Goal: Information Seeking & Learning: Learn about a topic

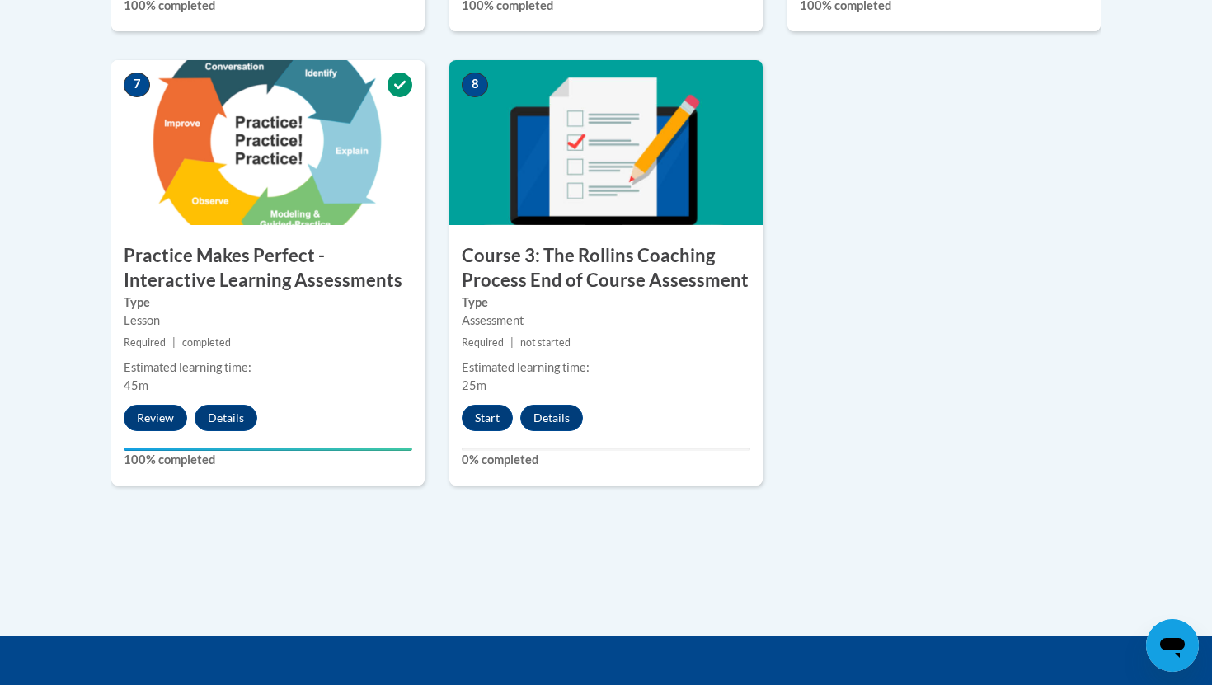
scroll to position [1426, 0]
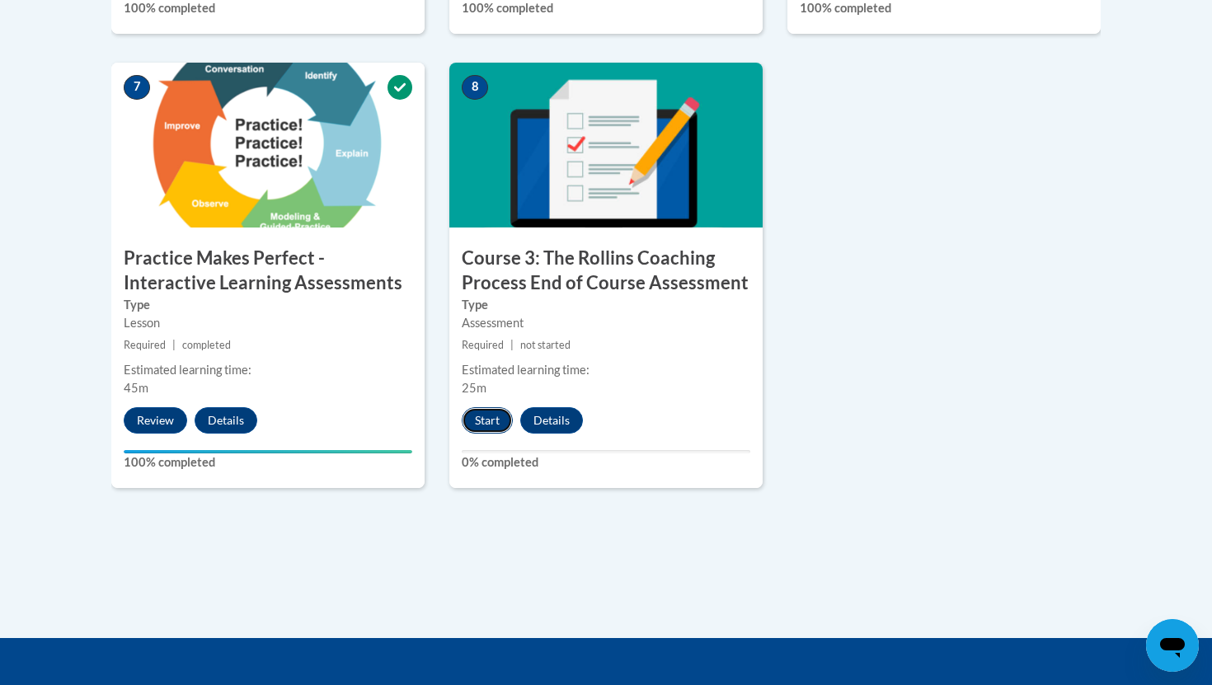
click at [491, 416] on button "Start" at bounding box center [487, 420] width 51 height 26
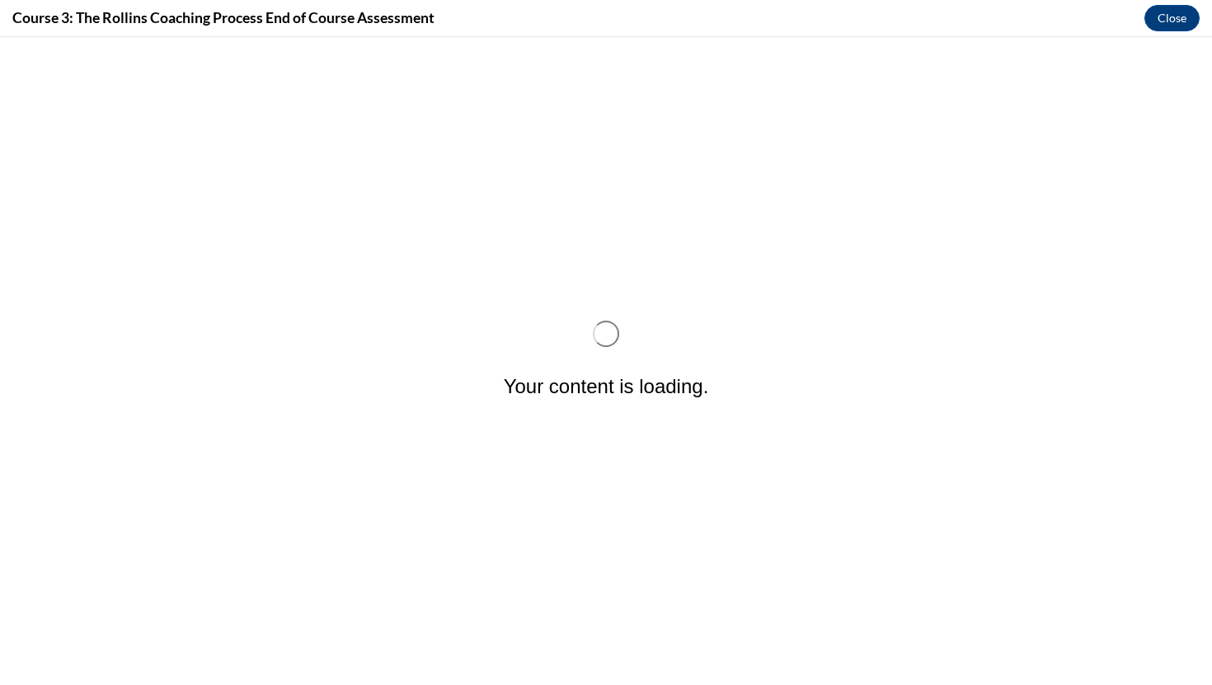
scroll to position [0, 0]
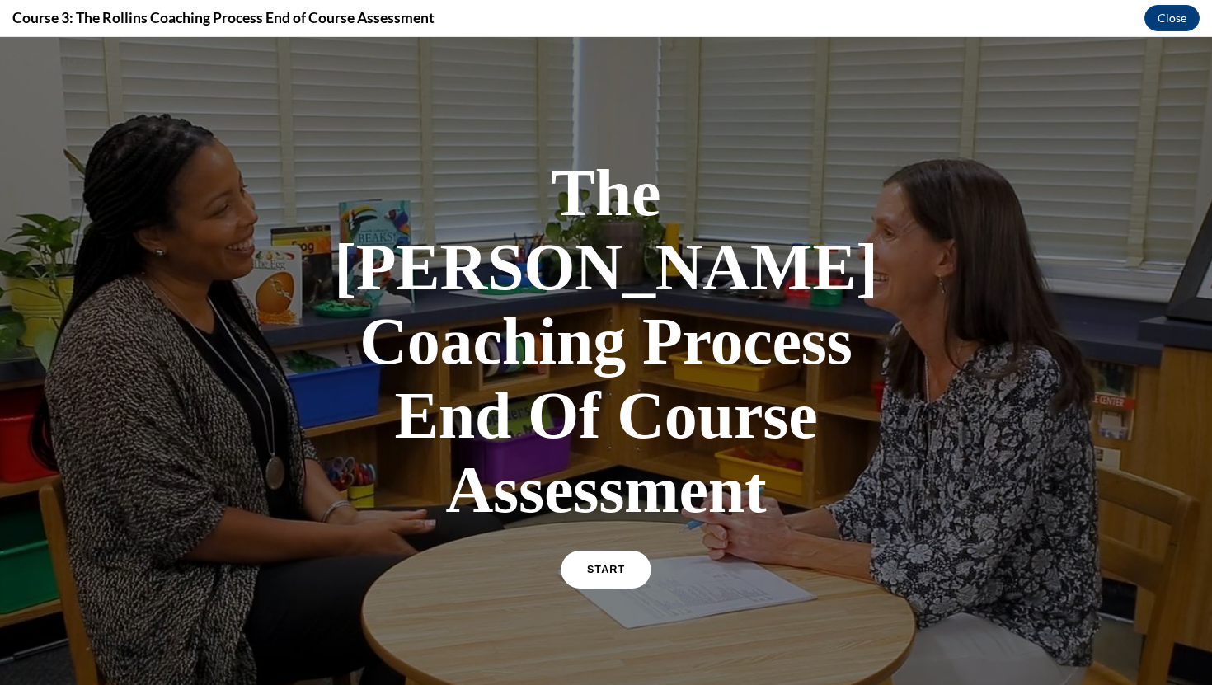
click at [613, 564] on span "START" at bounding box center [606, 570] width 38 height 12
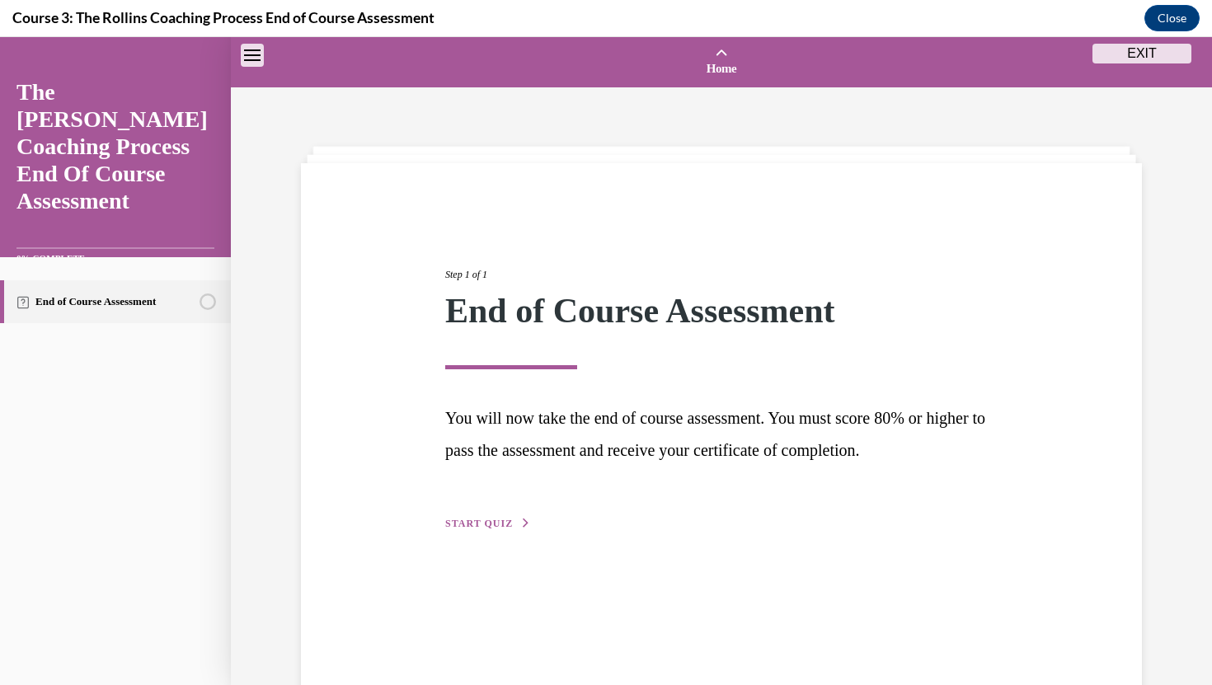
scroll to position [51, 0]
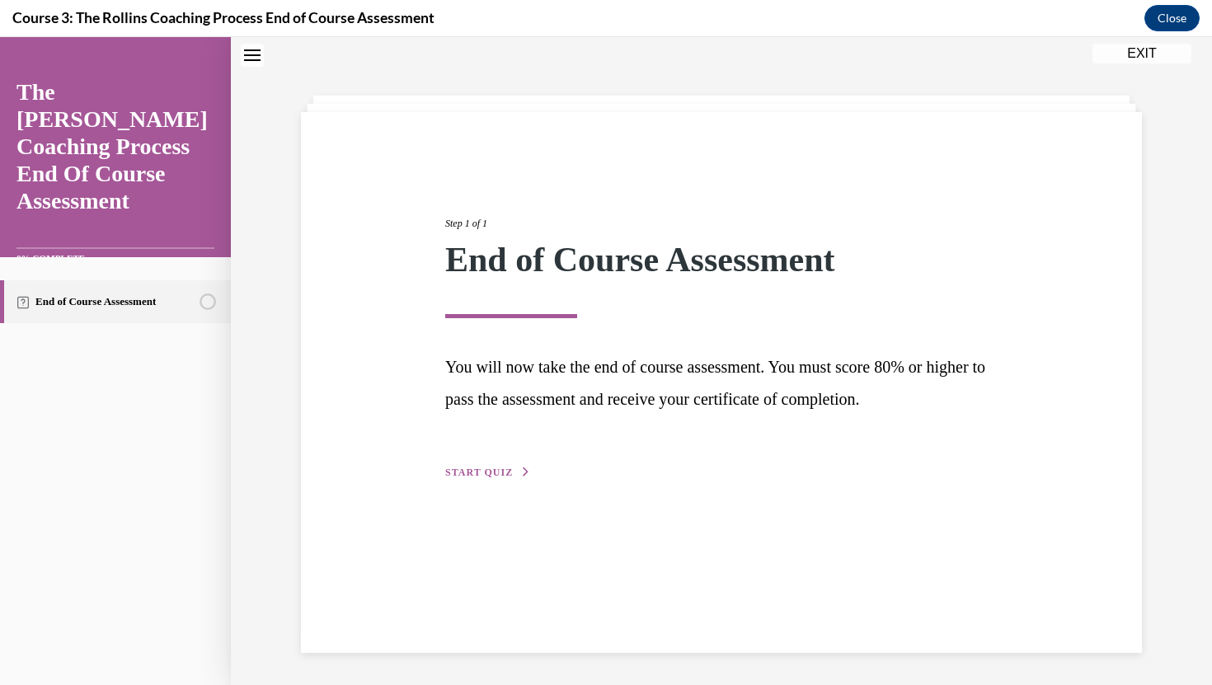
click at [502, 468] on span "START QUIZ" at bounding box center [479, 473] width 68 height 12
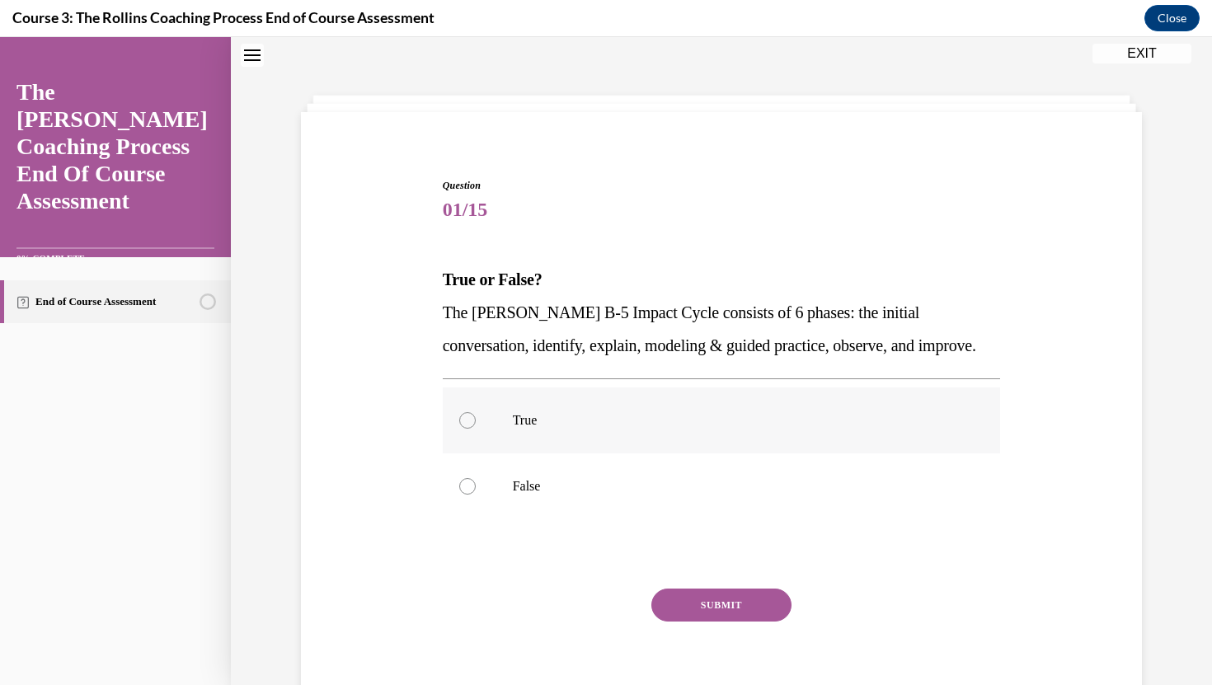
click at [461, 424] on div at bounding box center [467, 420] width 16 height 16
click at [461, 424] on input "True" at bounding box center [467, 420] width 16 height 16
radio input "true"
click at [716, 607] on button "SUBMIT" at bounding box center [721, 605] width 140 height 33
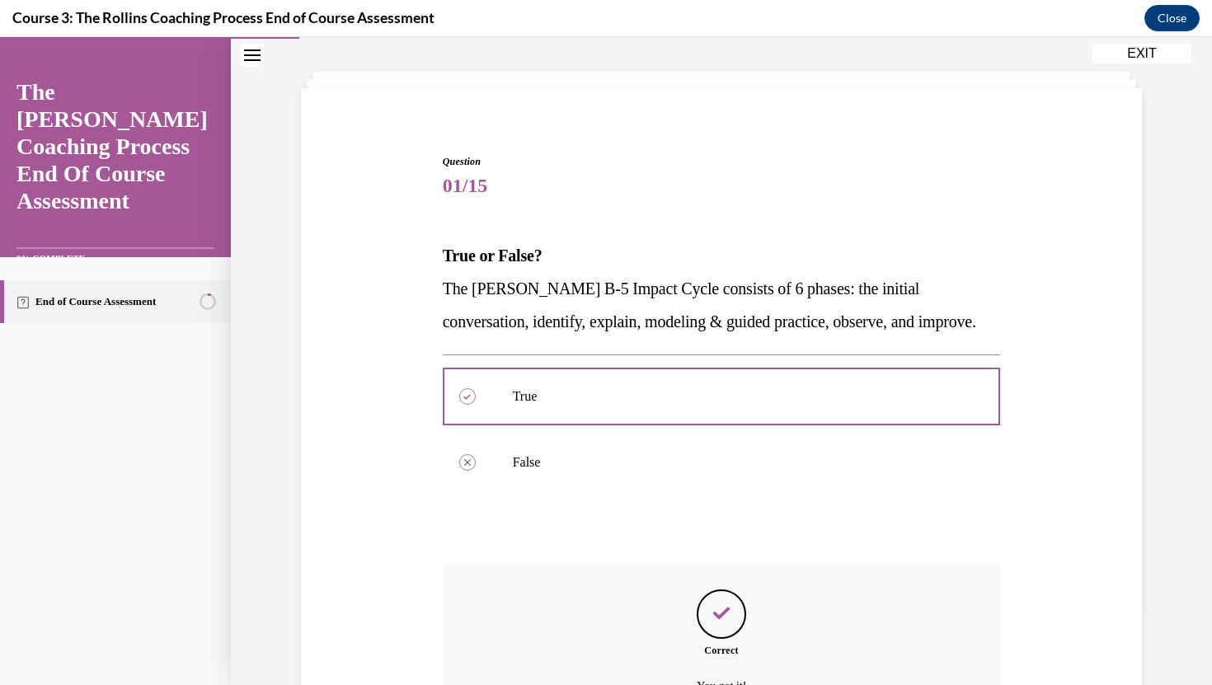
scroll to position [256, 0]
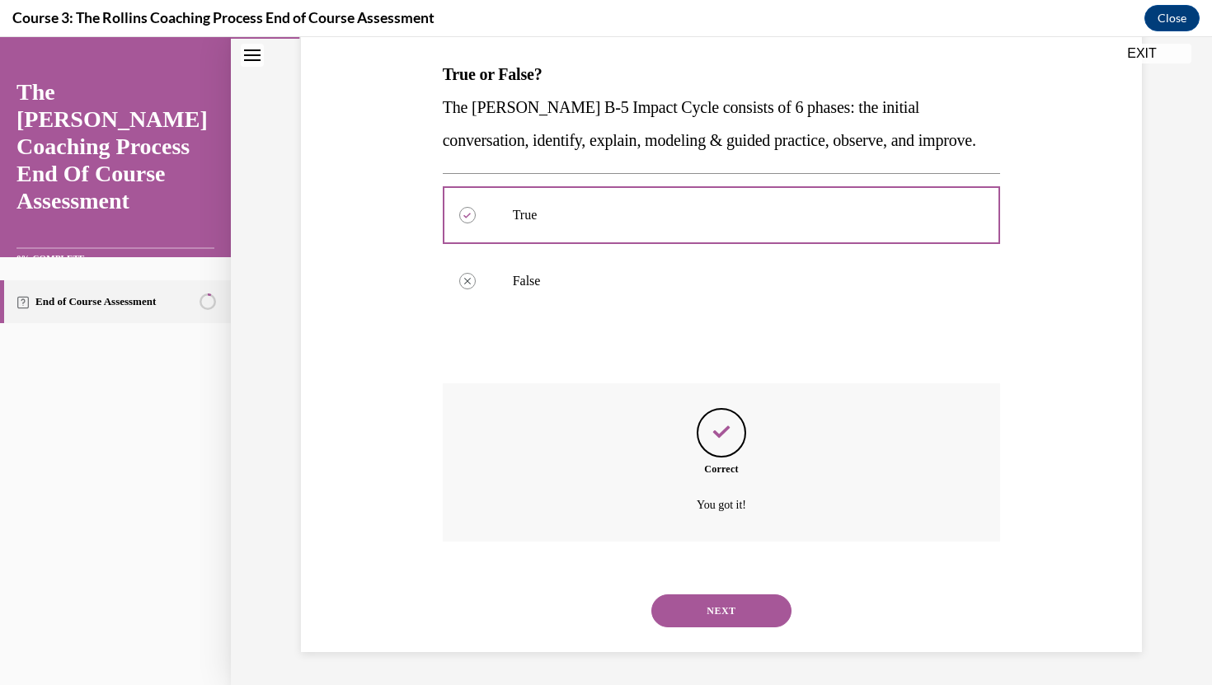
click at [727, 611] on button "NEXT" at bounding box center [721, 610] width 140 height 33
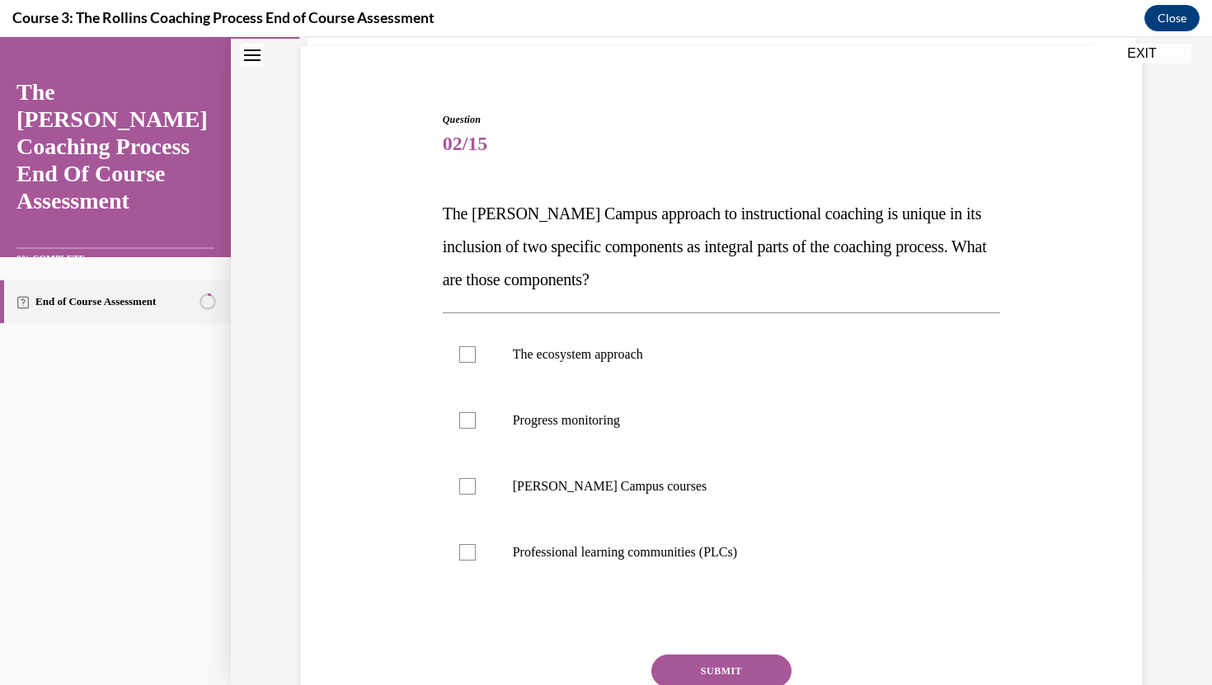
scroll to position [122, 0]
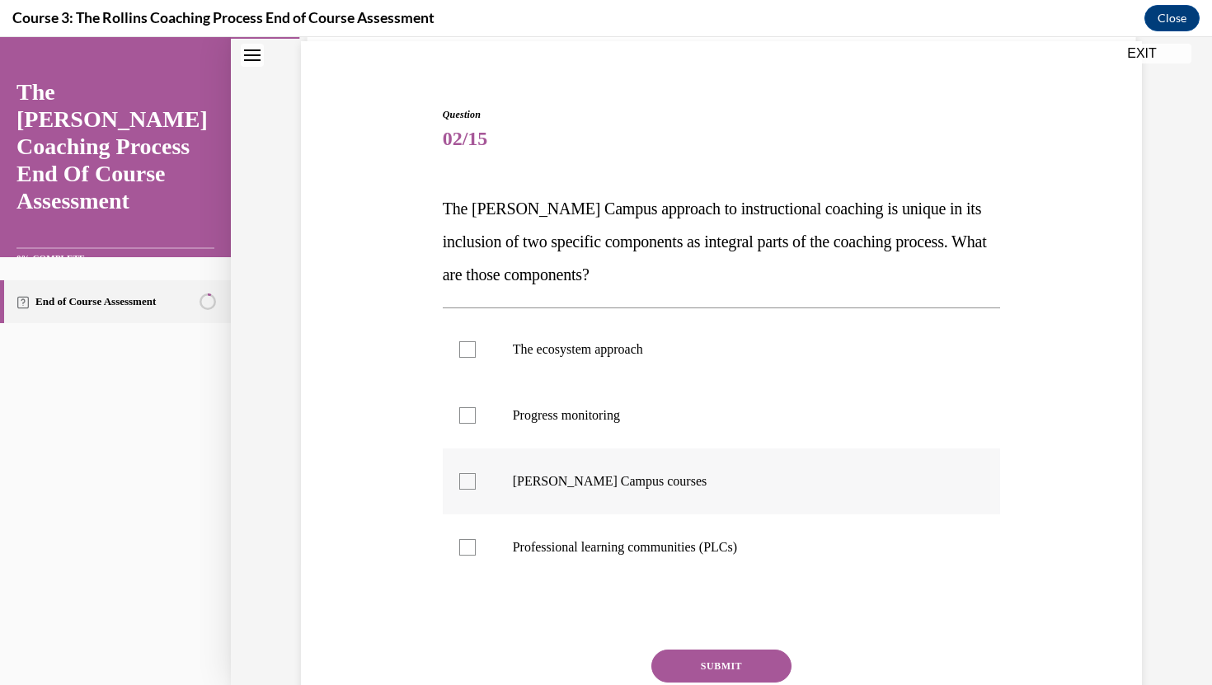
click at [470, 479] on div at bounding box center [467, 481] width 16 height 16
click at [470, 479] on input "Cox Campus courses" at bounding box center [467, 481] width 16 height 16
checkbox input "true"
click at [468, 350] on div at bounding box center [467, 349] width 16 height 16
click at [468, 350] on input "The ecosystem approach" at bounding box center [467, 349] width 16 height 16
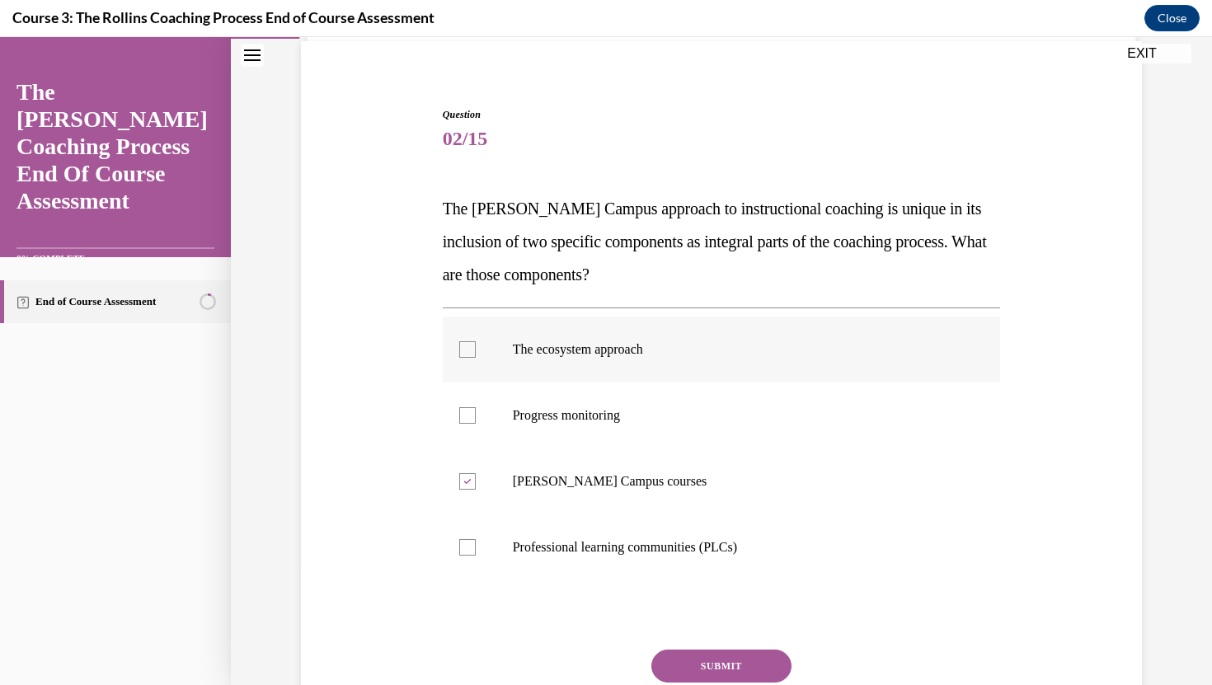
checkbox input "true"
click at [696, 662] on button "SUBMIT" at bounding box center [721, 665] width 140 height 33
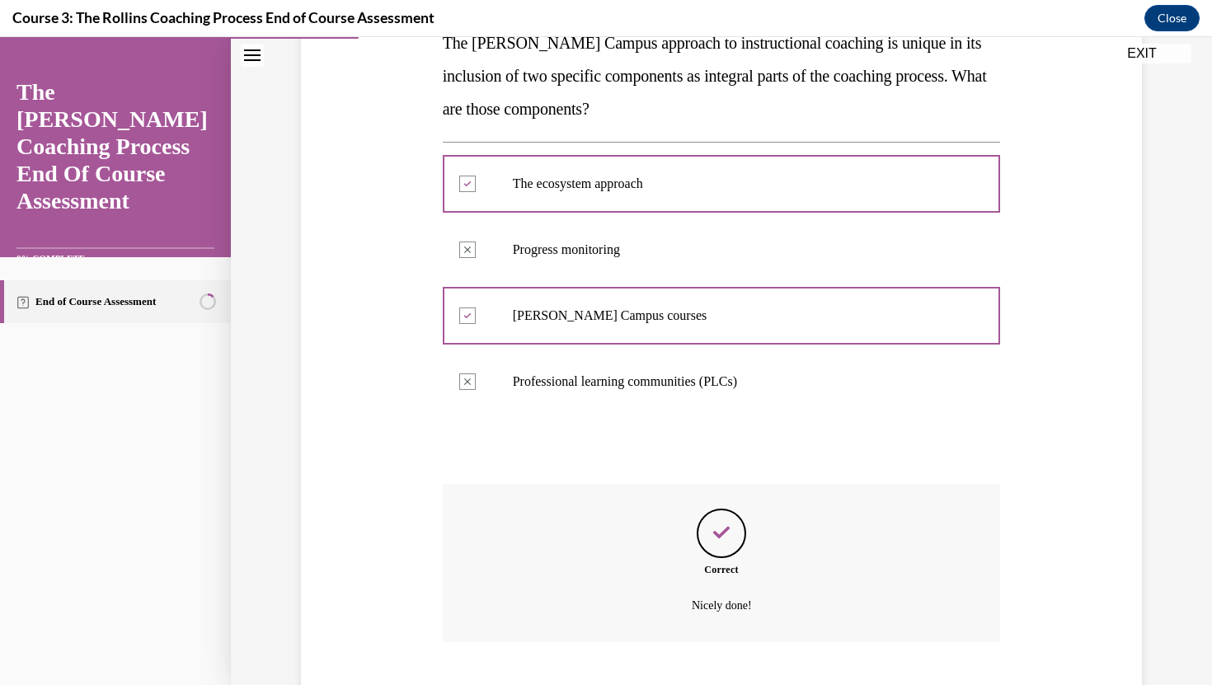
scroll to position [388, 0]
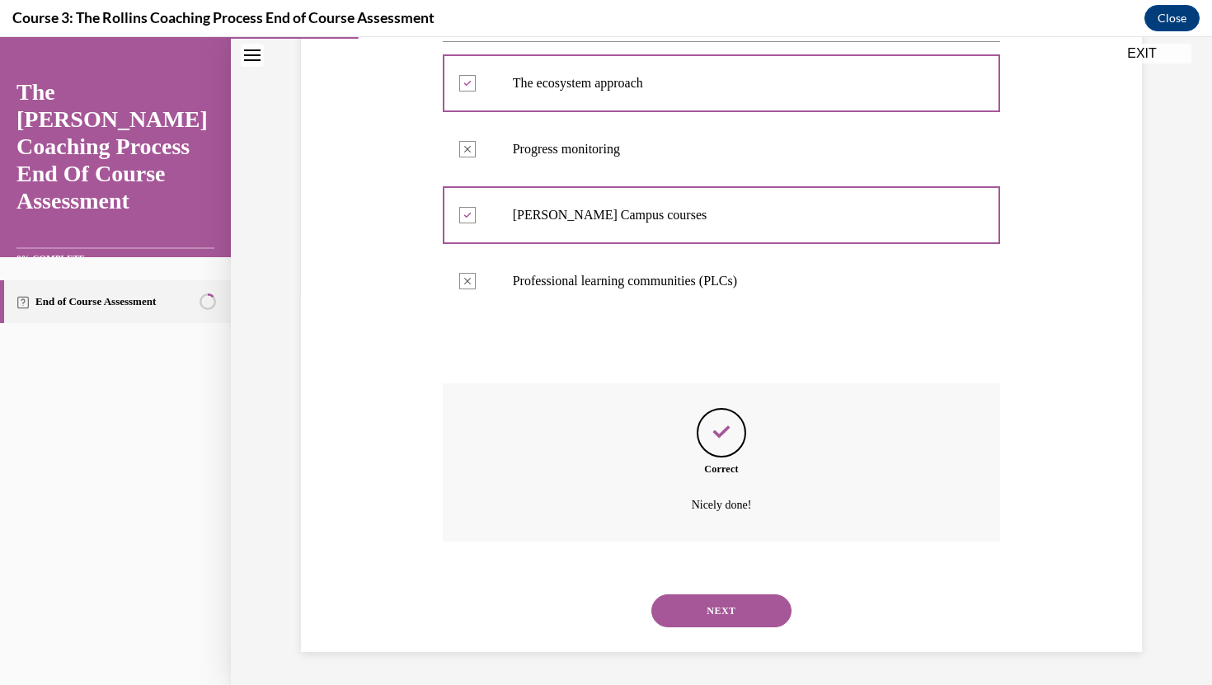
click at [726, 614] on button "NEXT" at bounding box center [721, 610] width 140 height 33
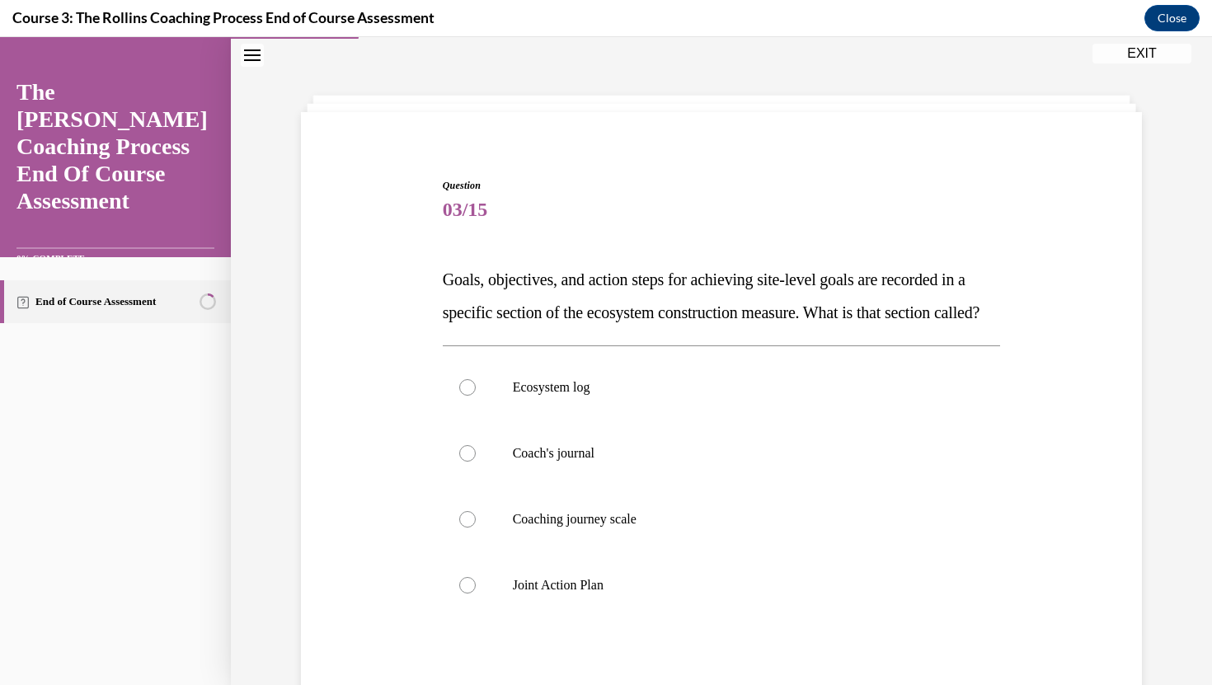
scroll to position [58, 0]
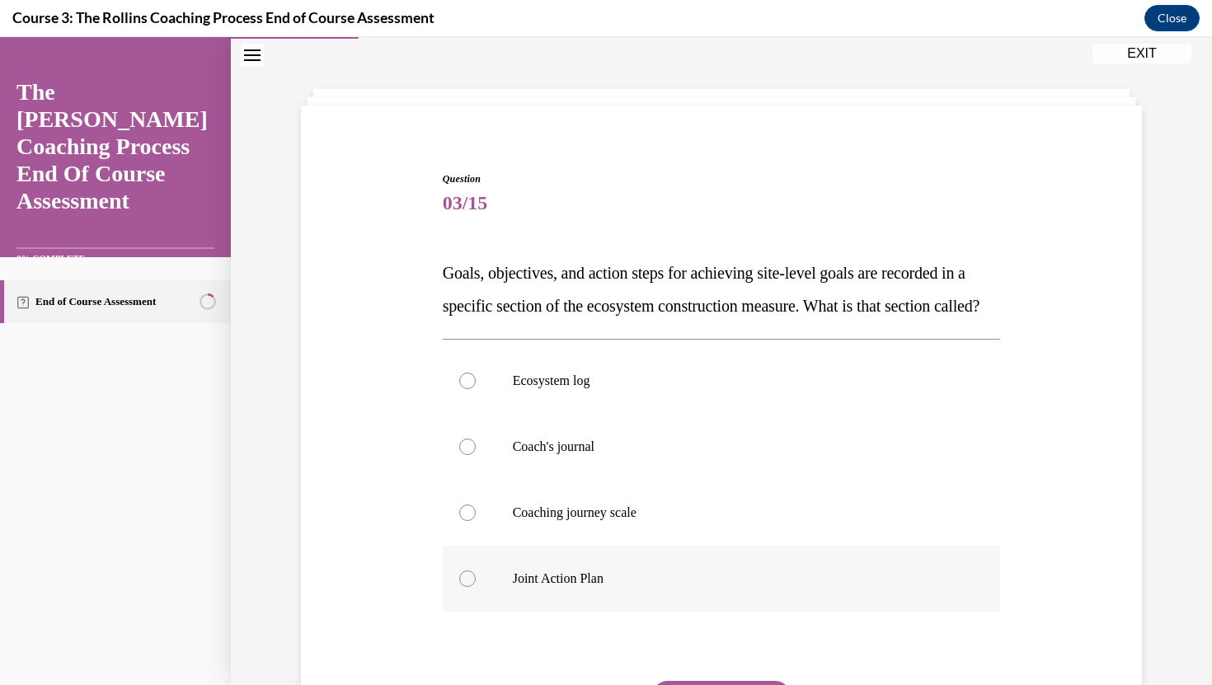
click at [463, 587] on div at bounding box center [467, 578] width 16 height 16
click at [463, 587] on input "Joint Action Plan" at bounding box center [467, 578] width 16 height 16
radio input "true"
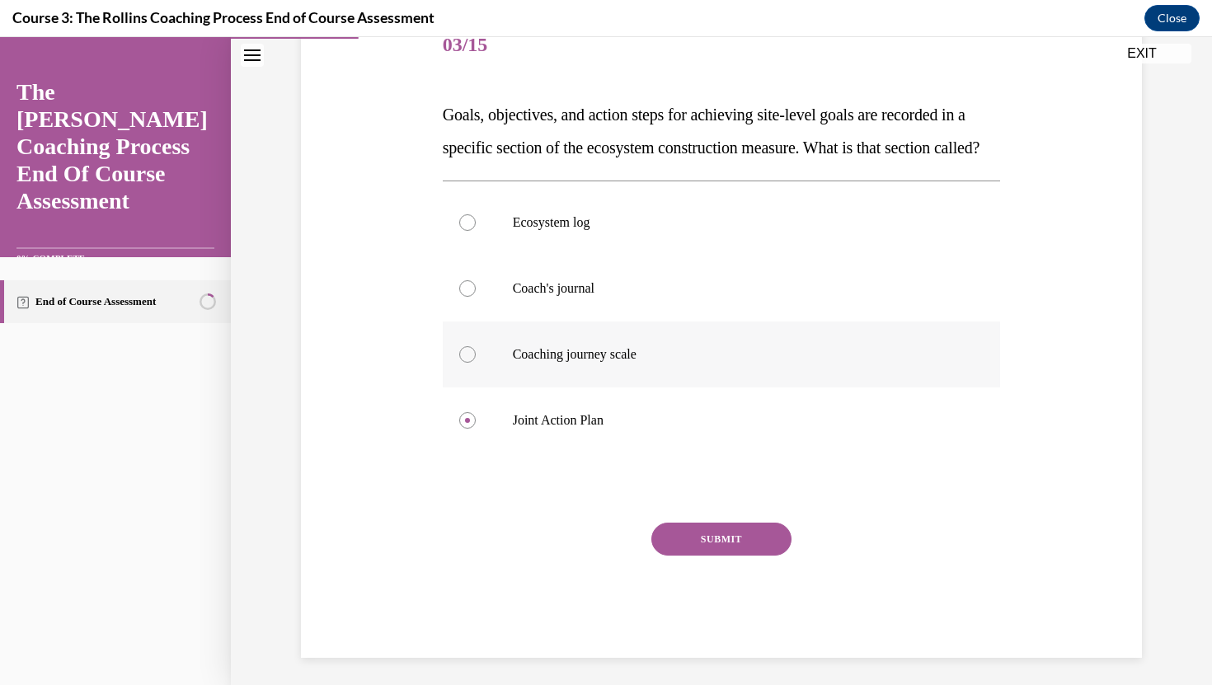
click at [763, 556] on button "SUBMIT" at bounding box center [721, 539] width 140 height 33
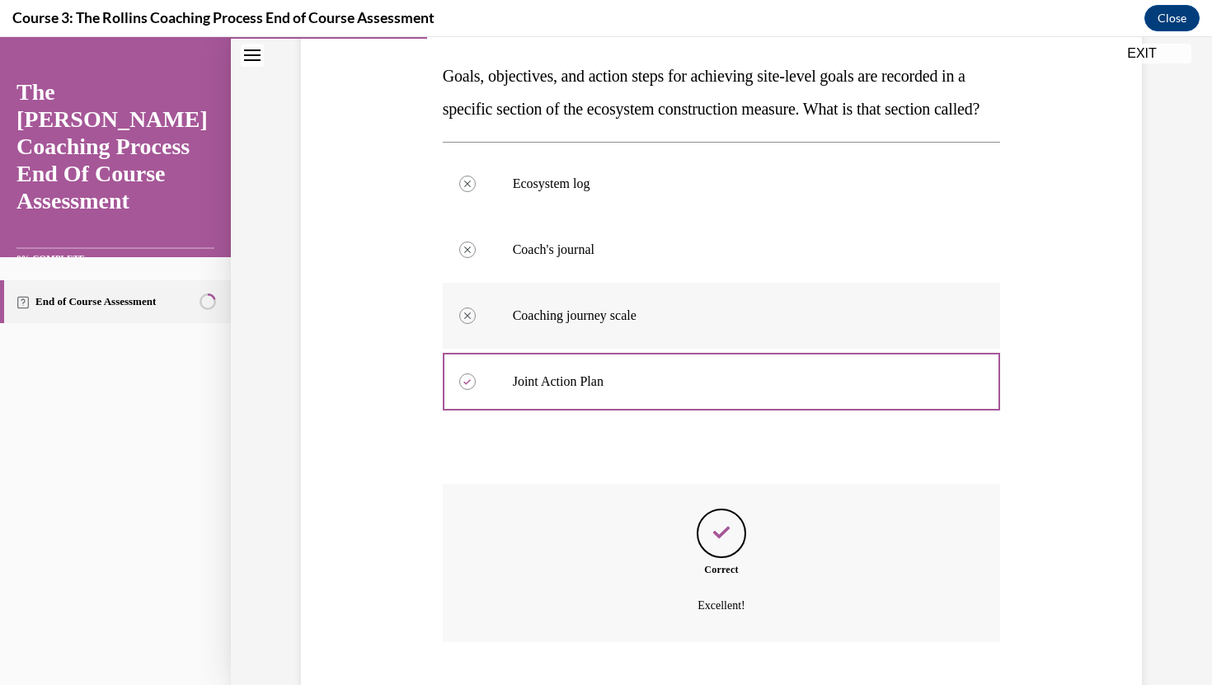
scroll to position [388, 0]
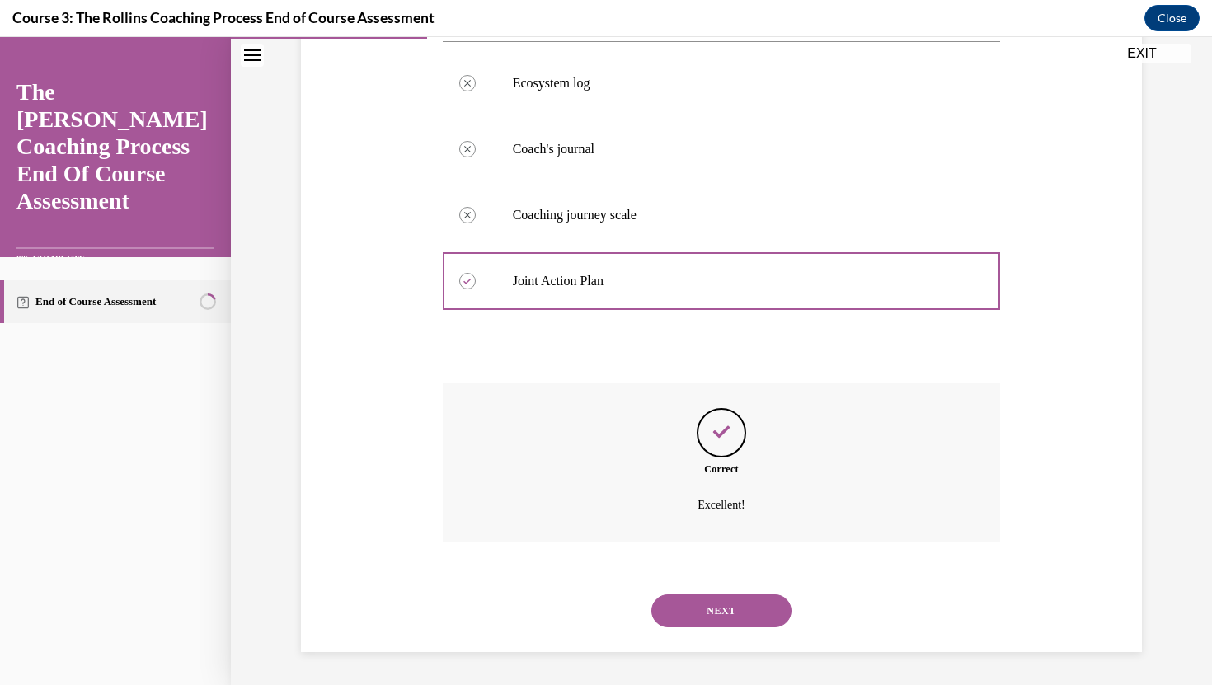
click at [721, 612] on button "NEXT" at bounding box center [721, 610] width 140 height 33
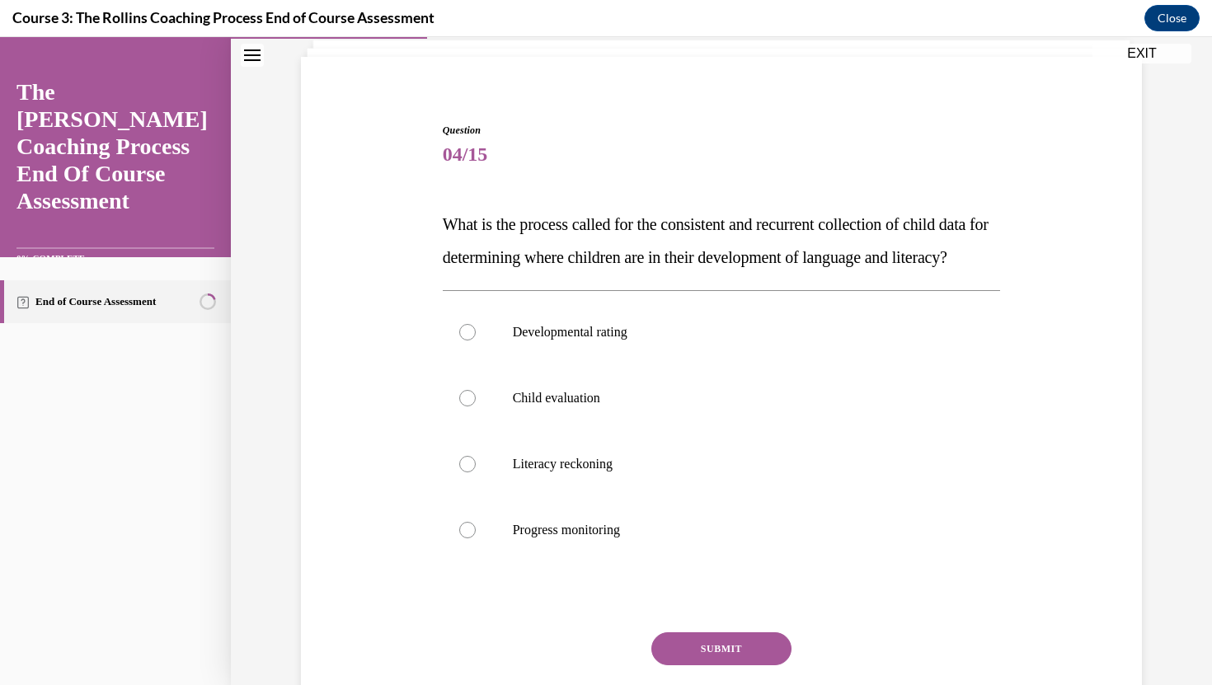
scroll to position [112, 0]
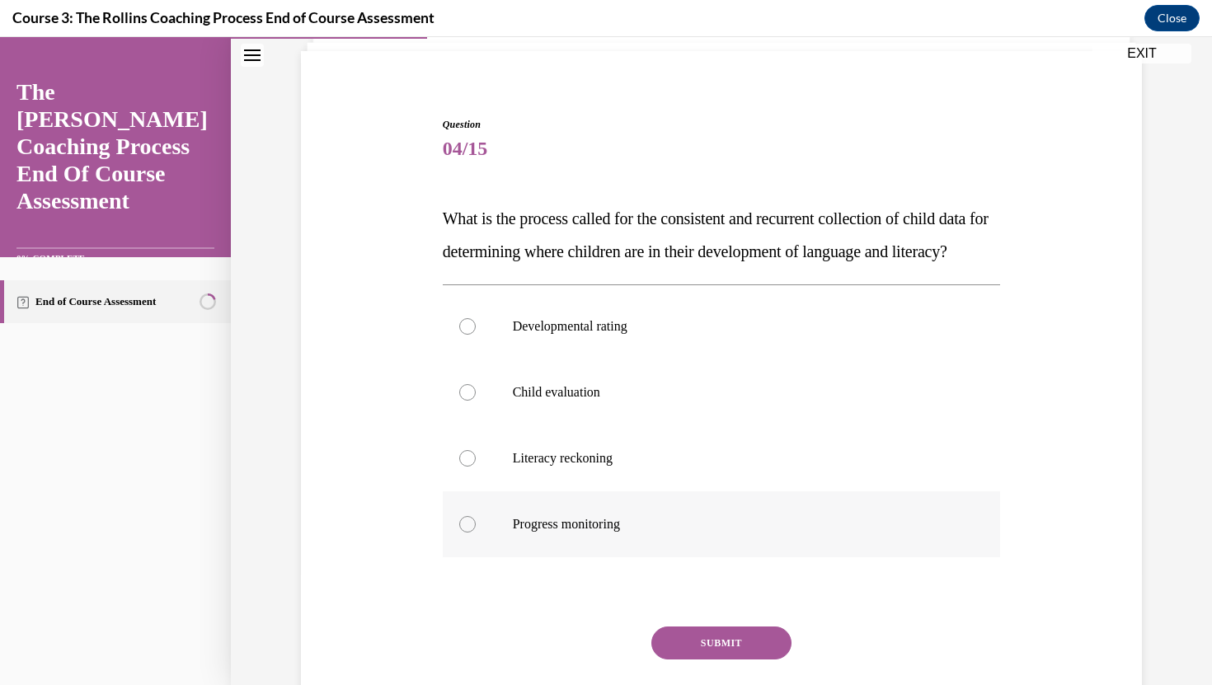
click at [468, 532] on div at bounding box center [467, 524] width 16 height 16
click at [468, 532] on input "Progress monitoring" at bounding box center [467, 524] width 16 height 16
radio input "true"
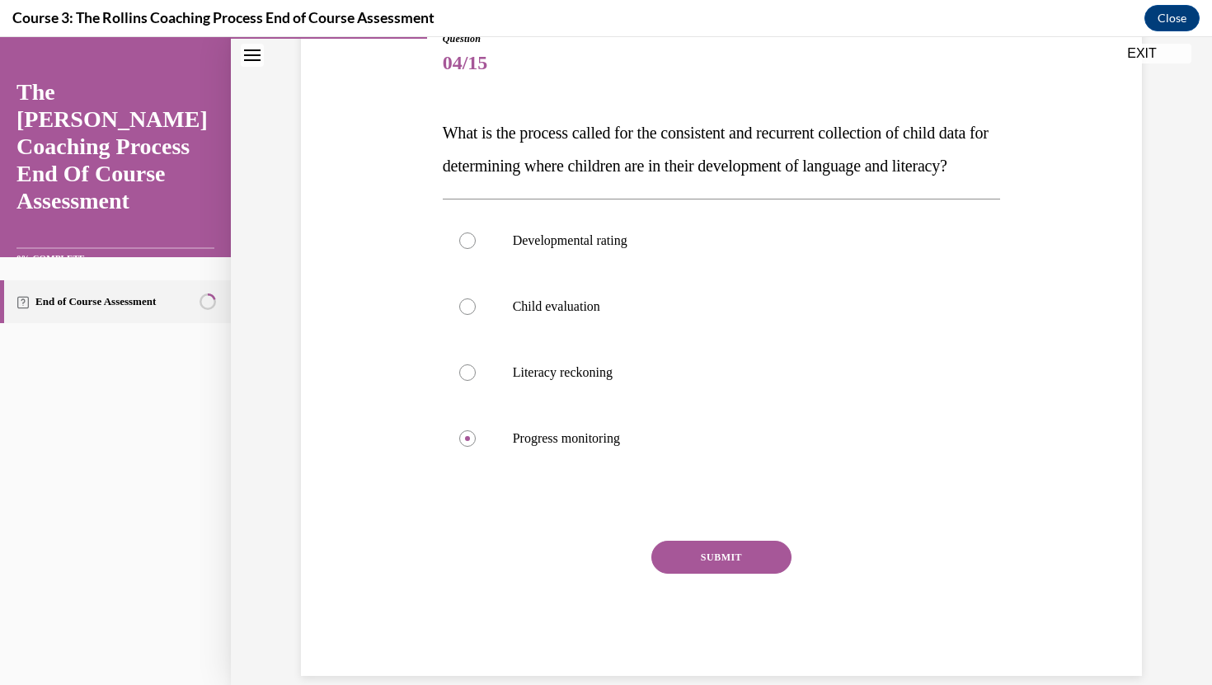
click at [730, 574] on button "SUBMIT" at bounding box center [721, 557] width 140 height 33
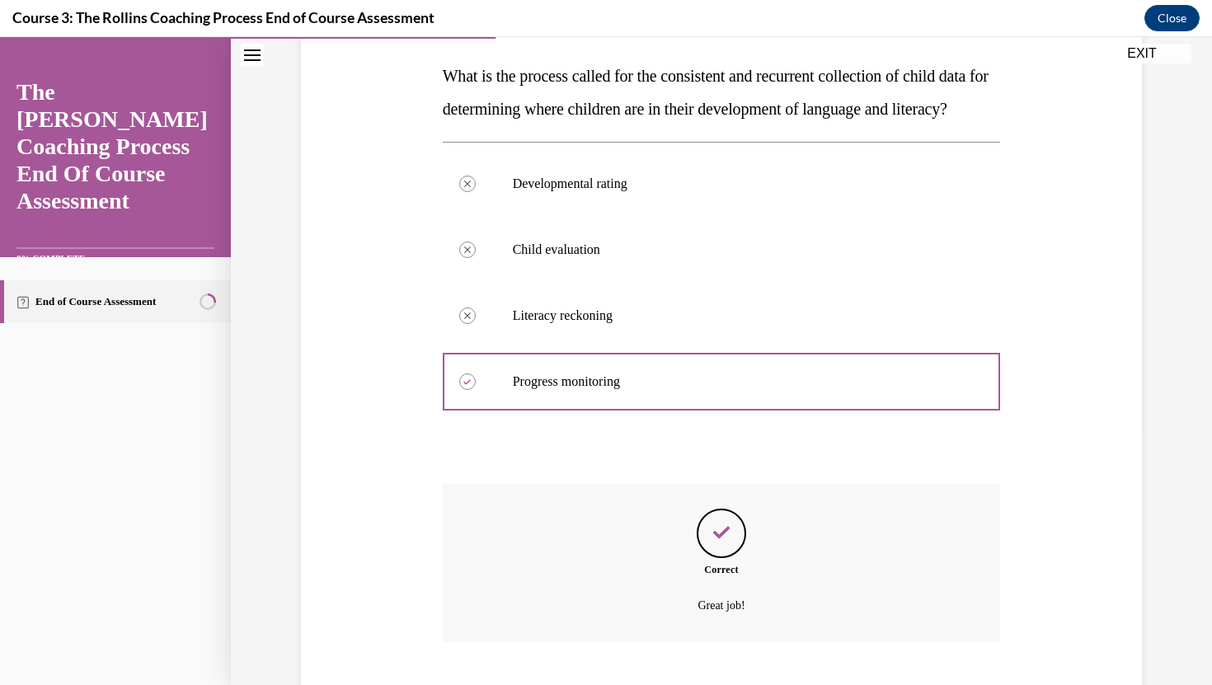
scroll to position [388, 0]
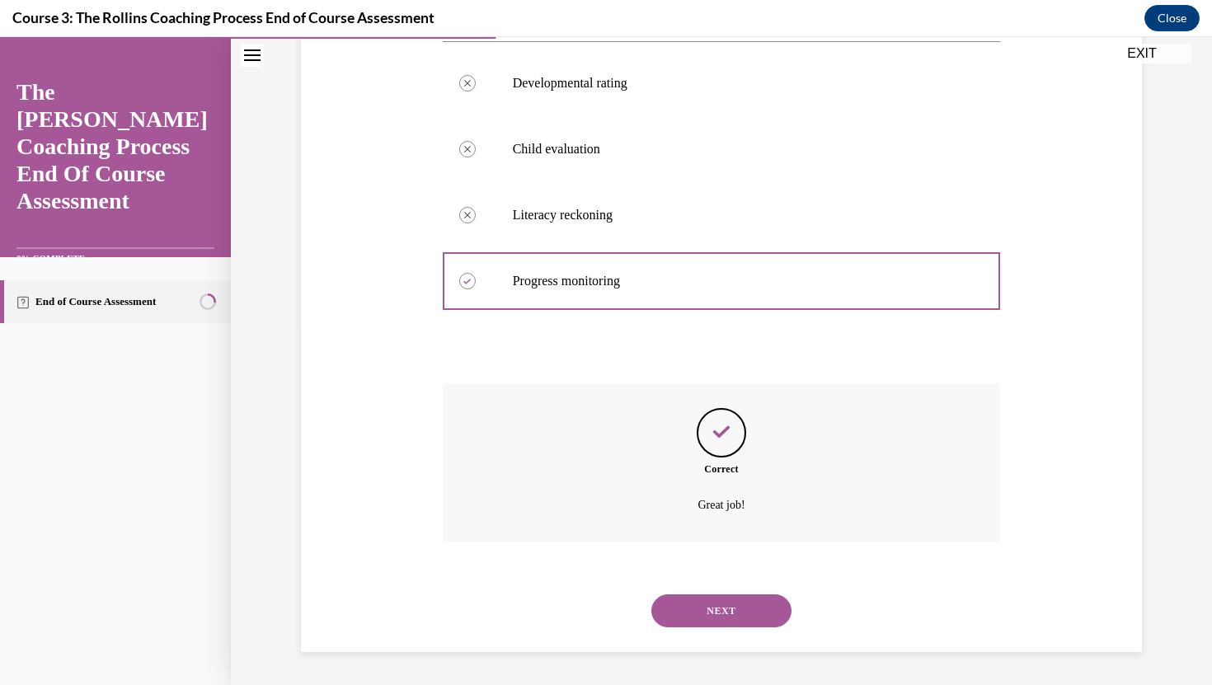
click at [733, 609] on button "NEXT" at bounding box center [721, 610] width 140 height 33
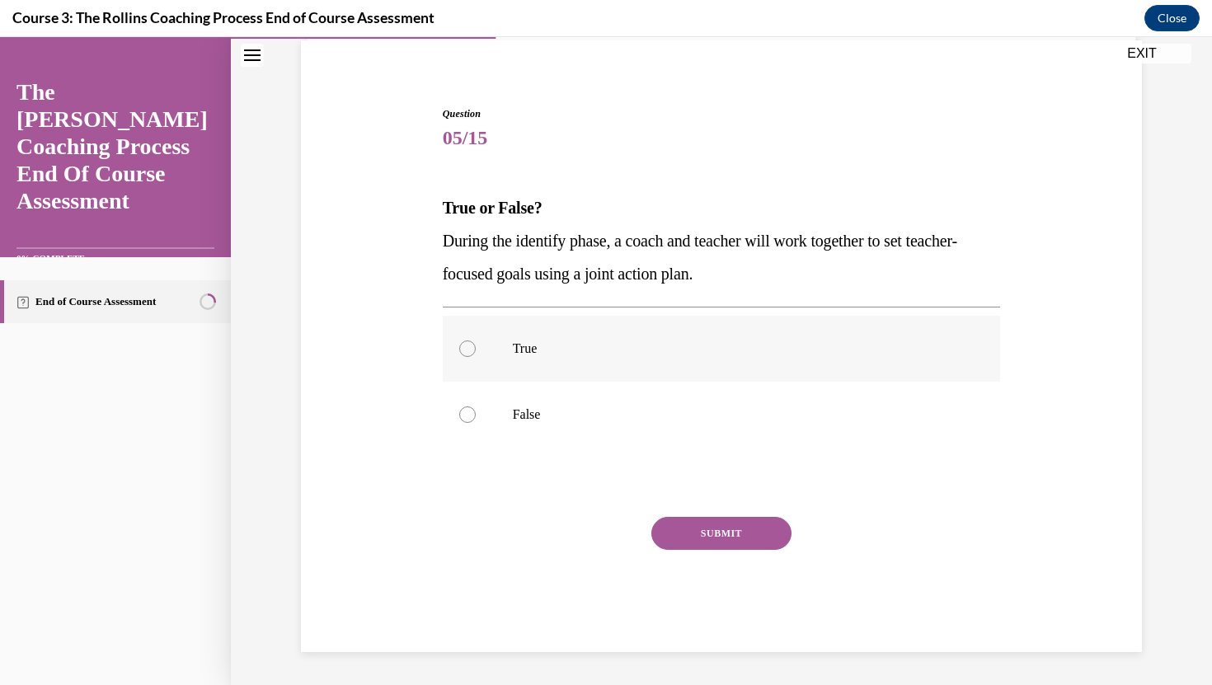
click at [462, 349] on div at bounding box center [467, 348] width 16 height 16
click at [462, 349] on input "True" at bounding box center [467, 348] width 16 height 16
radio input "true"
click at [468, 418] on div at bounding box center [467, 414] width 16 height 16
click at [468, 418] on input "False" at bounding box center [467, 414] width 16 height 16
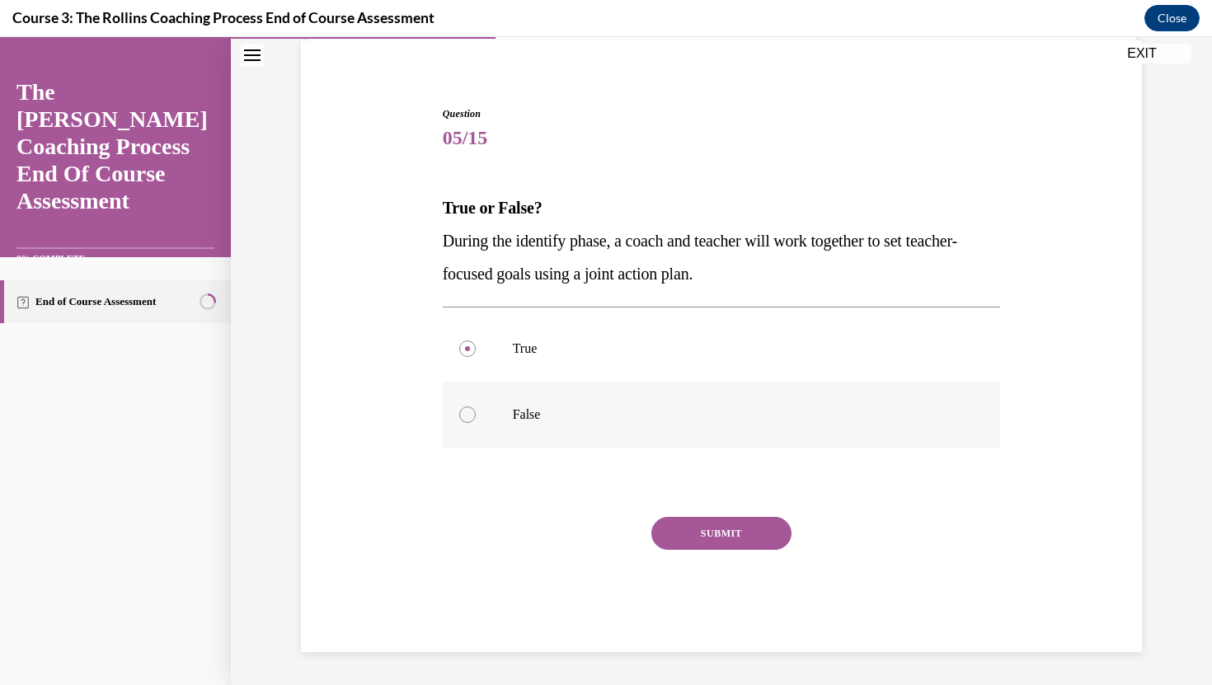
radio input "true"
click at [729, 531] on button "SUBMIT" at bounding box center [721, 533] width 140 height 33
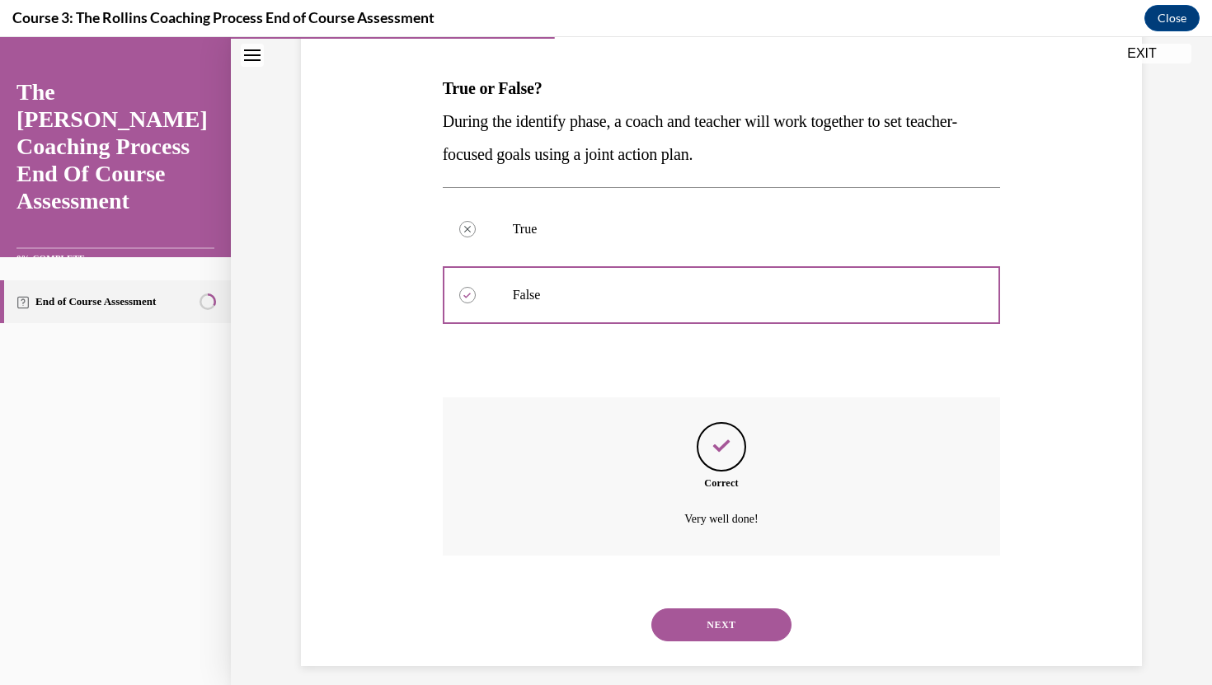
scroll to position [256, 0]
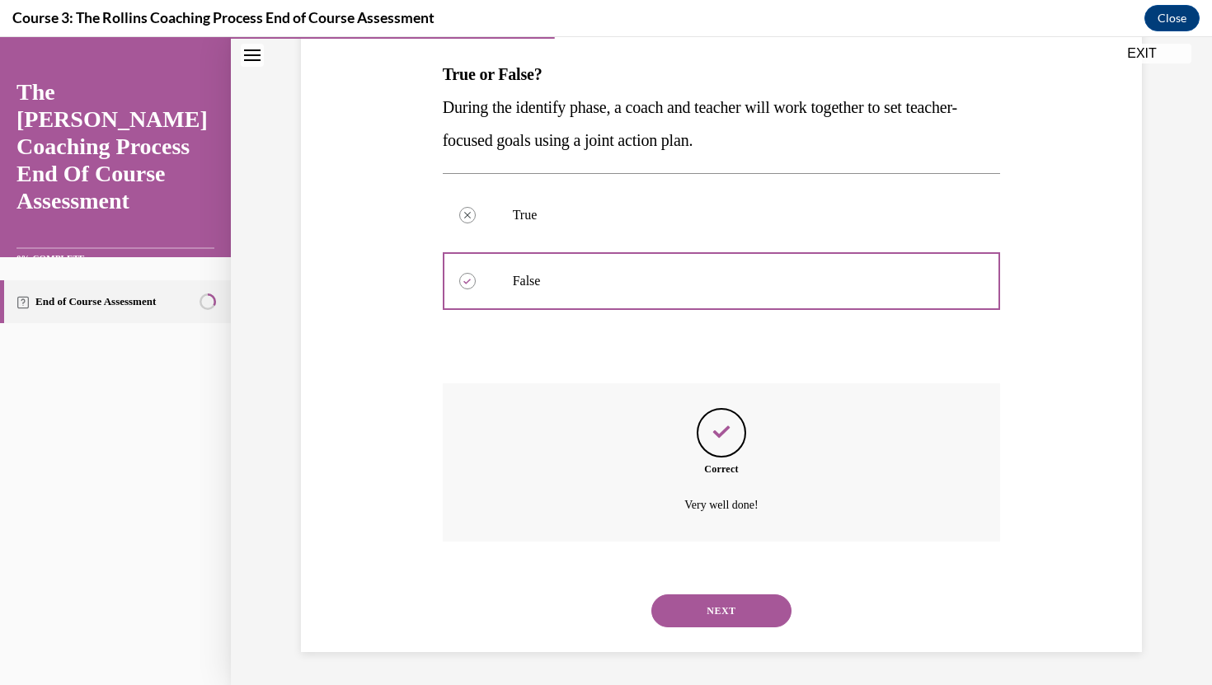
click at [712, 613] on button "NEXT" at bounding box center [721, 610] width 140 height 33
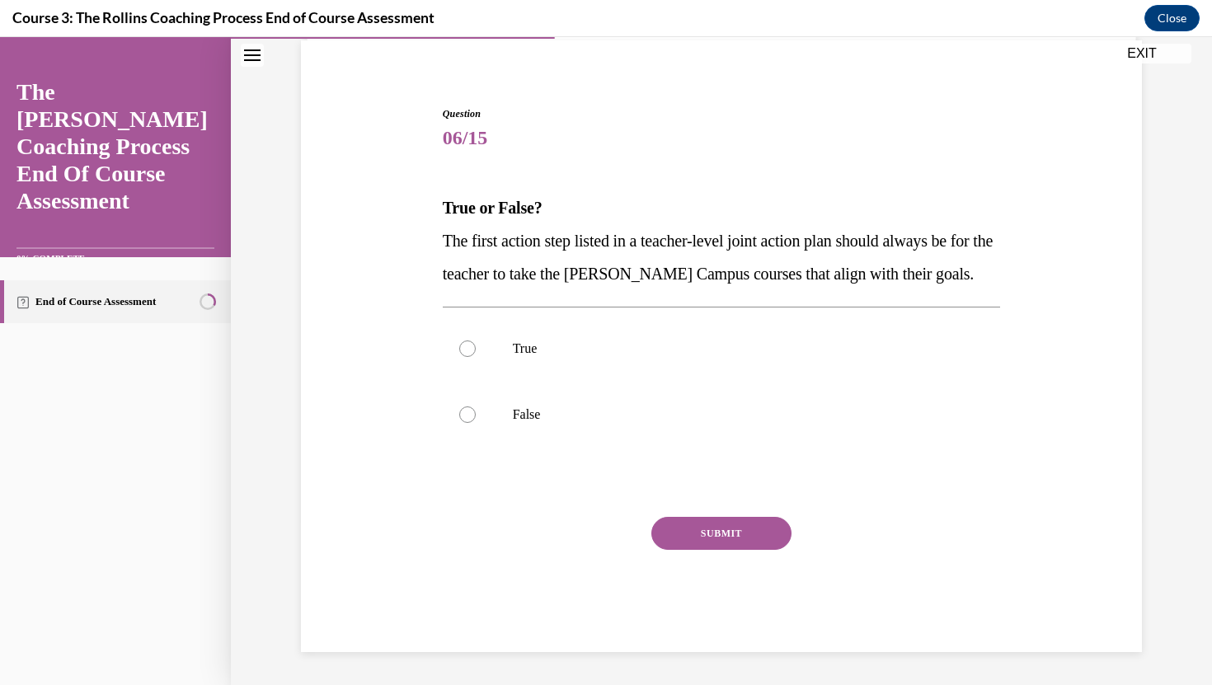
scroll to position [123, 0]
click at [467, 350] on div at bounding box center [467, 348] width 16 height 16
click at [467, 350] on input "True" at bounding box center [467, 348] width 16 height 16
radio input "true"
click at [728, 534] on button "SUBMIT" at bounding box center [721, 533] width 140 height 33
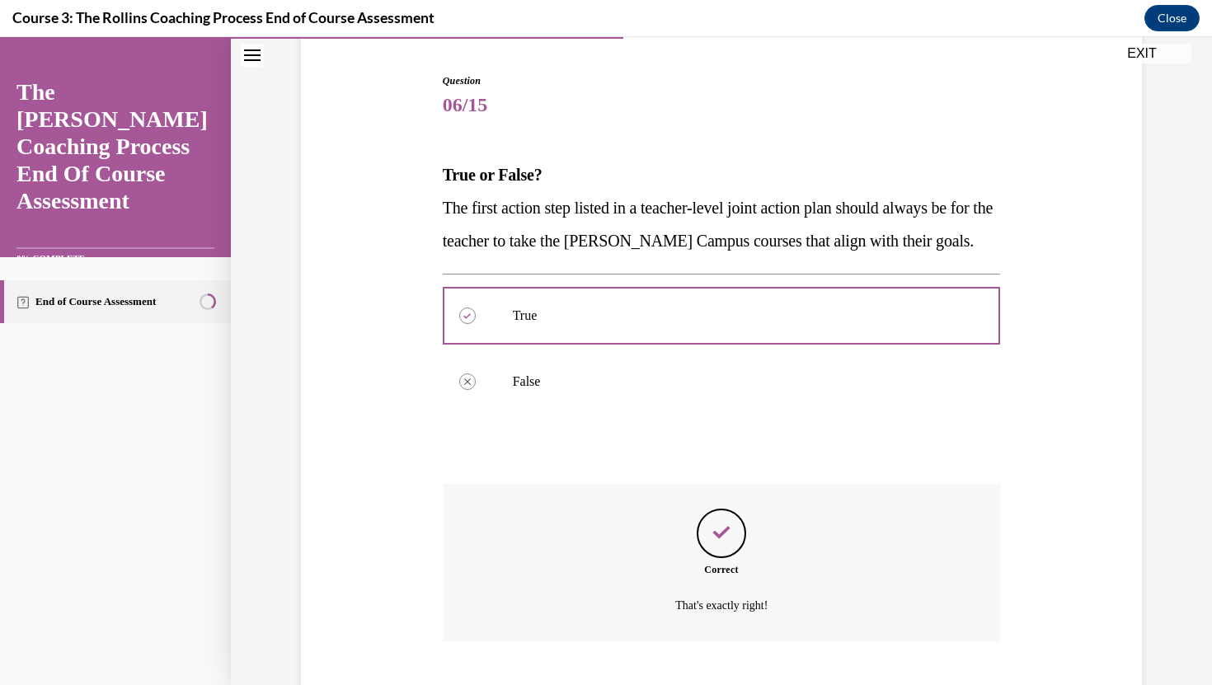
scroll to position [256, 0]
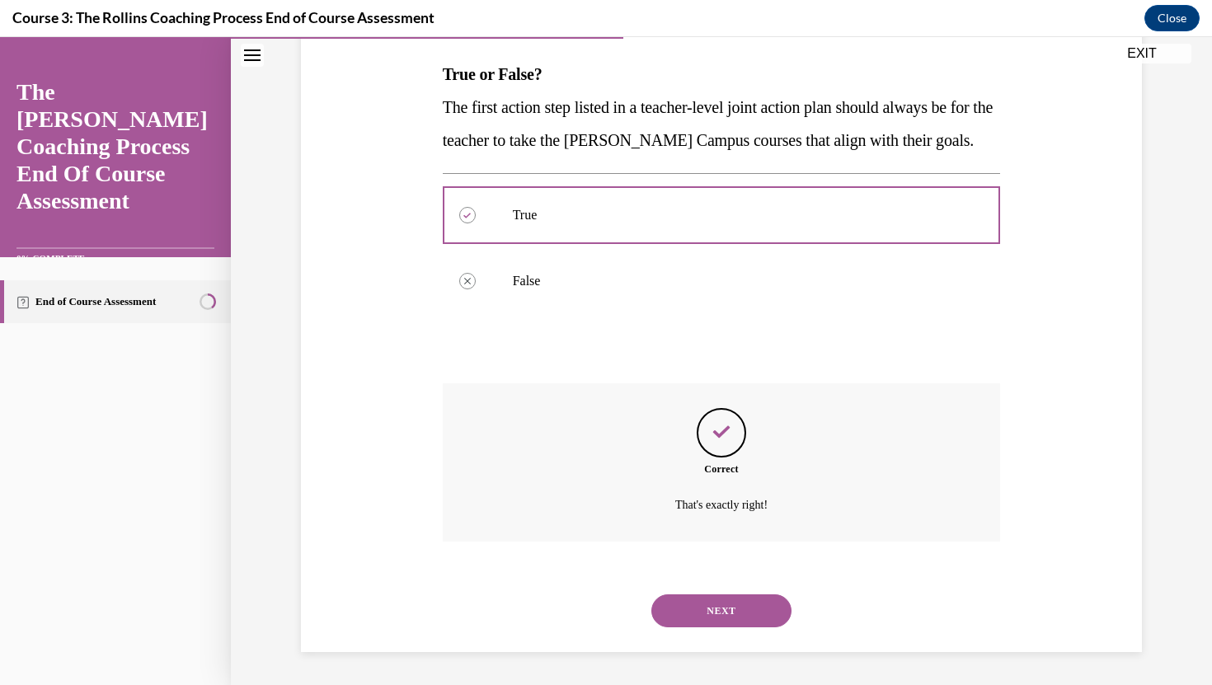
click at [729, 612] on button "NEXT" at bounding box center [721, 610] width 140 height 33
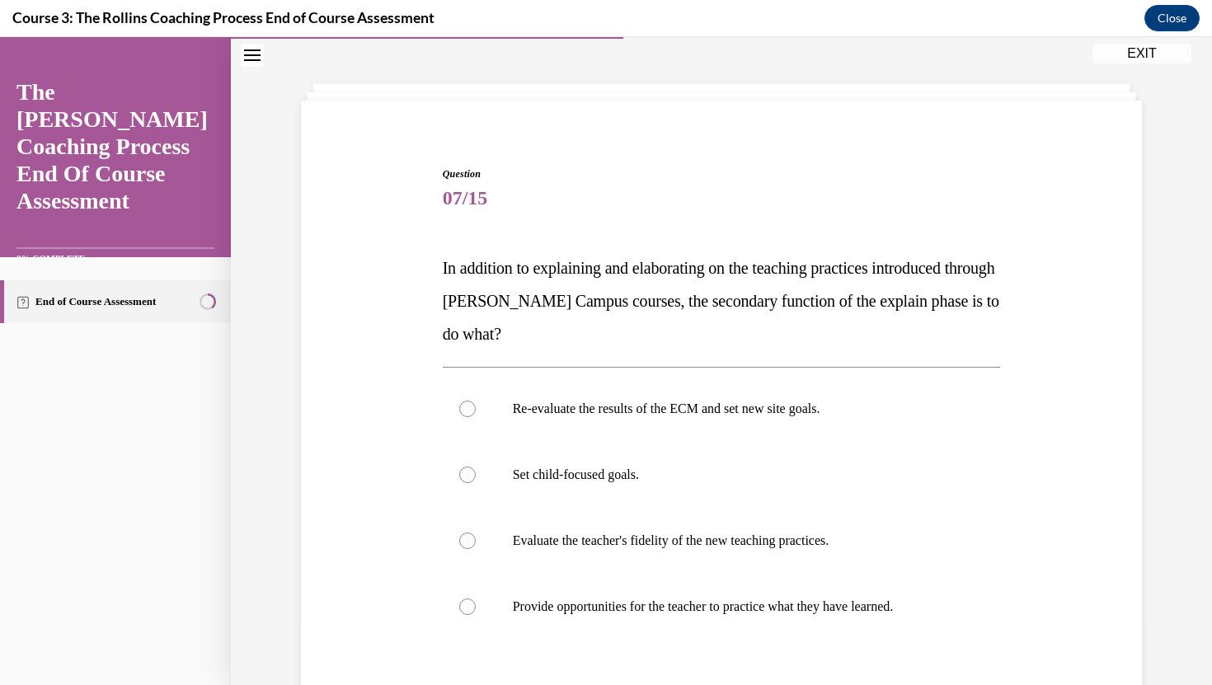
scroll to position [69, 0]
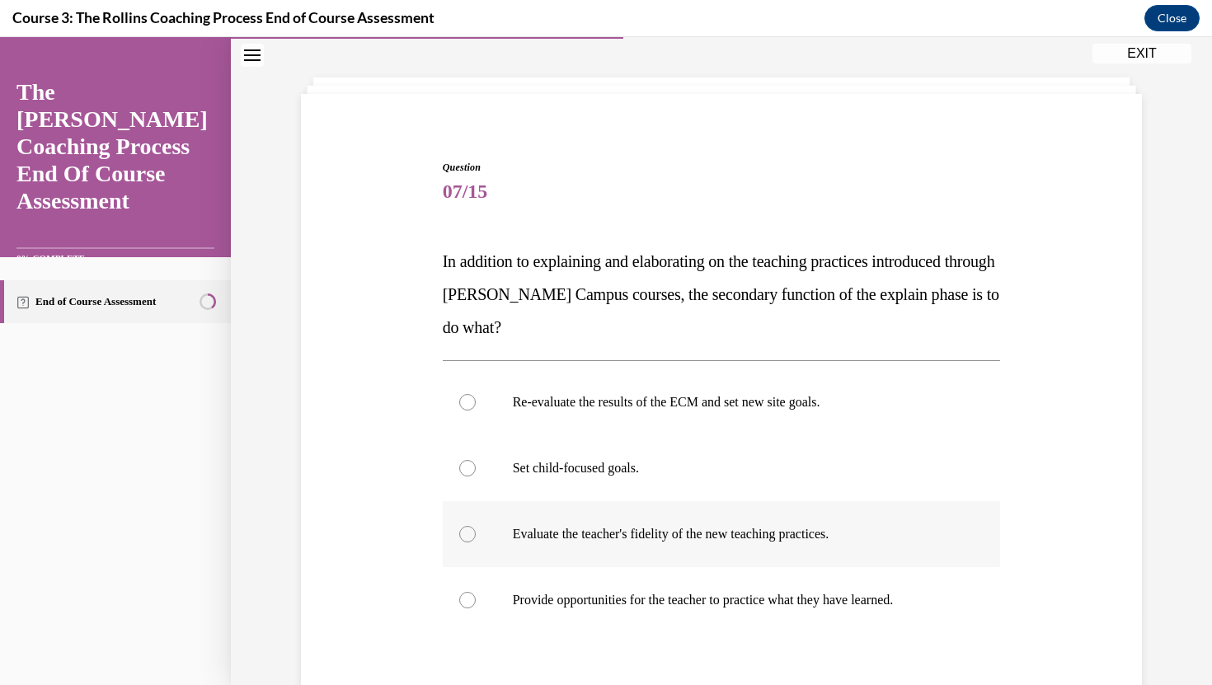
click at [467, 537] on div at bounding box center [467, 534] width 16 height 16
click at [467, 537] on input "Evaluate the teacher's fidelity of the new teaching practices." at bounding box center [467, 534] width 16 height 16
radio input "true"
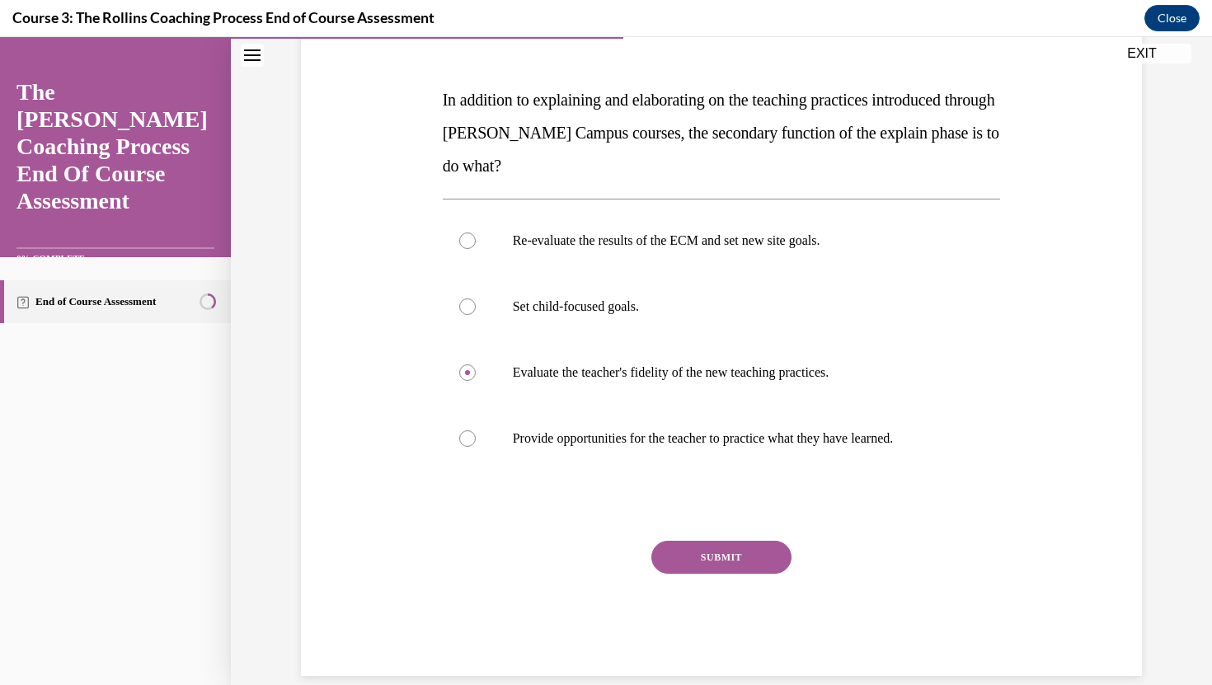
scroll to position [229, 0]
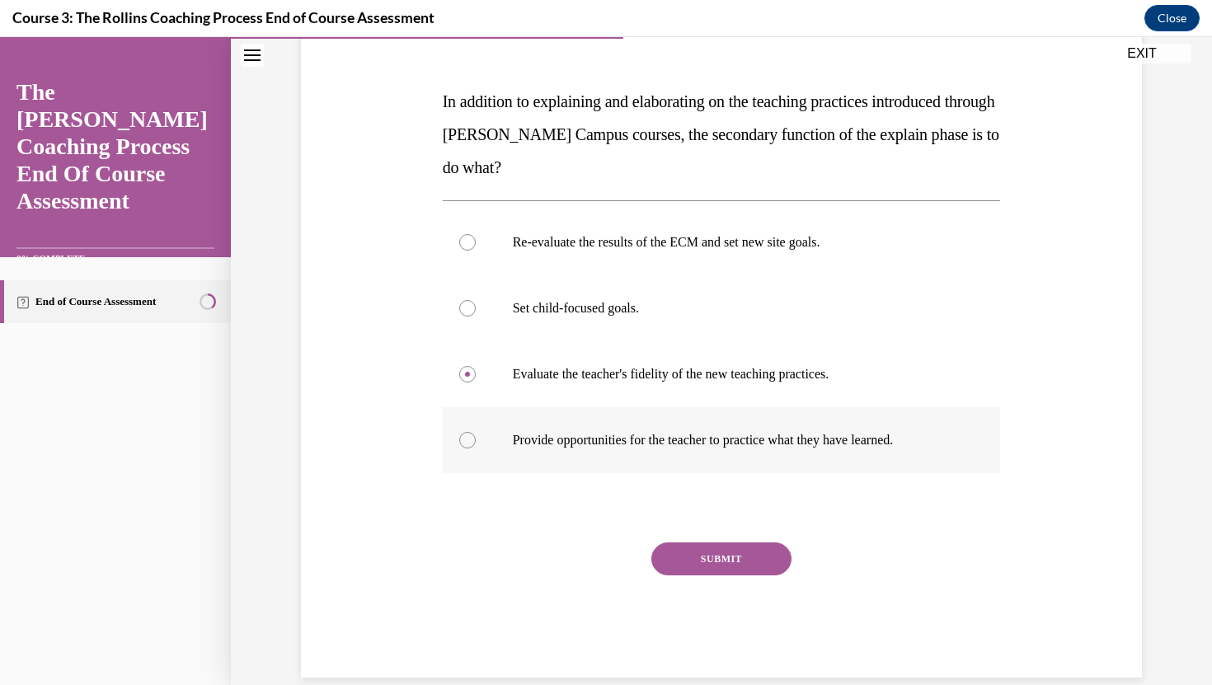
click at [468, 439] on div at bounding box center [467, 440] width 16 height 16
click at [468, 439] on input "Provide opportunities for the teacher to practice what they have learned." at bounding box center [467, 440] width 16 height 16
radio input "true"
click at [708, 556] on button "SUBMIT" at bounding box center [721, 558] width 140 height 33
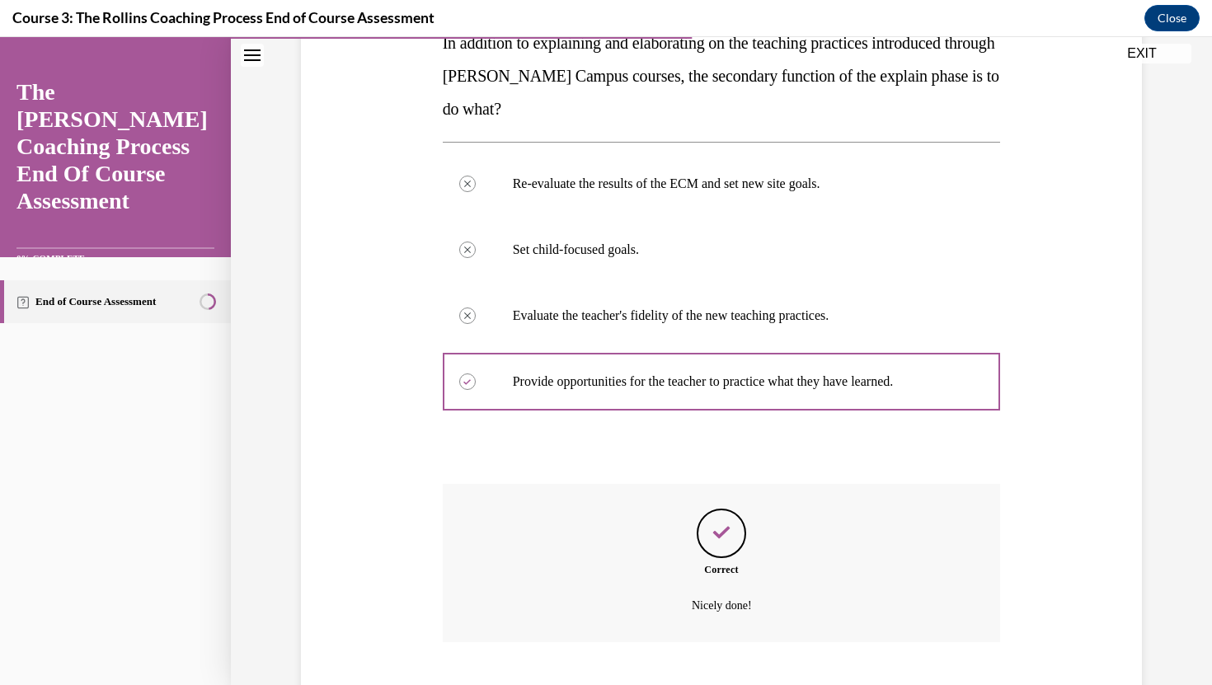
scroll to position [388, 0]
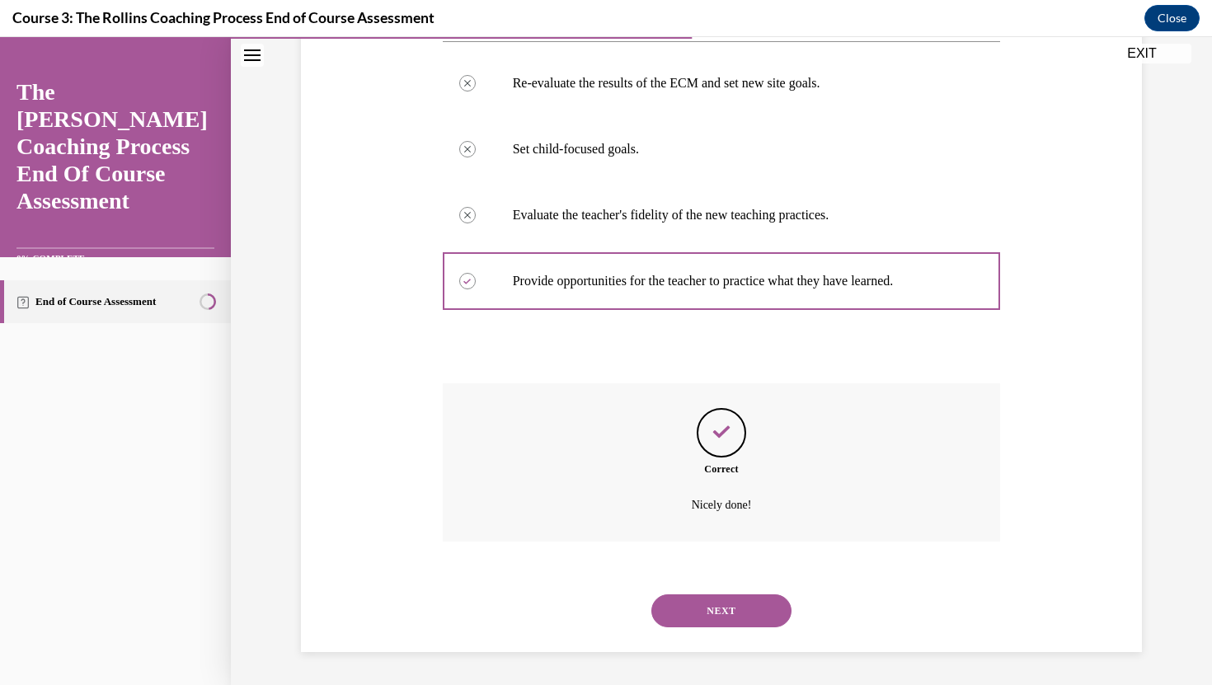
click at [726, 617] on button "NEXT" at bounding box center [721, 610] width 140 height 33
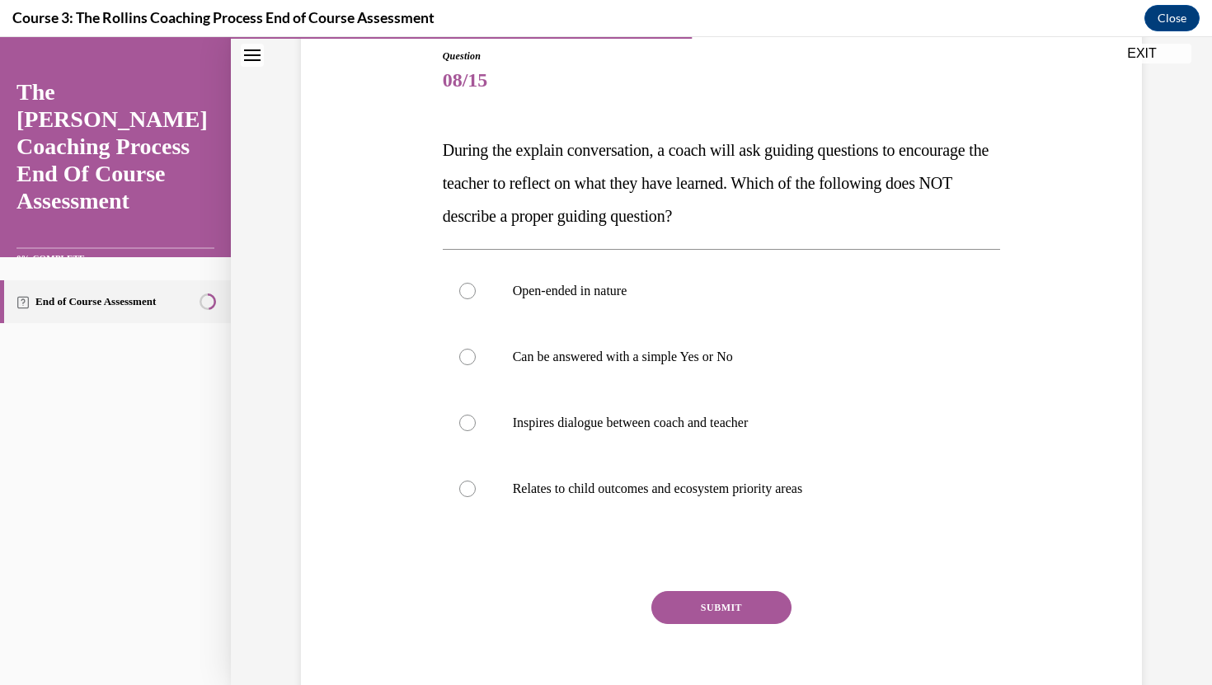
scroll to position [170, 0]
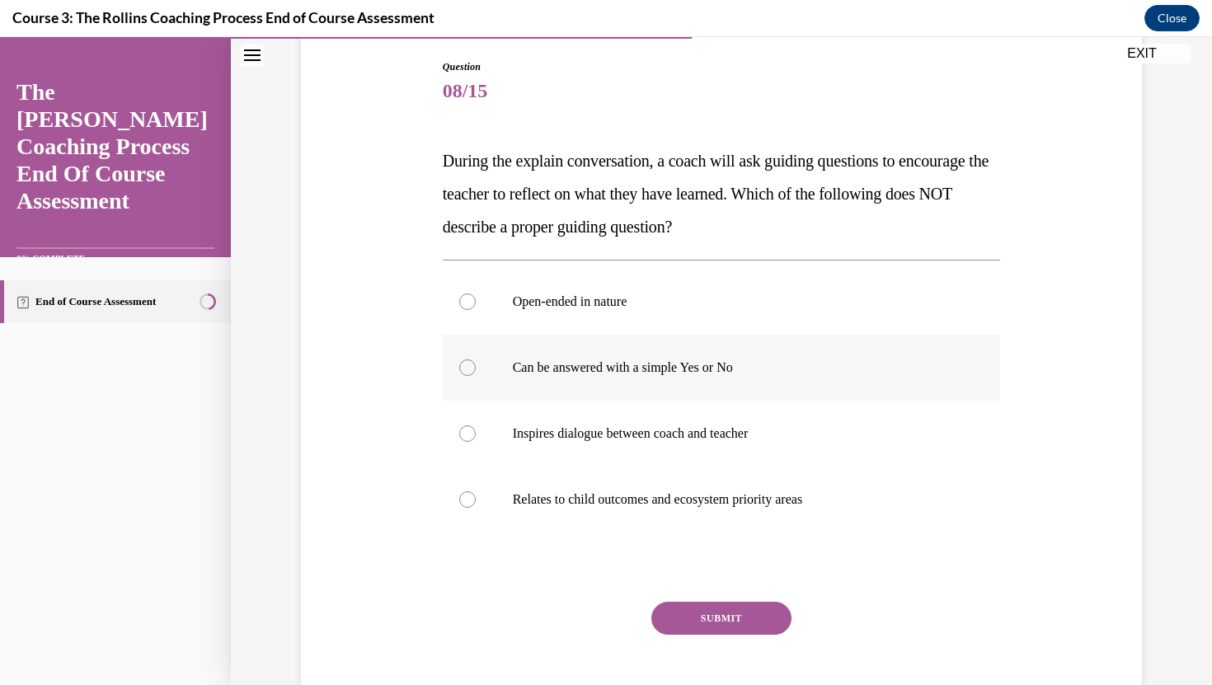
click at [463, 365] on div at bounding box center [467, 367] width 16 height 16
click at [463, 365] on input "Can be answered with a simple Yes or No" at bounding box center [467, 367] width 16 height 16
radio input "true"
click at [712, 612] on button "SUBMIT" at bounding box center [721, 618] width 140 height 33
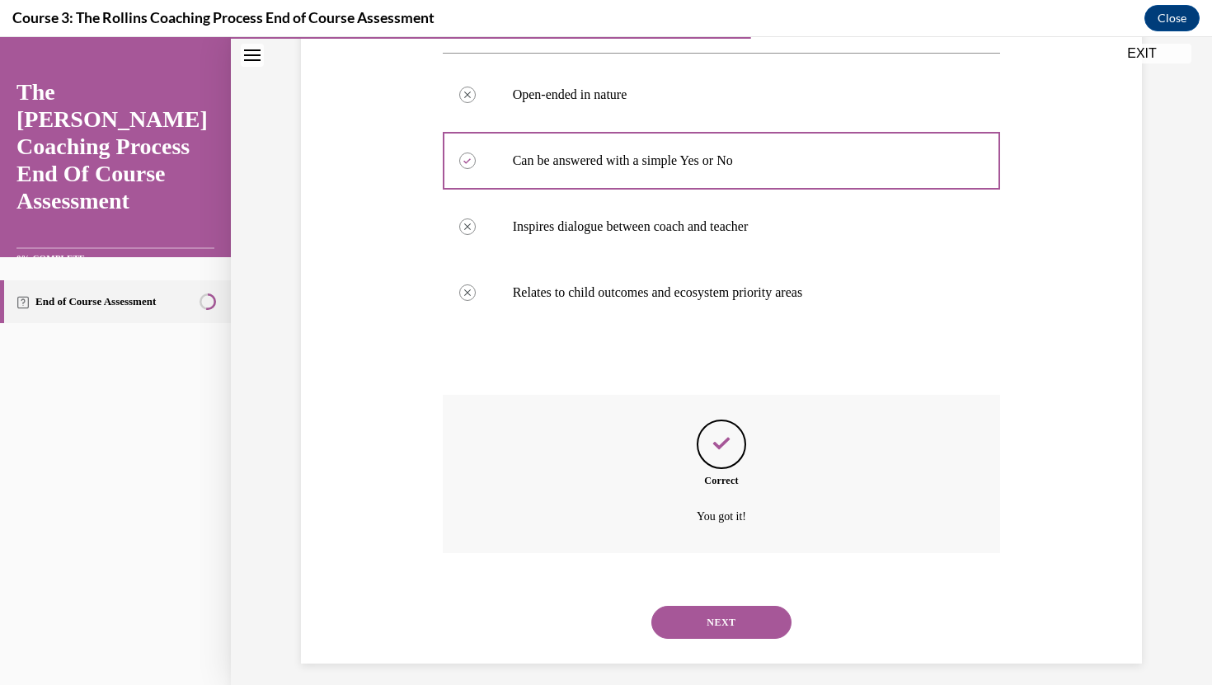
scroll to position [388, 0]
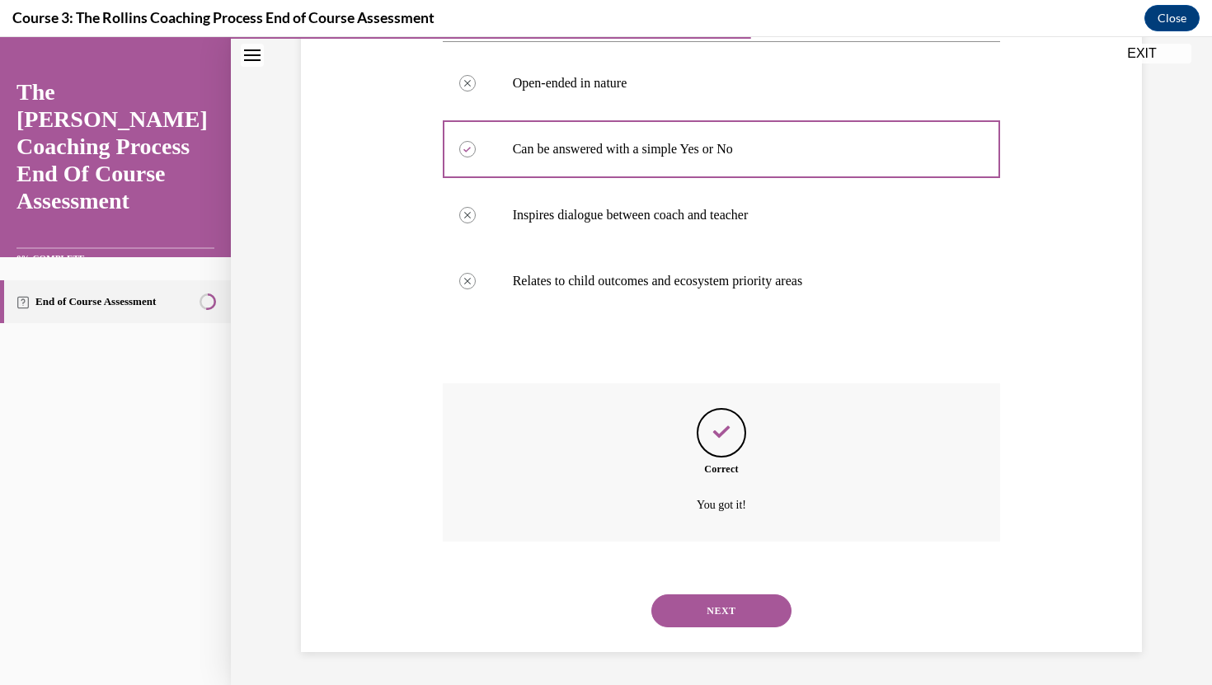
click at [715, 616] on button "NEXT" at bounding box center [721, 610] width 140 height 33
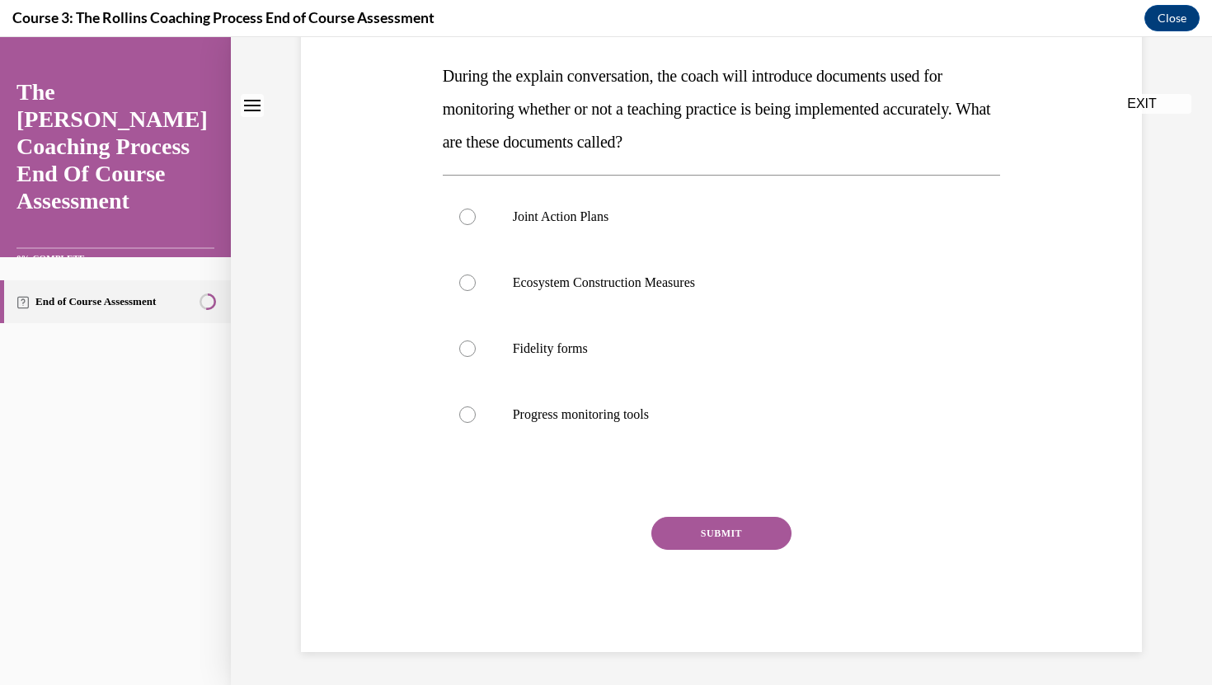
scroll to position [0, 0]
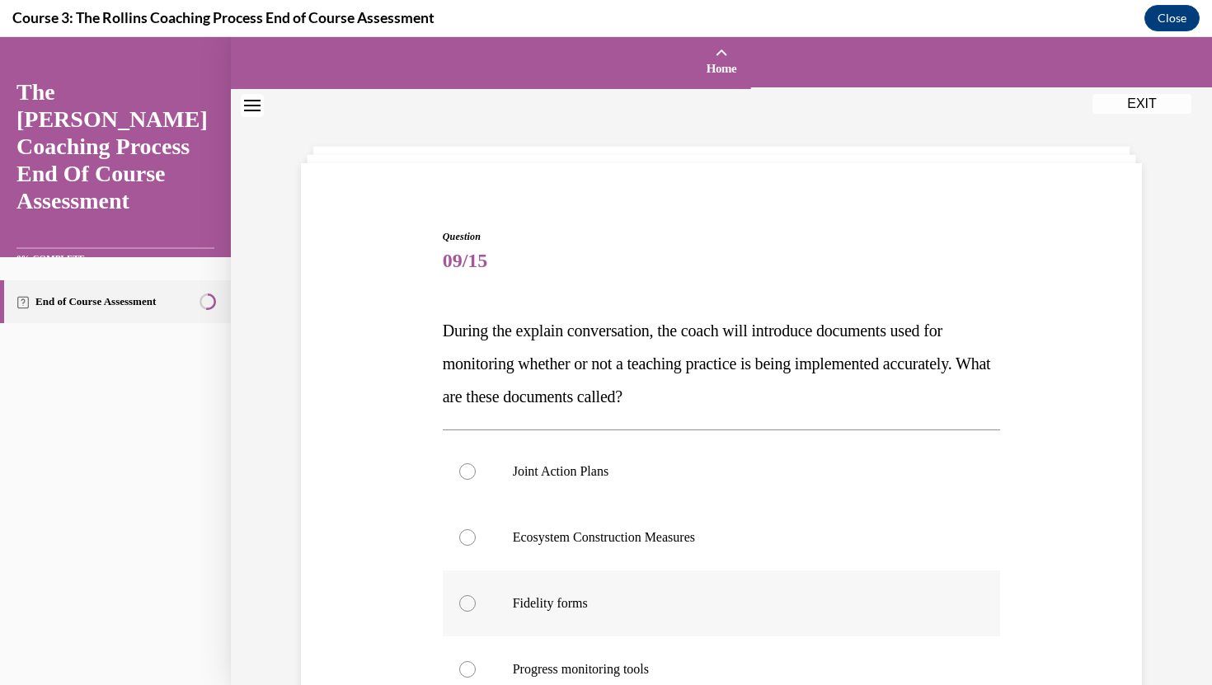
click at [463, 604] on div at bounding box center [467, 603] width 16 height 16
click at [463, 604] on input "Fidelity forms" at bounding box center [467, 603] width 16 height 16
radio input "true"
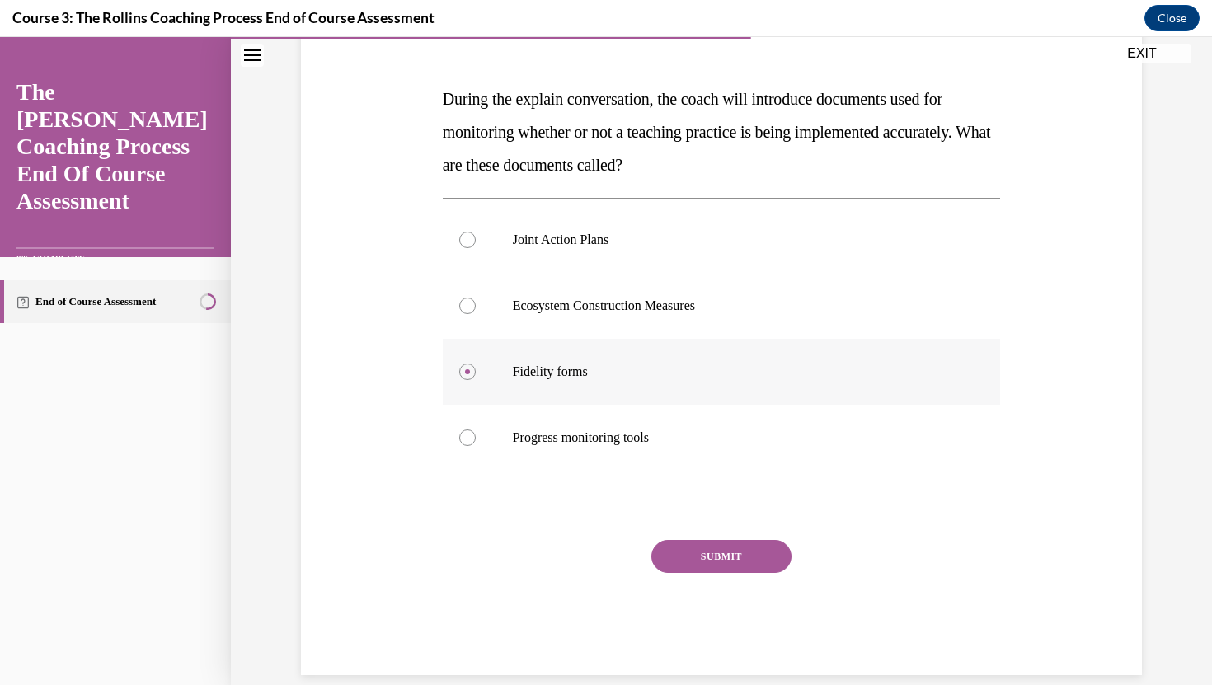
scroll to position [255, 0]
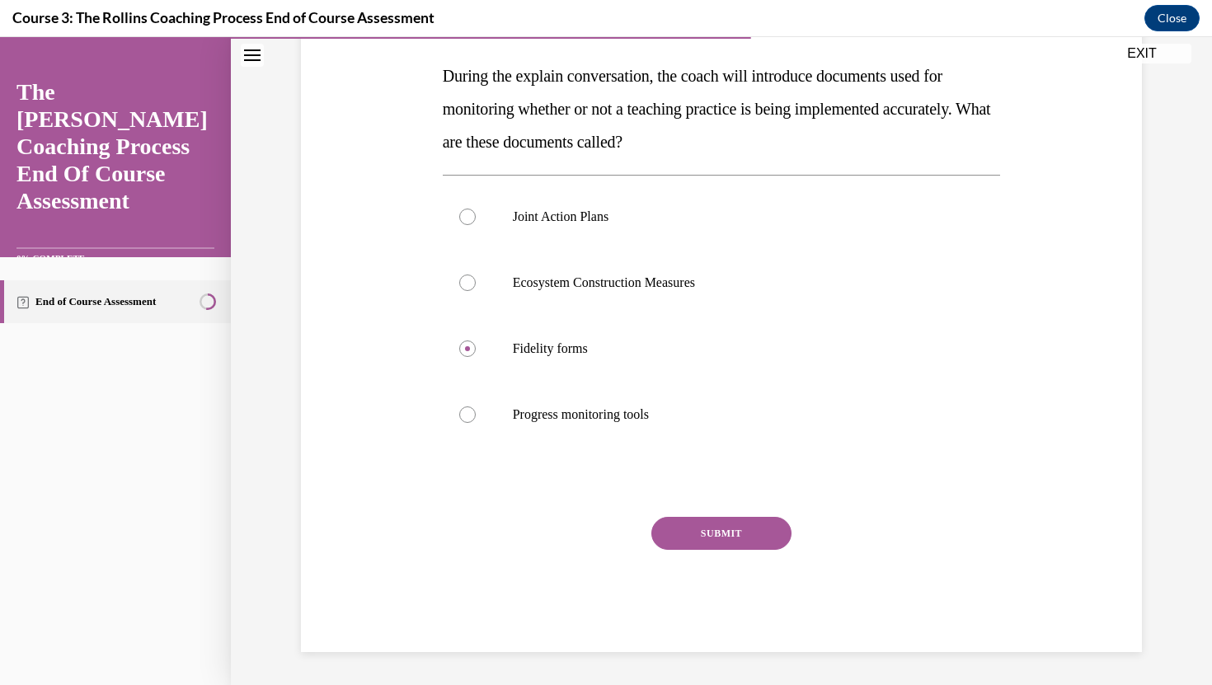
click at [742, 531] on button "SUBMIT" at bounding box center [721, 533] width 140 height 33
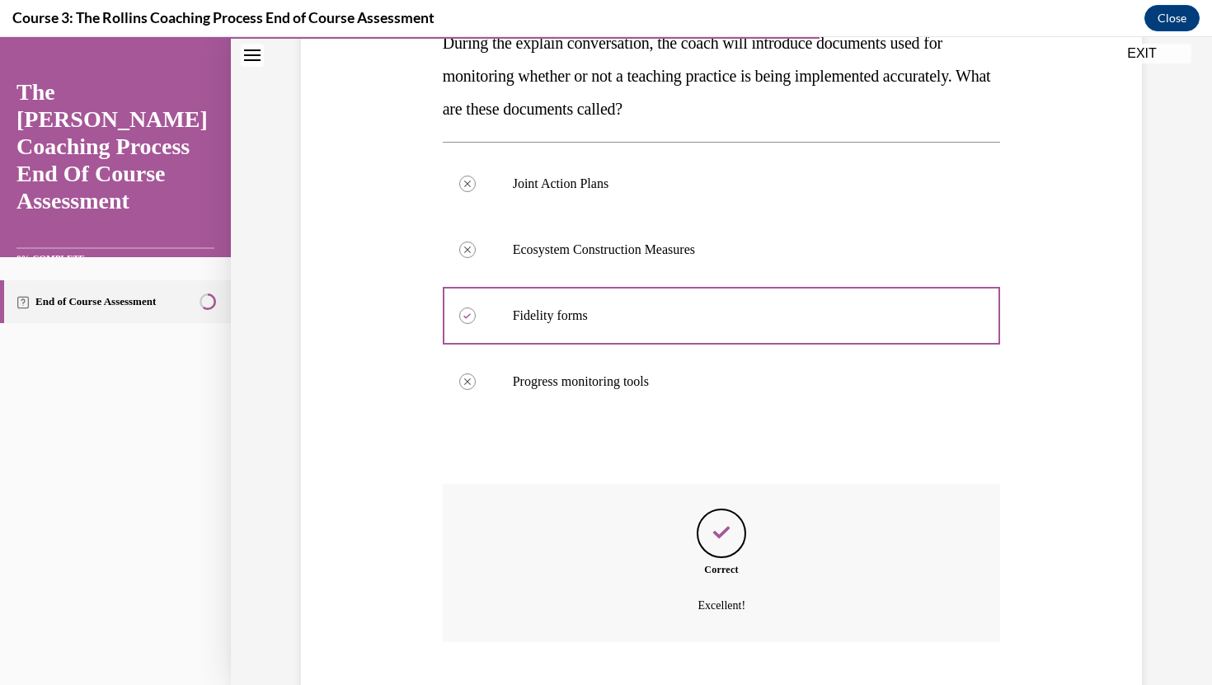
scroll to position [388, 0]
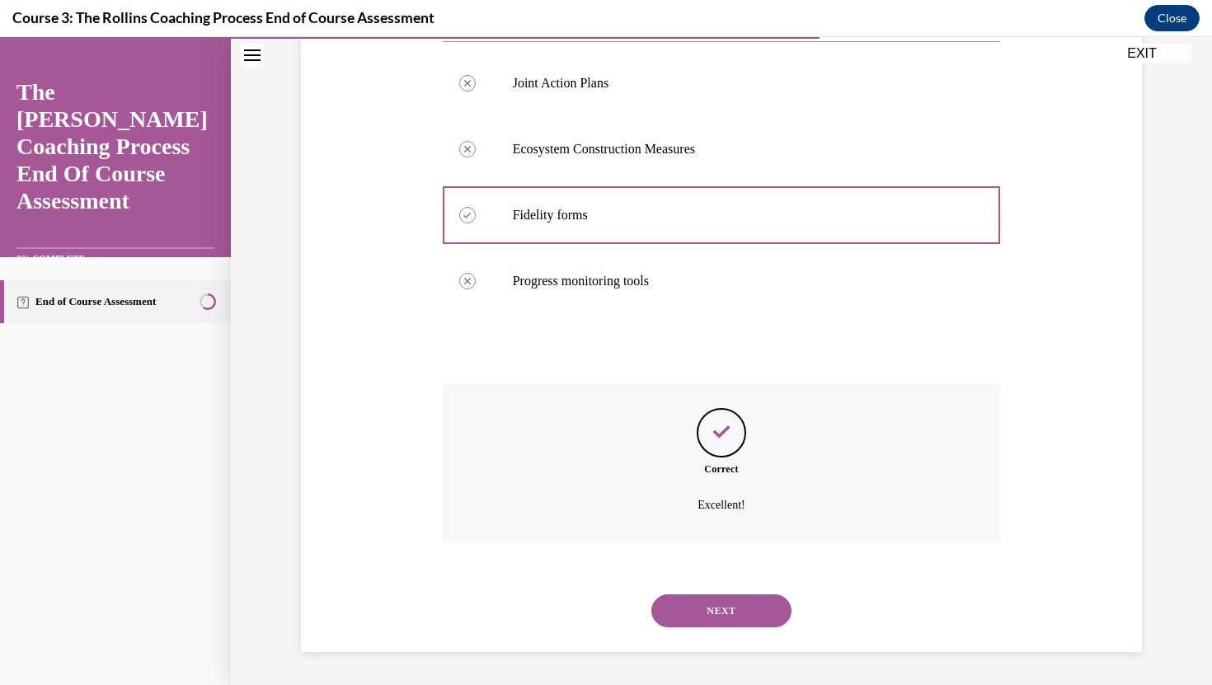
click at [744, 599] on button "NEXT" at bounding box center [721, 610] width 140 height 33
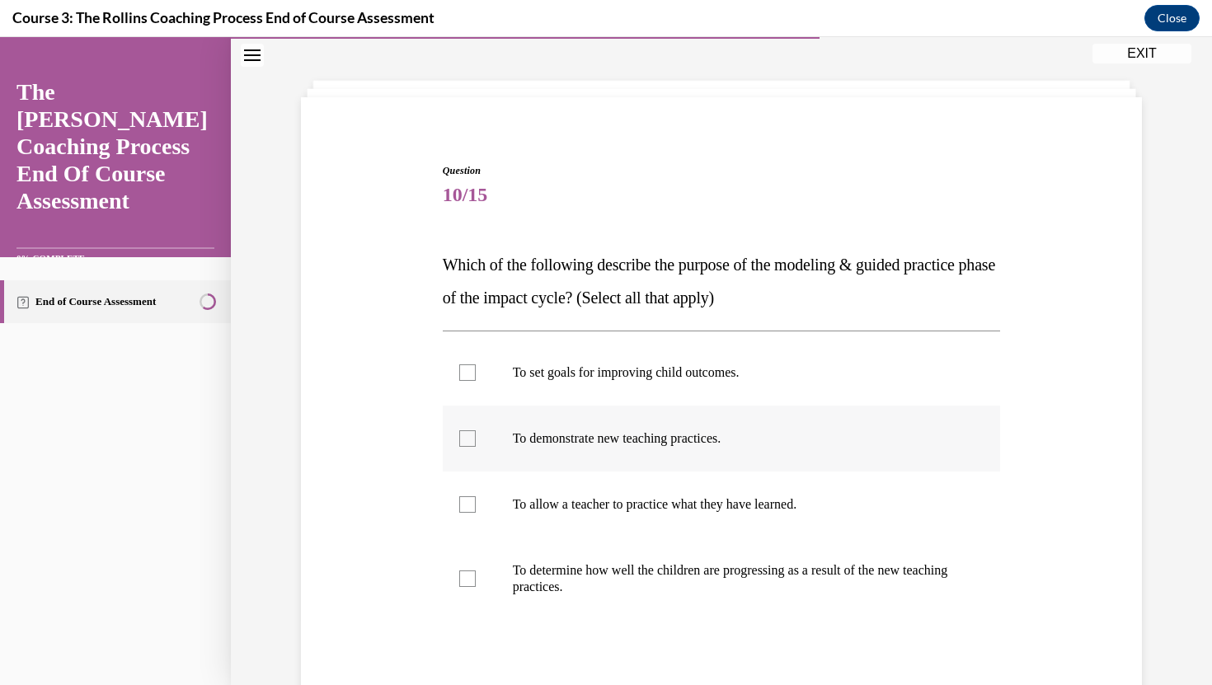
scroll to position [68, 0]
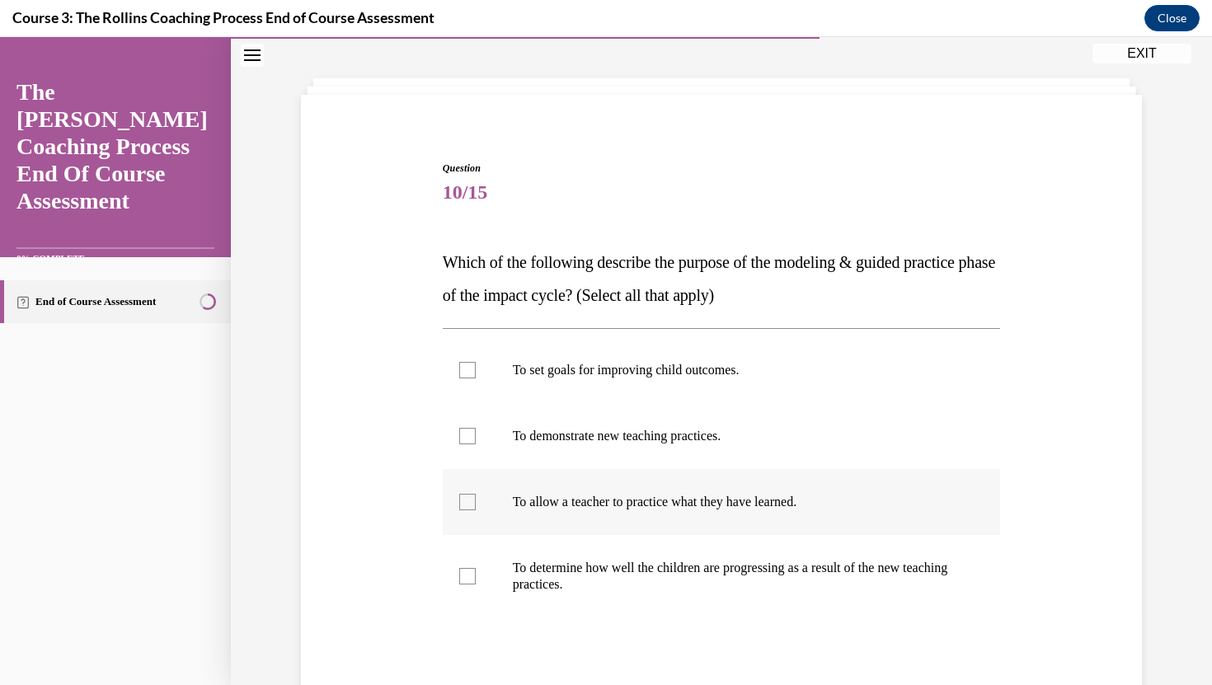
click at [467, 506] on div at bounding box center [467, 502] width 16 height 16
click at [467, 506] on input "To allow a teacher to practice what they have learned." at bounding box center [467, 502] width 16 height 16
checkbox input "true"
click at [466, 425] on label "To demonstrate new teaching practices." at bounding box center [722, 436] width 558 height 66
click at [466, 428] on input "To demonstrate new teaching practices." at bounding box center [467, 436] width 16 height 16
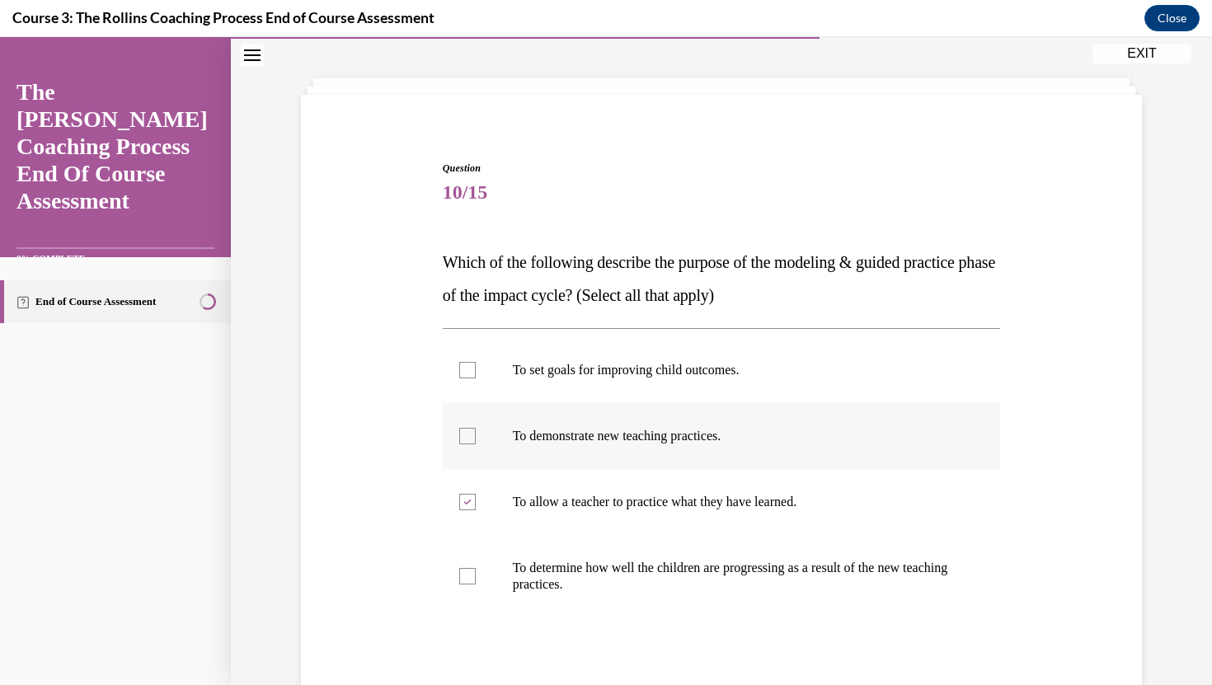
checkbox input "true"
click at [467, 504] on icon at bounding box center [466, 502] width 7 height 6
click at [467, 504] on input "To allow a teacher to practice what they have learned." at bounding box center [467, 502] width 16 height 16
click at [467, 505] on div at bounding box center [467, 502] width 16 height 16
click at [467, 505] on input "To allow a teacher to practice what they have learned." at bounding box center [467, 502] width 16 height 16
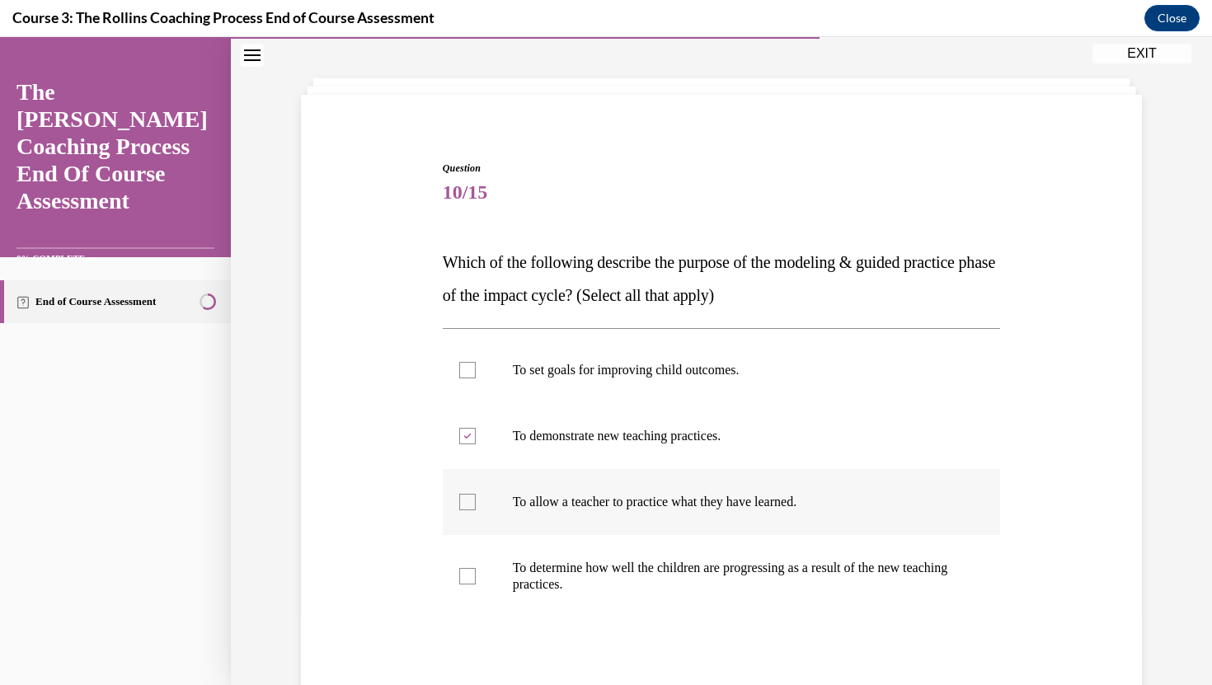
checkbox input "true"
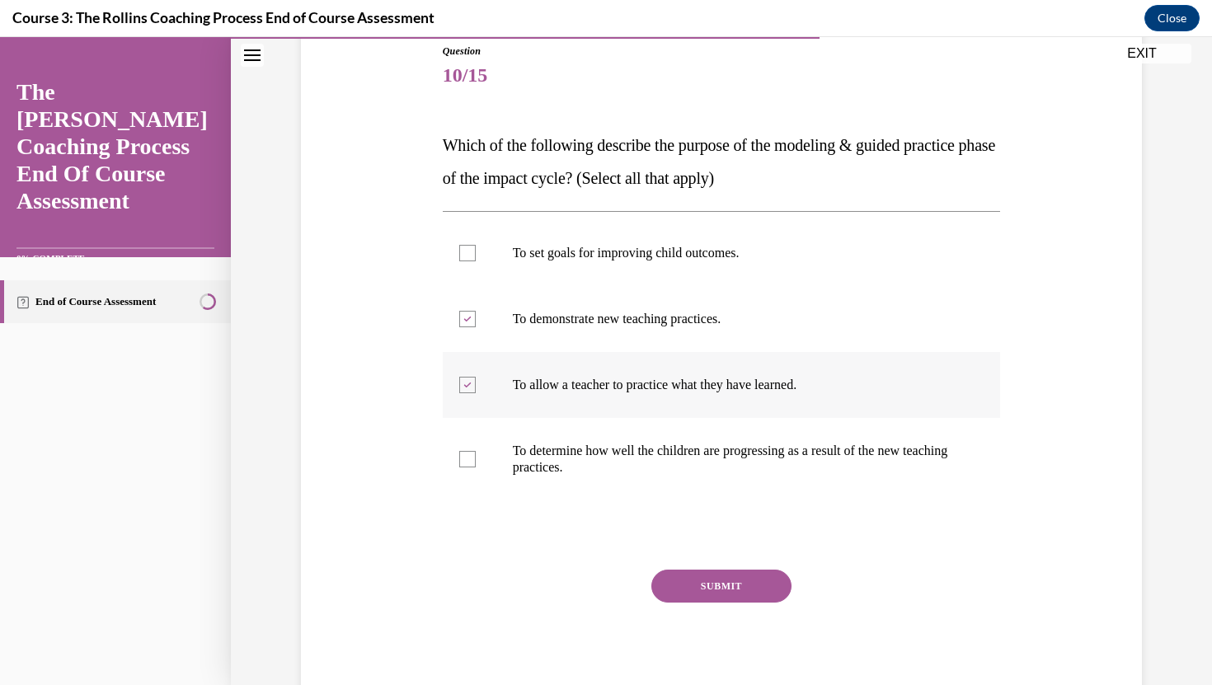
scroll to position [238, 0]
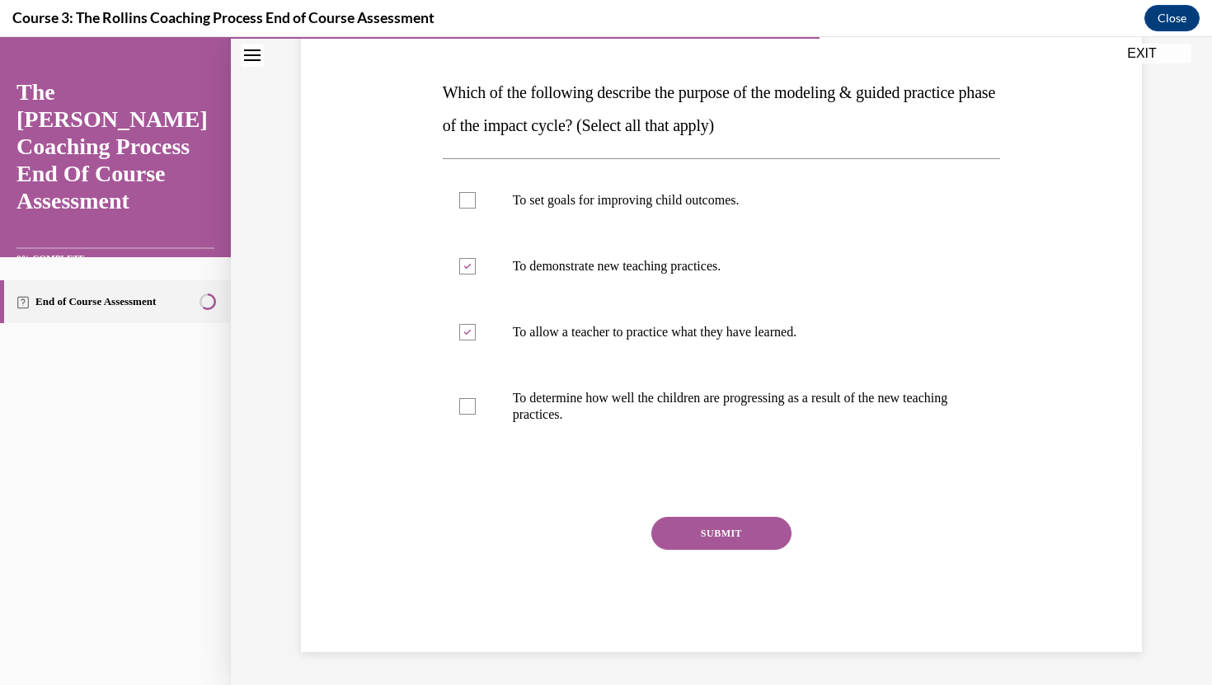
click at [697, 531] on button "SUBMIT" at bounding box center [721, 533] width 140 height 33
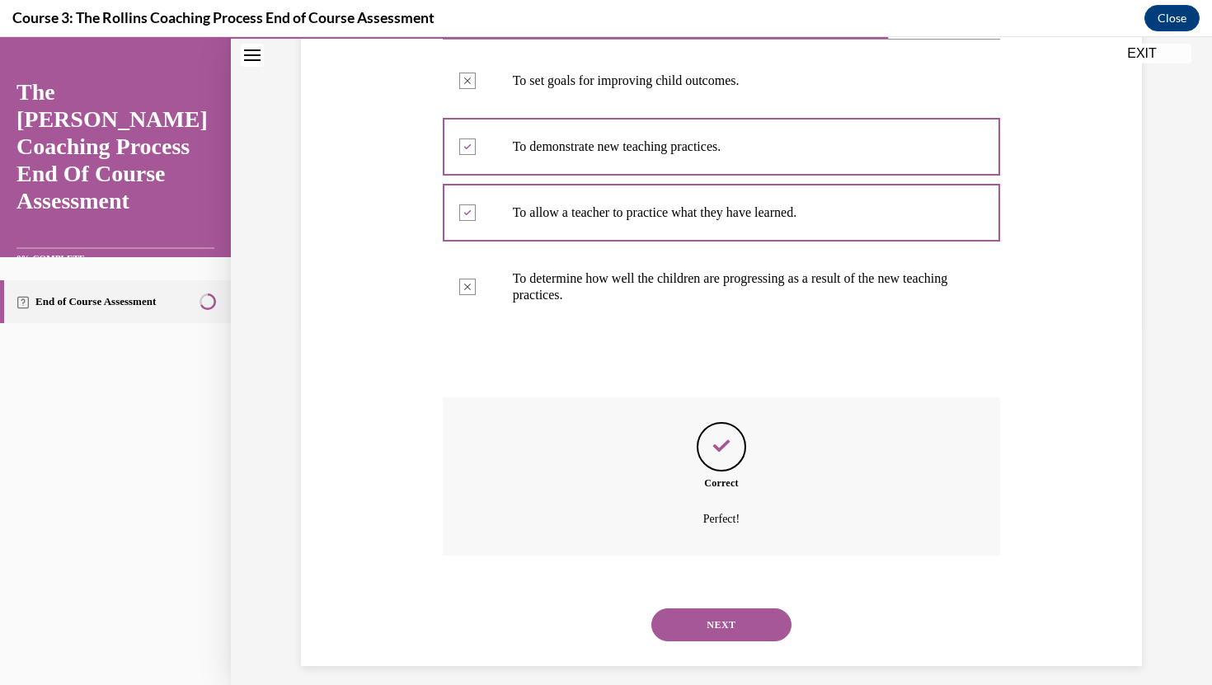
scroll to position [372, 0]
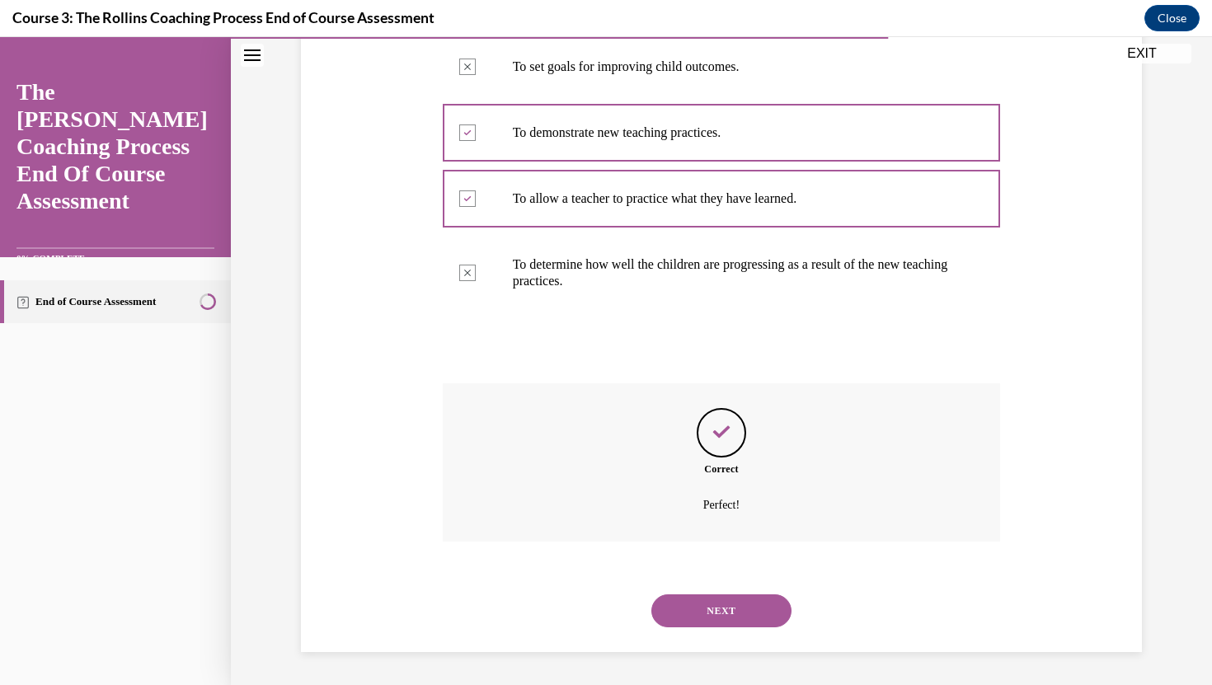
click at [723, 599] on button "NEXT" at bounding box center [721, 610] width 140 height 33
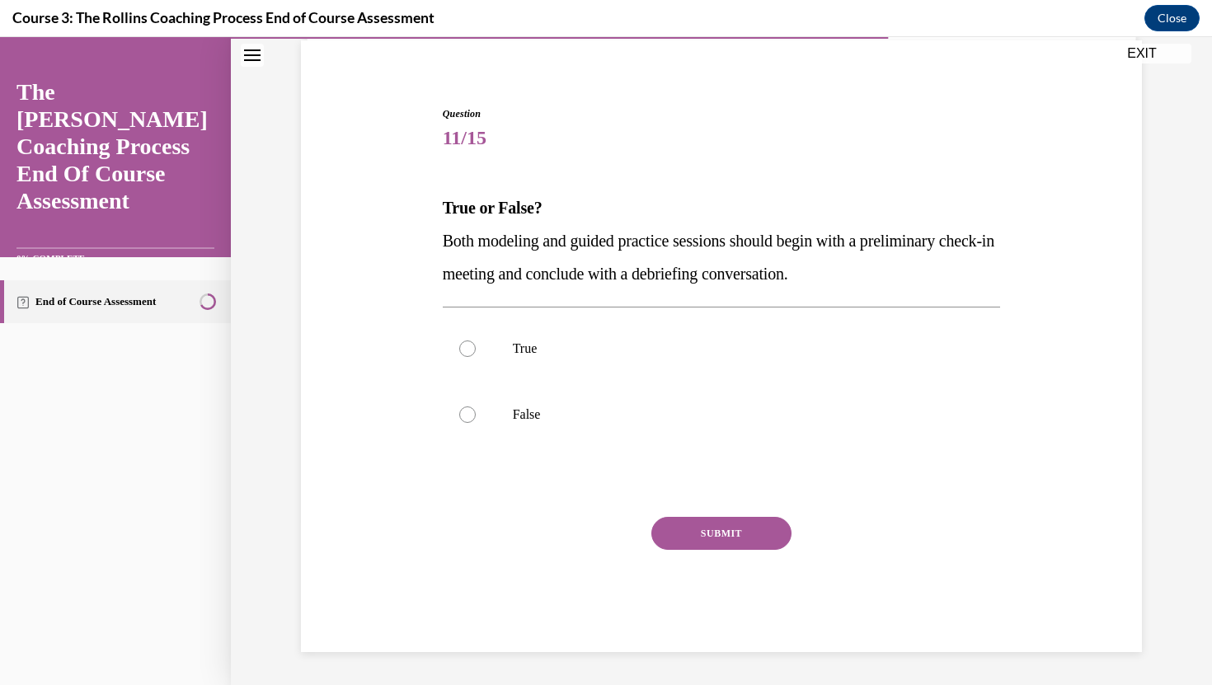
scroll to position [123, 0]
click at [462, 350] on div at bounding box center [467, 348] width 16 height 16
click at [462, 350] on input "True" at bounding box center [467, 348] width 16 height 16
radio input "true"
click at [738, 533] on button "SUBMIT" at bounding box center [721, 533] width 140 height 33
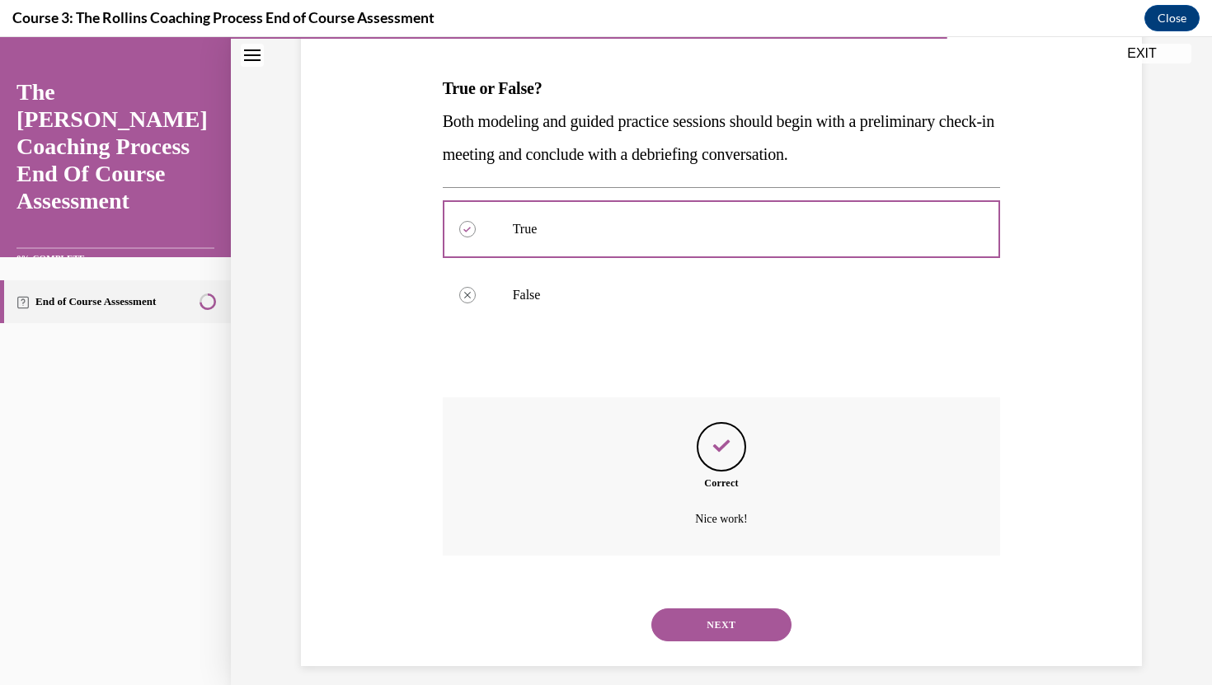
scroll to position [256, 0]
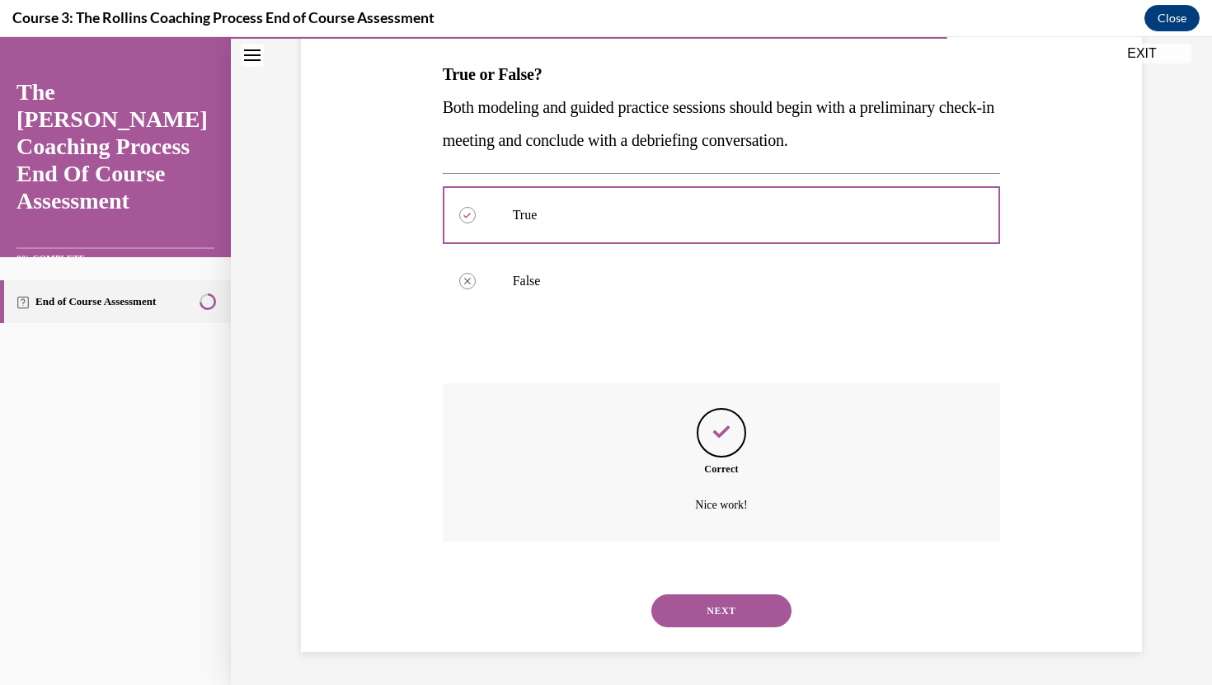
click at [738, 601] on button "NEXT" at bounding box center [721, 610] width 140 height 33
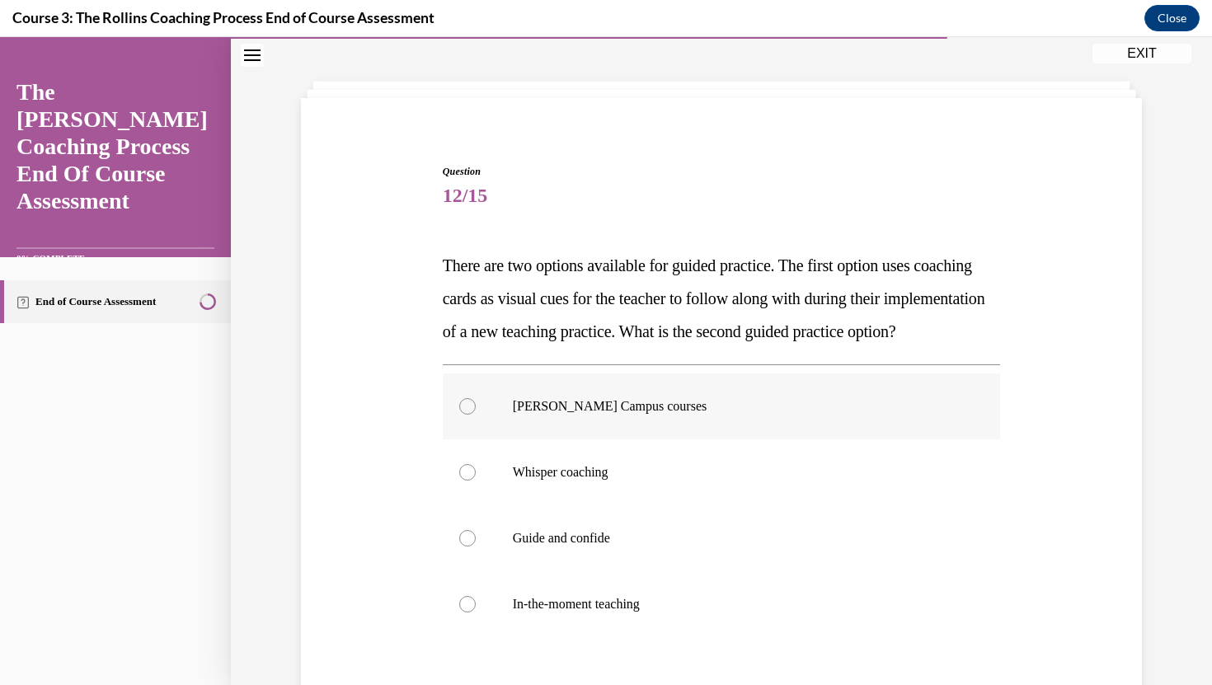
scroll to position [82, 0]
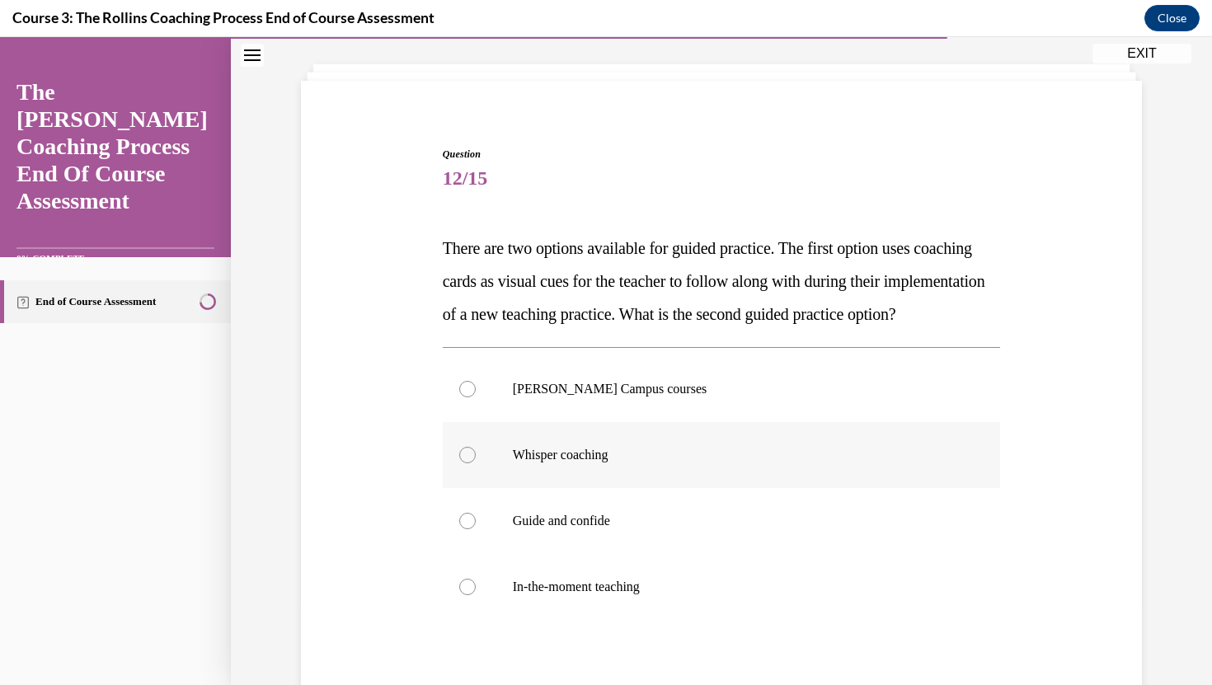
click at [465, 463] on div at bounding box center [467, 455] width 16 height 16
click at [465, 463] on input "Whisper coaching" at bounding box center [467, 455] width 16 height 16
radio input "true"
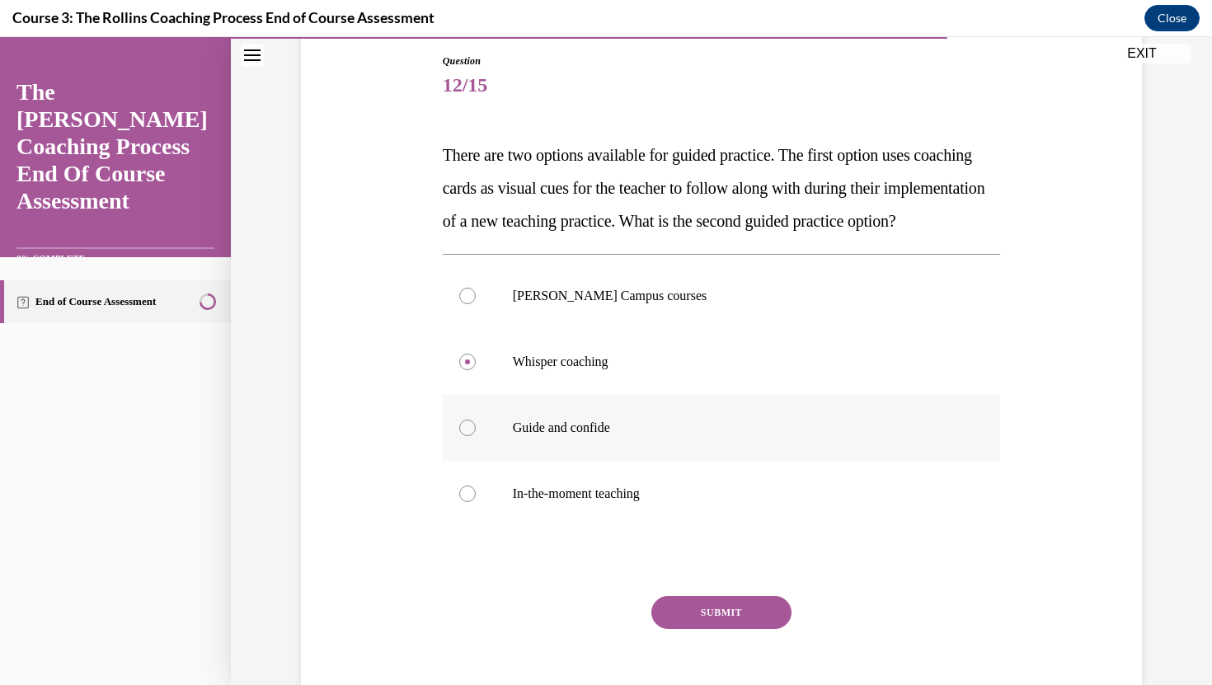
scroll to position [288, 0]
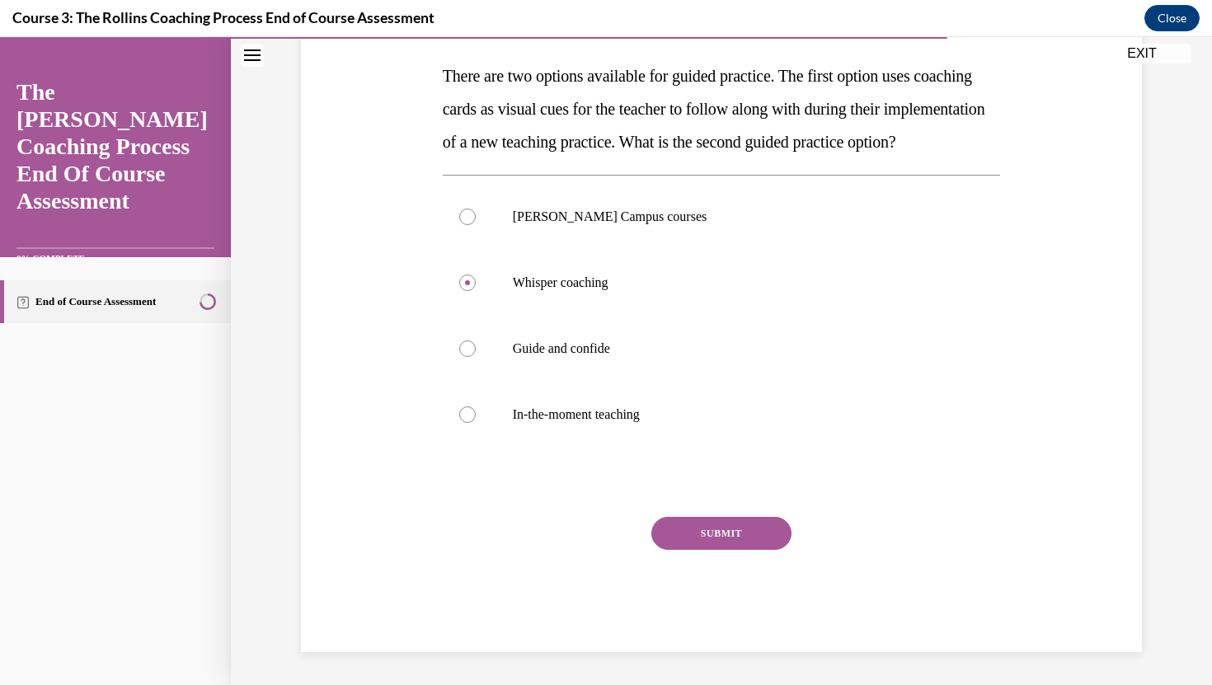
click at [719, 532] on button "SUBMIT" at bounding box center [721, 533] width 140 height 33
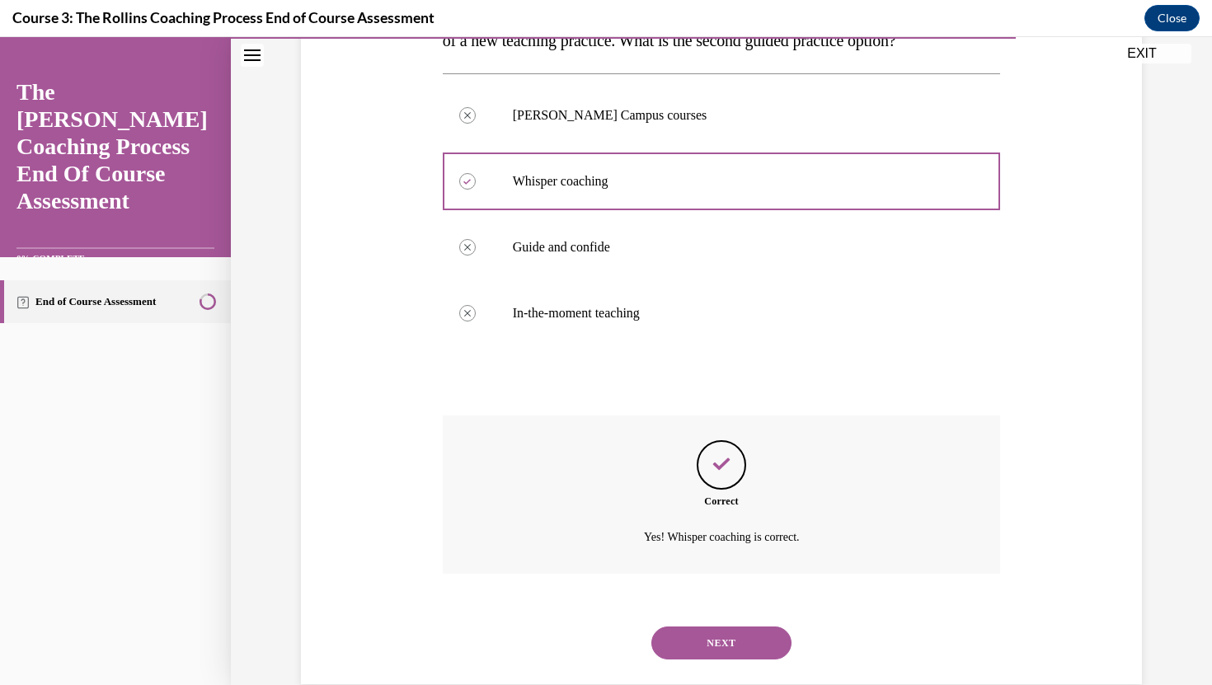
scroll to position [421, 0]
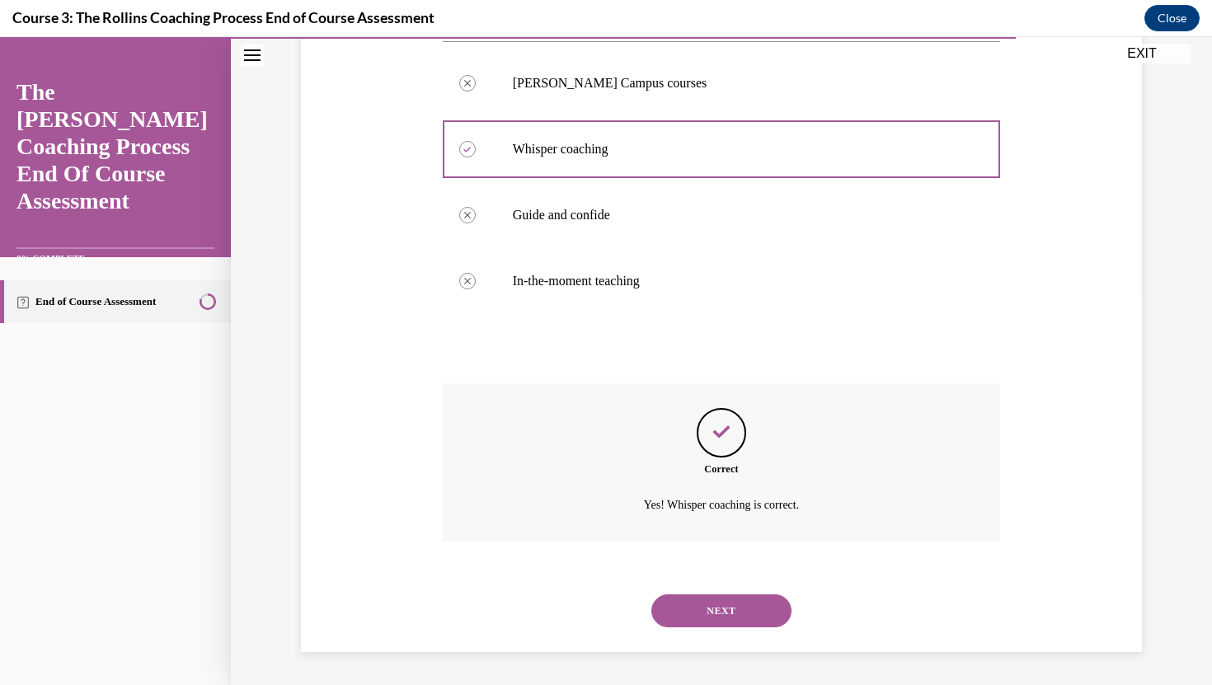
click at [724, 607] on button "NEXT" at bounding box center [721, 610] width 140 height 33
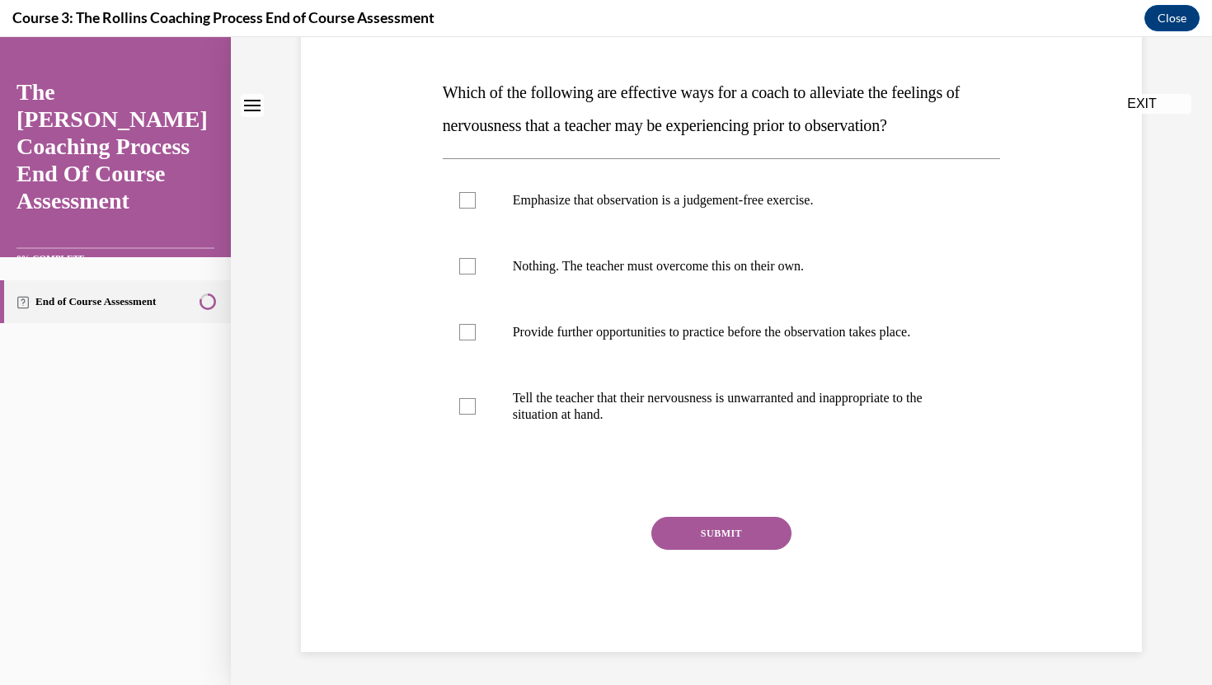
scroll to position [0, 0]
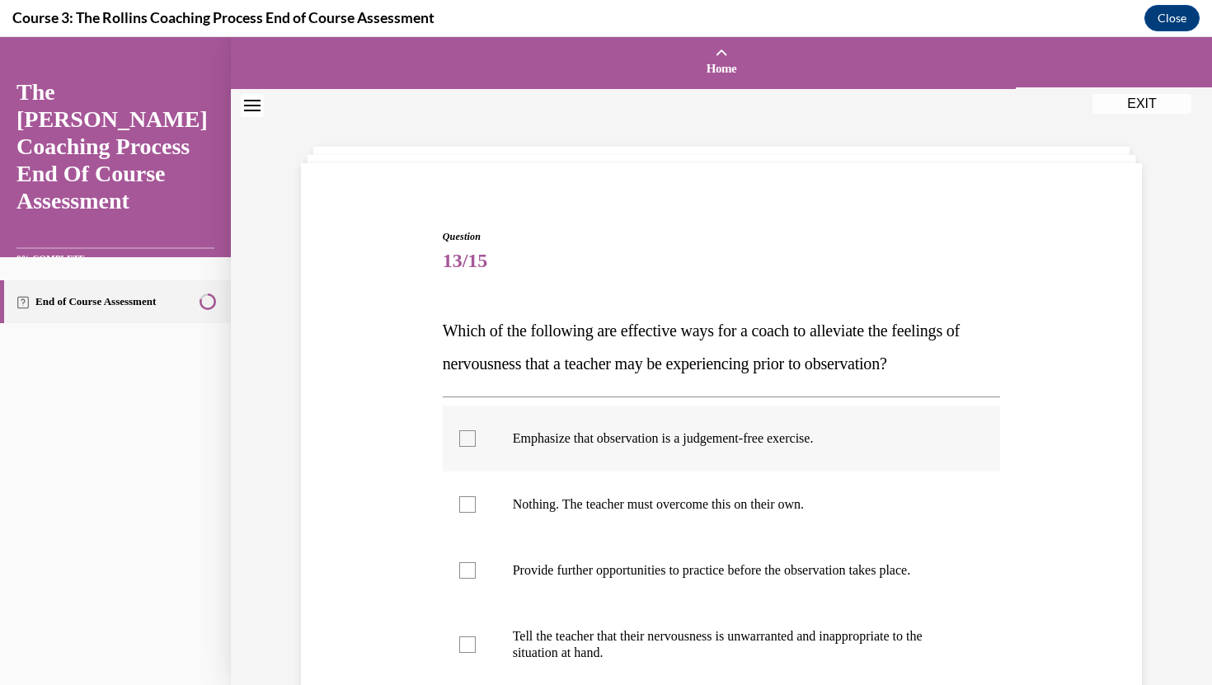
click at [469, 438] on div at bounding box center [467, 438] width 16 height 16
click at [469, 438] on input "Emphasize that observation is a judgement-free exercise." at bounding box center [467, 438] width 16 height 16
checkbox input "true"
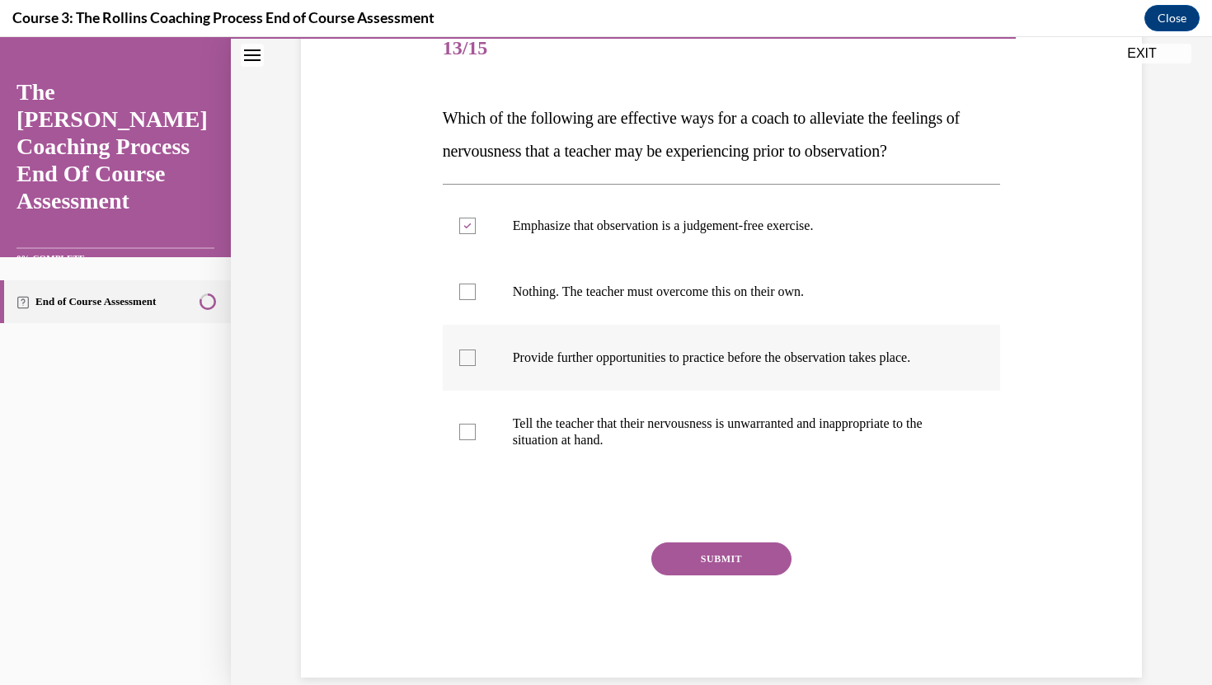
scroll to position [225, 0]
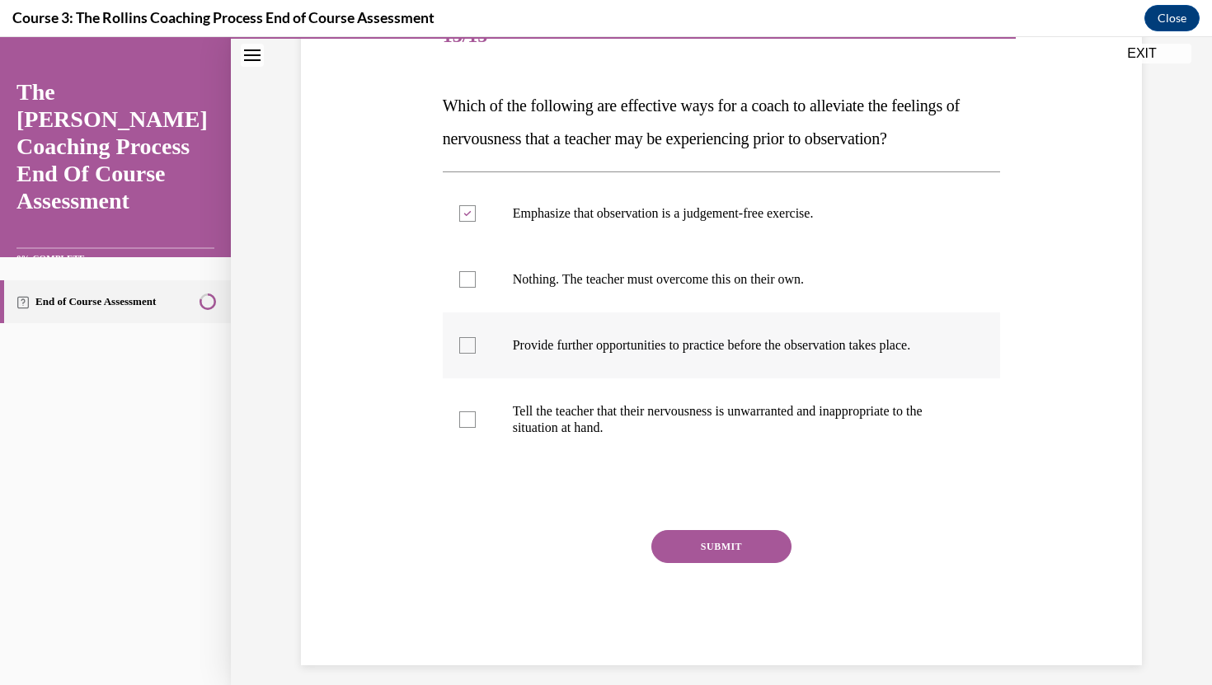
click at [465, 345] on div at bounding box center [467, 345] width 16 height 16
click at [465, 345] on input "Provide further opportunities to practice before the observation takes place." at bounding box center [467, 345] width 16 height 16
checkbox input "true"
click at [710, 542] on button "SUBMIT" at bounding box center [721, 546] width 140 height 33
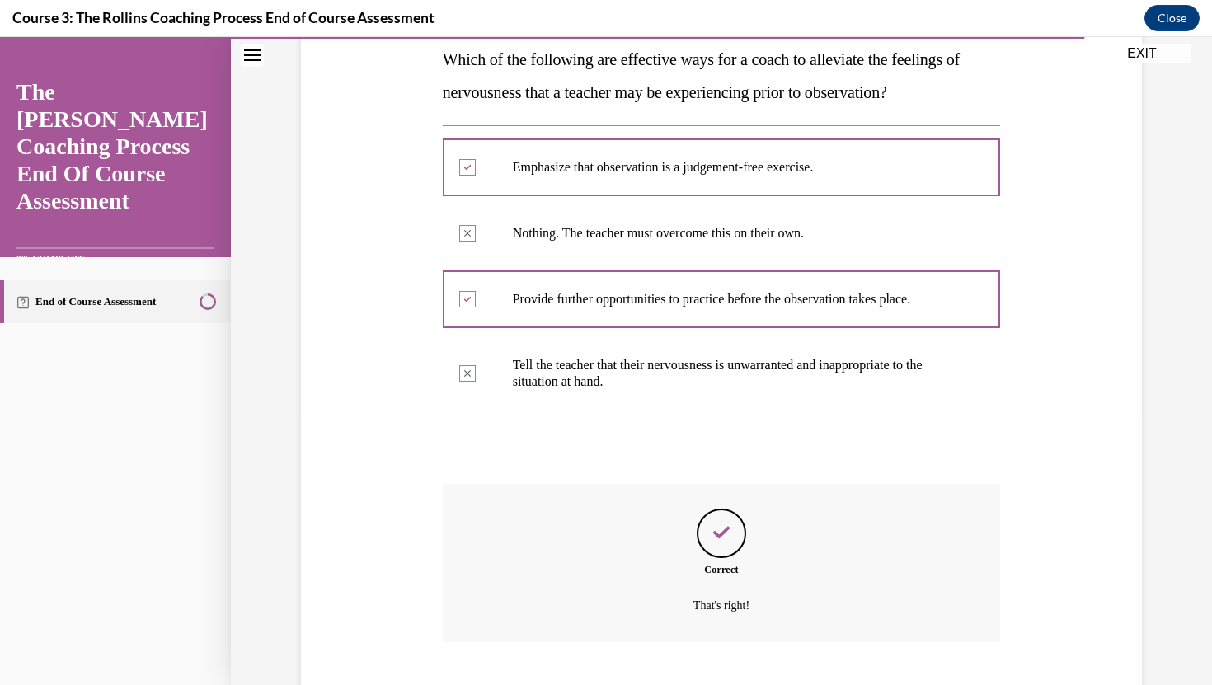
scroll to position [372, 0]
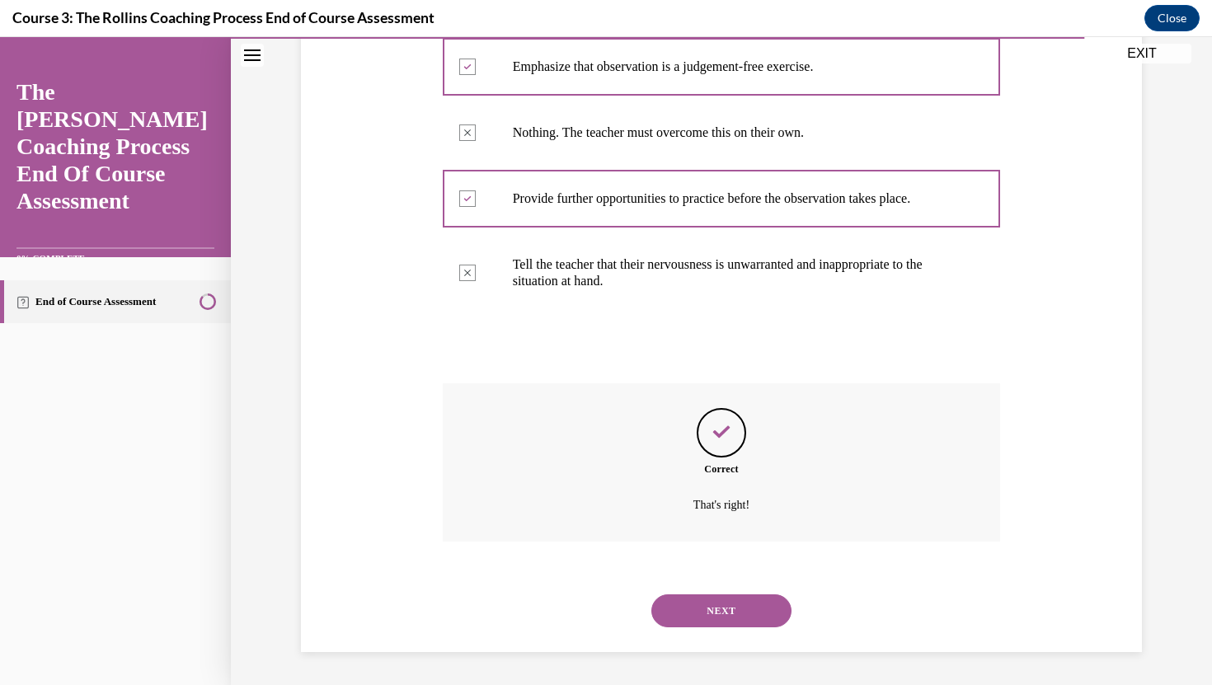
click at [723, 607] on button "NEXT" at bounding box center [721, 610] width 140 height 33
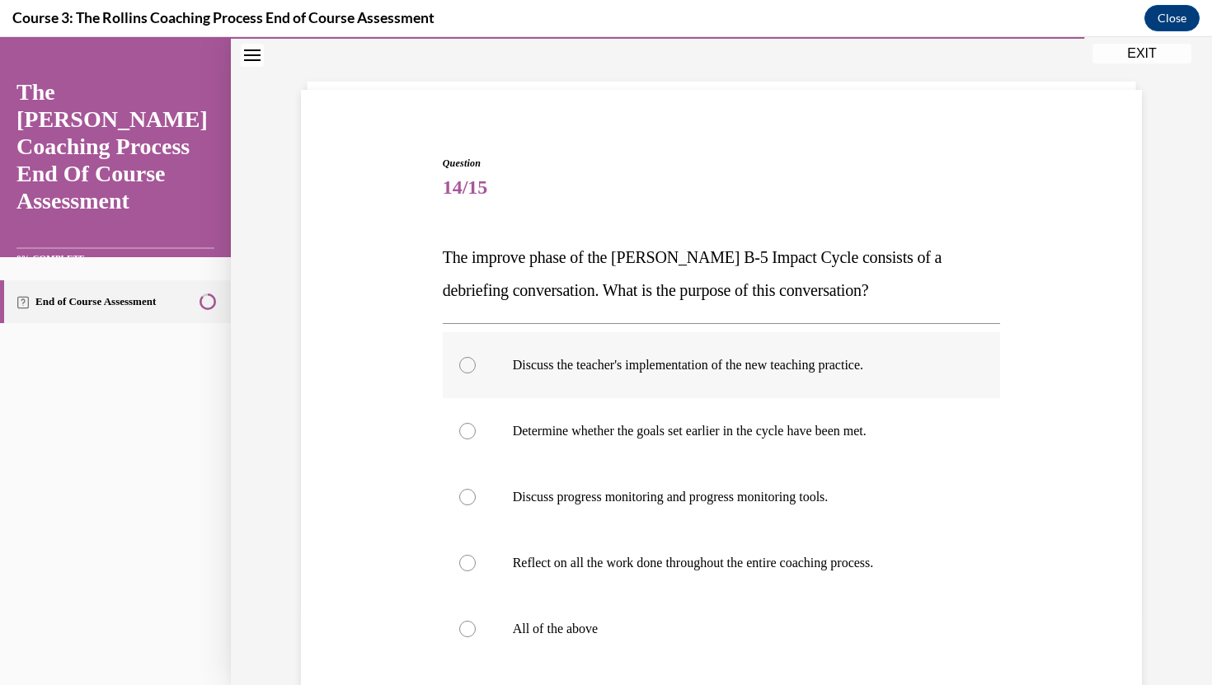
scroll to position [91, 0]
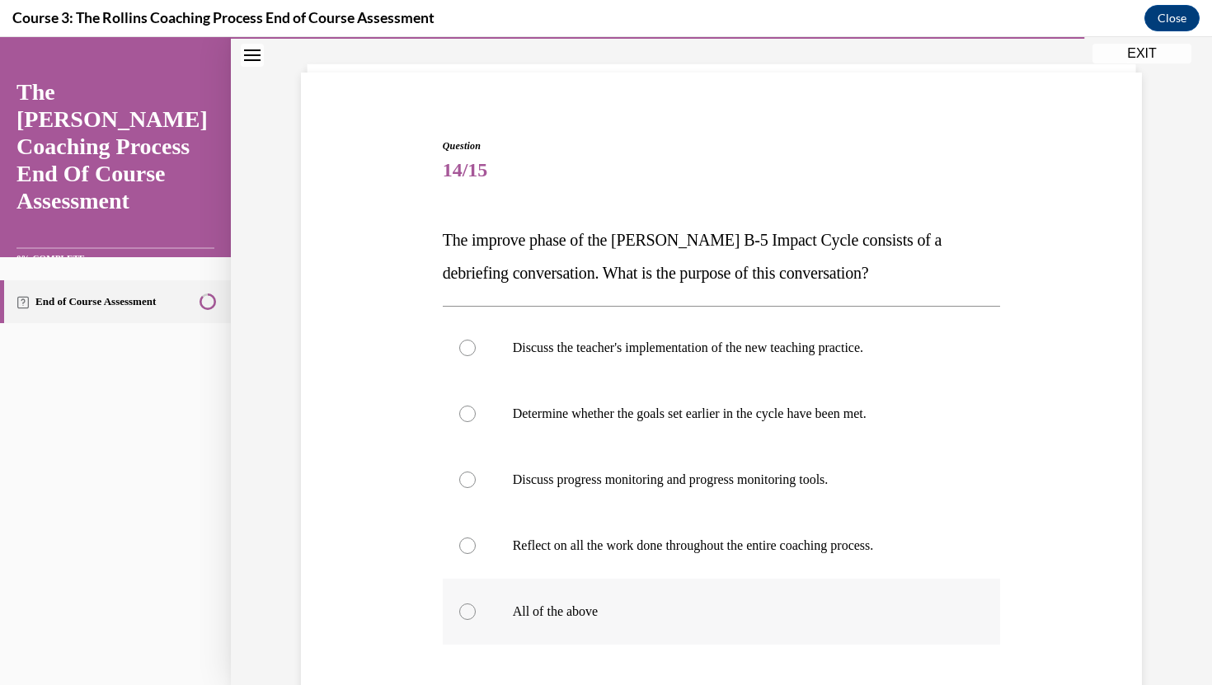
click at [465, 608] on div at bounding box center [467, 611] width 16 height 16
click at [465, 608] on input "All of the above" at bounding box center [467, 611] width 16 height 16
radio input "true"
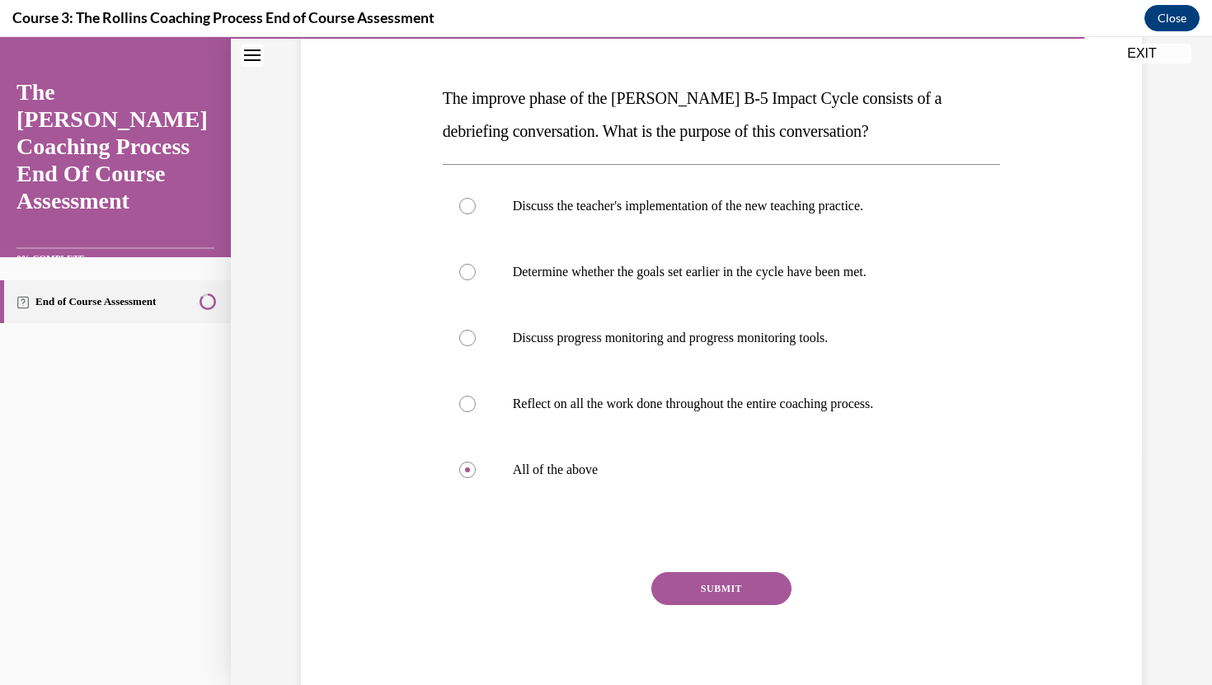
click at [687, 581] on button "SUBMIT" at bounding box center [721, 588] width 140 height 33
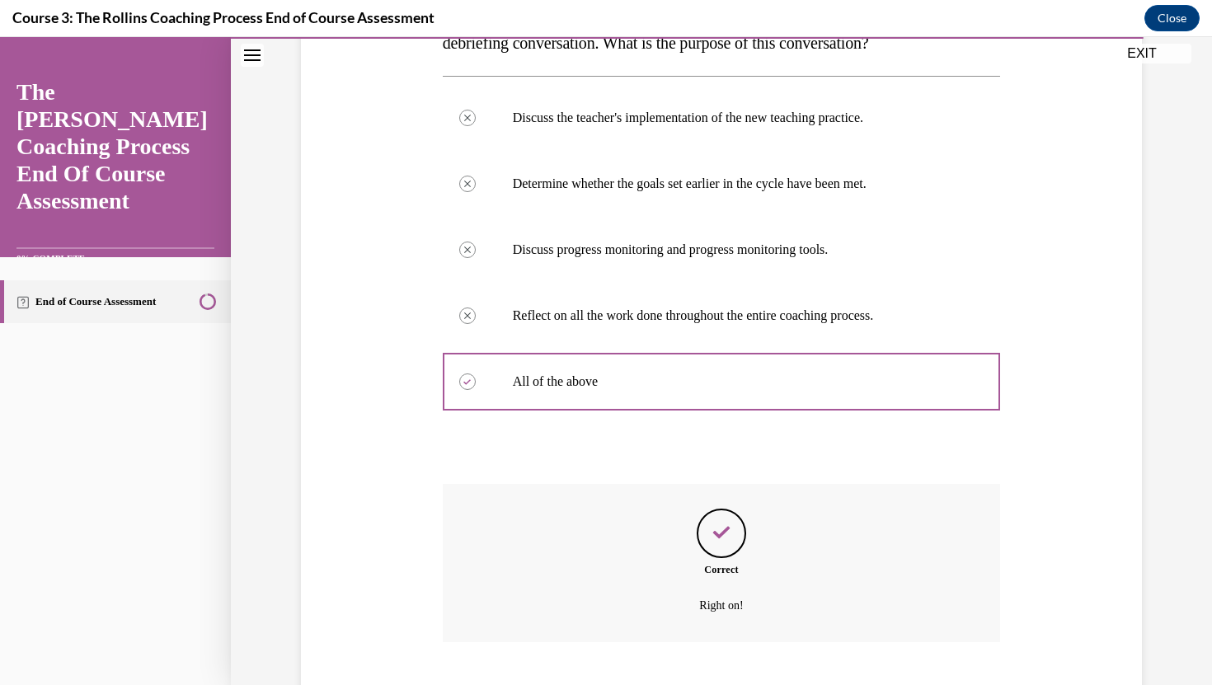
scroll to position [421, 0]
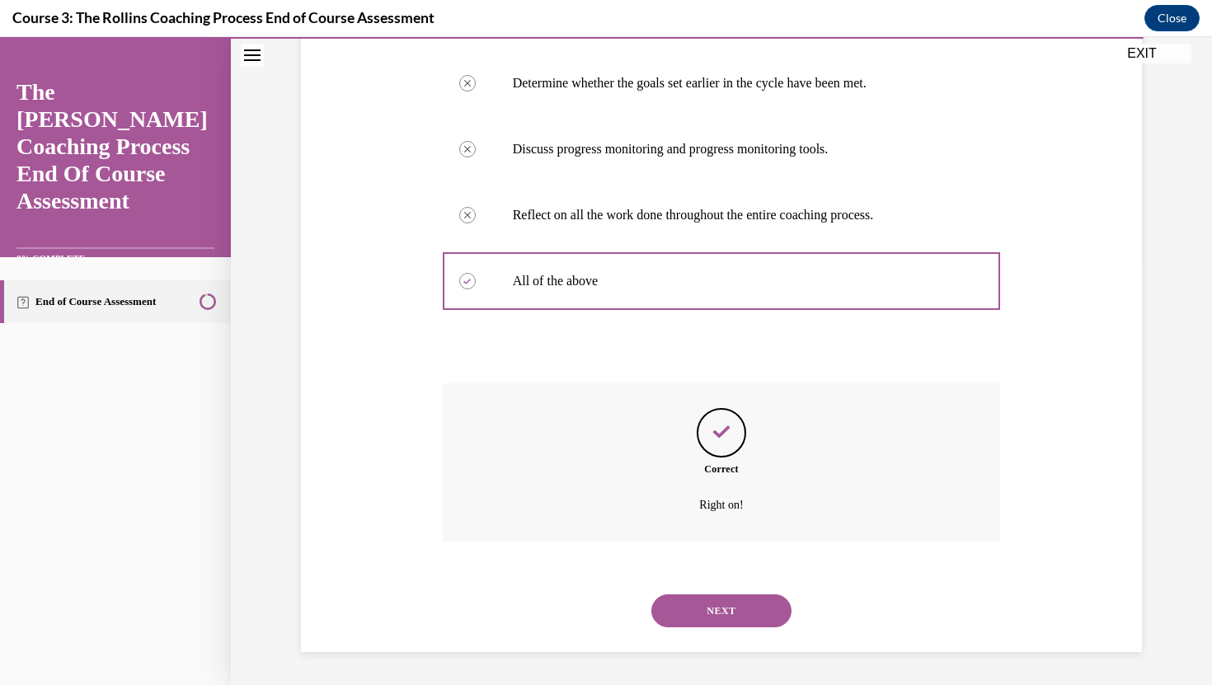
click at [720, 610] on button "NEXT" at bounding box center [721, 610] width 140 height 33
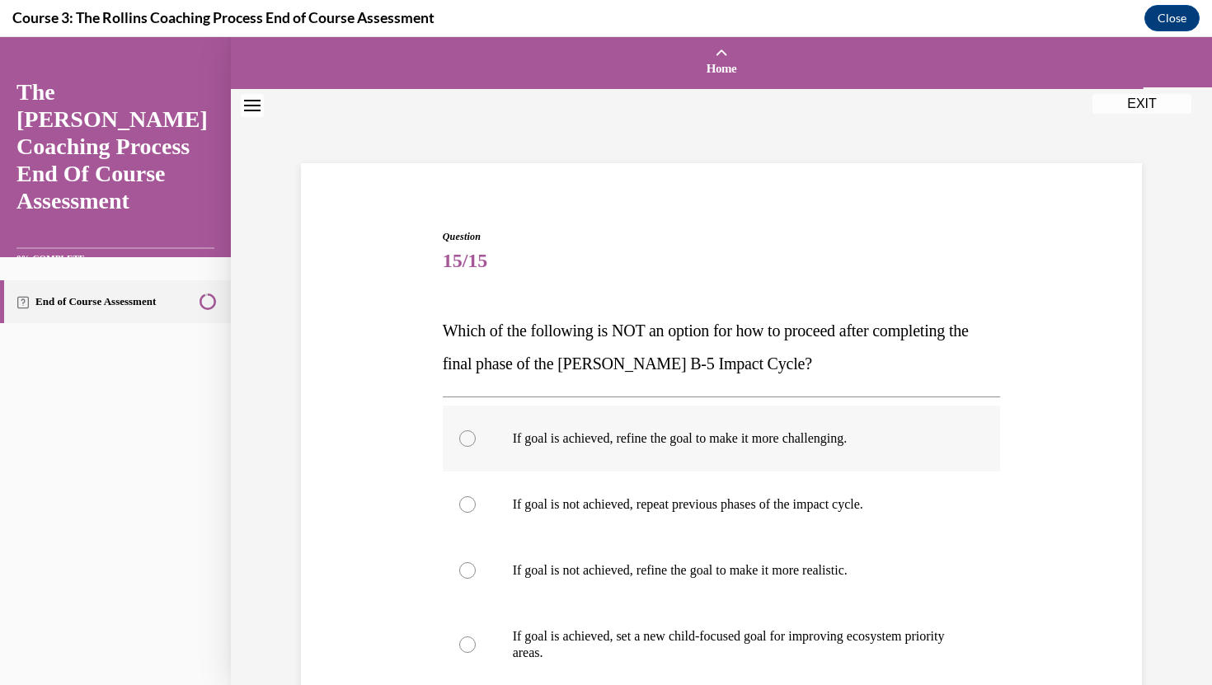
click at [463, 429] on label "If goal is achieved, refine the goal to make it more challenging." at bounding box center [722, 439] width 558 height 66
click at [463, 430] on input "If goal is achieved, refine the goal to make it more challenging." at bounding box center [467, 438] width 16 height 16
radio input "true"
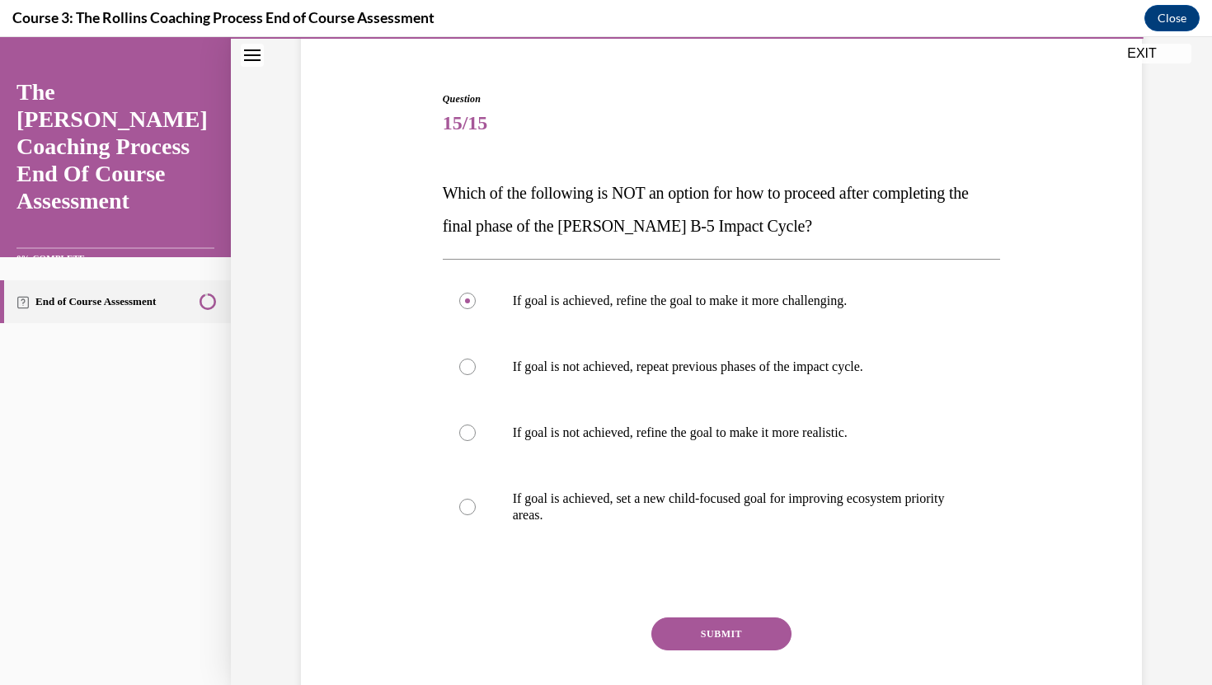
scroll to position [238, 0]
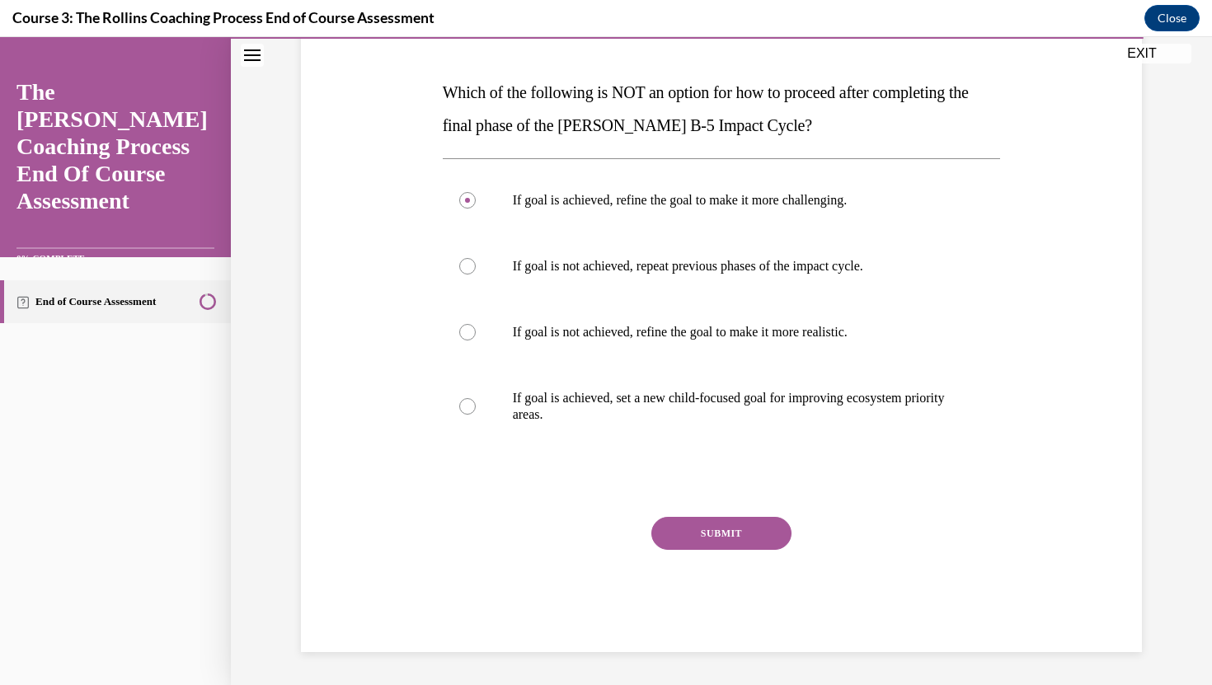
click at [713, 530] on button "SUBMIT" at bounding box center [721, 533] width 140 height 33
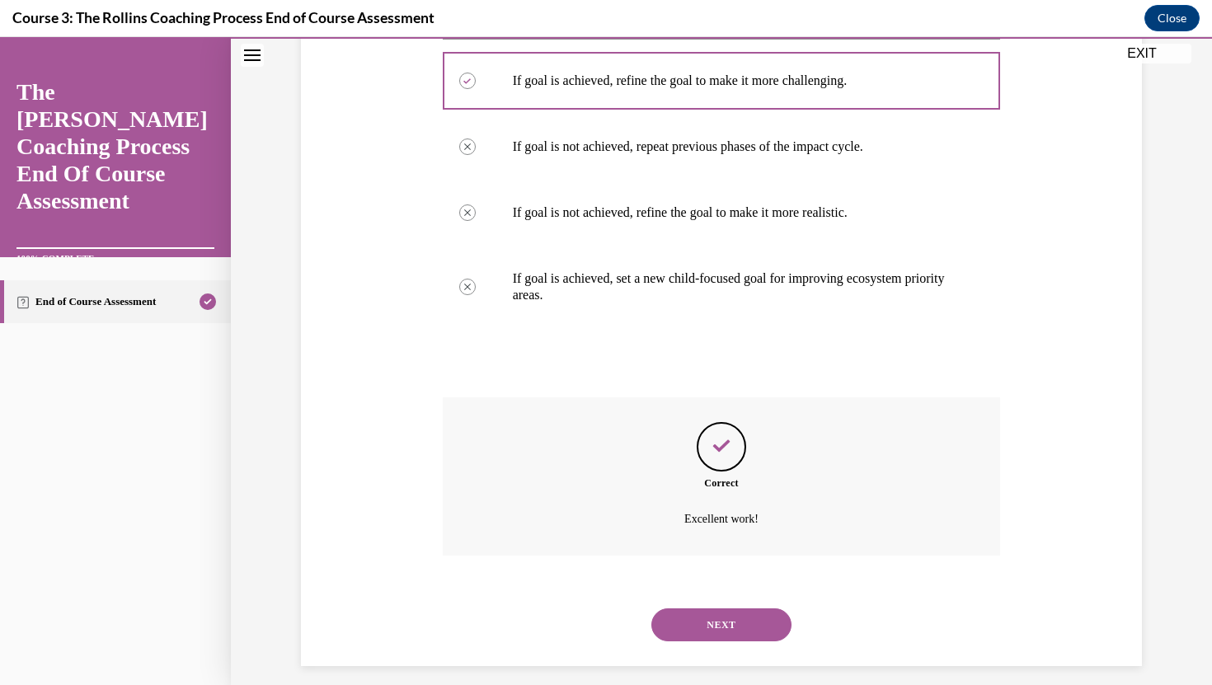
scroll to position [372, 0]
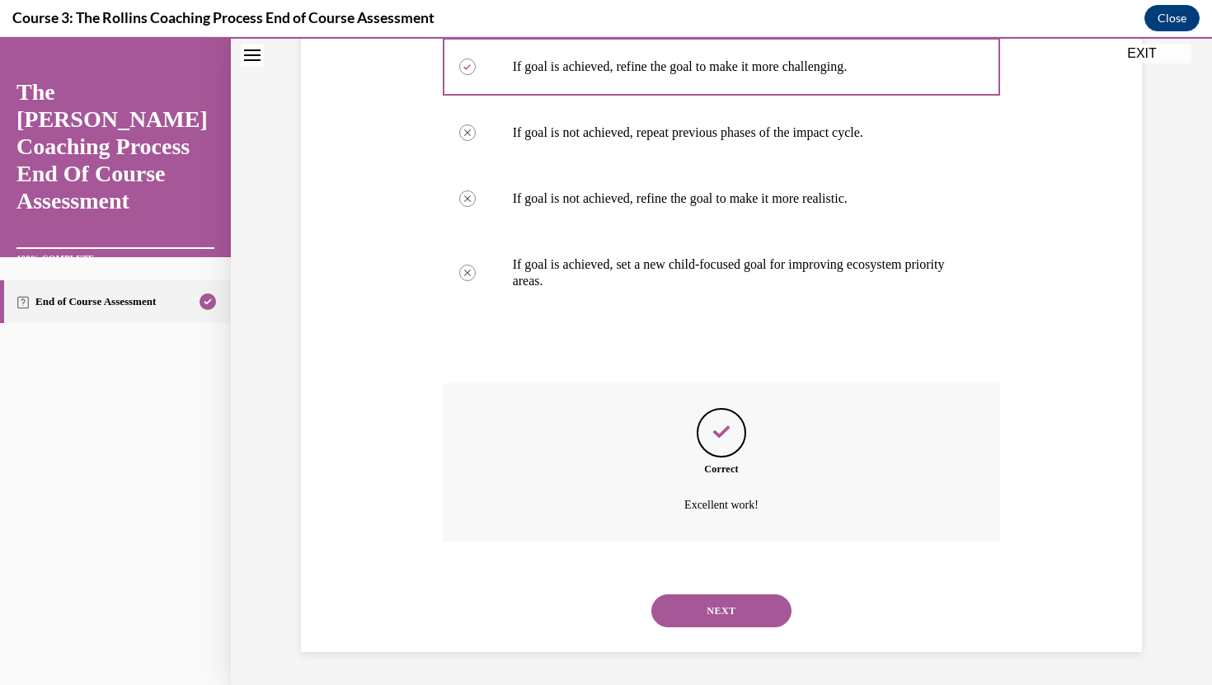
click at [732, 605] on button "NEXT" at bounding box center [721, 610] width 140 height 33
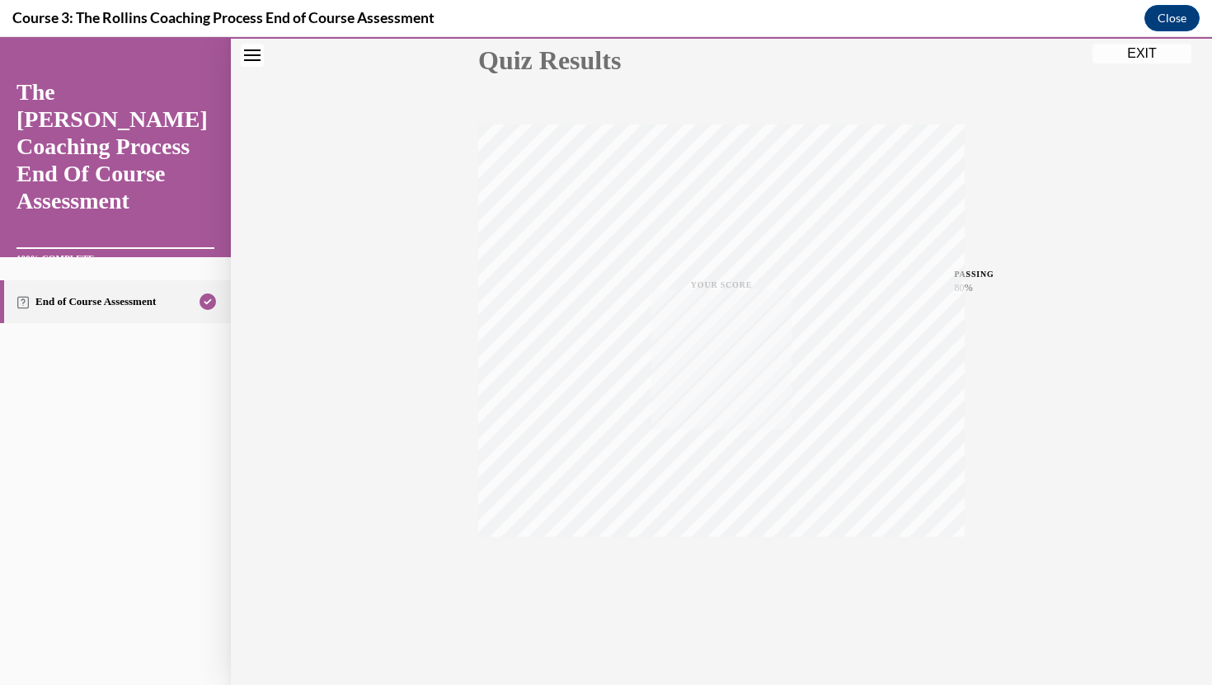
scroll to position [197, 0]
click at [1137, 55] on button "EXIT" at bounding box center [1141, 54] width 99 height 20
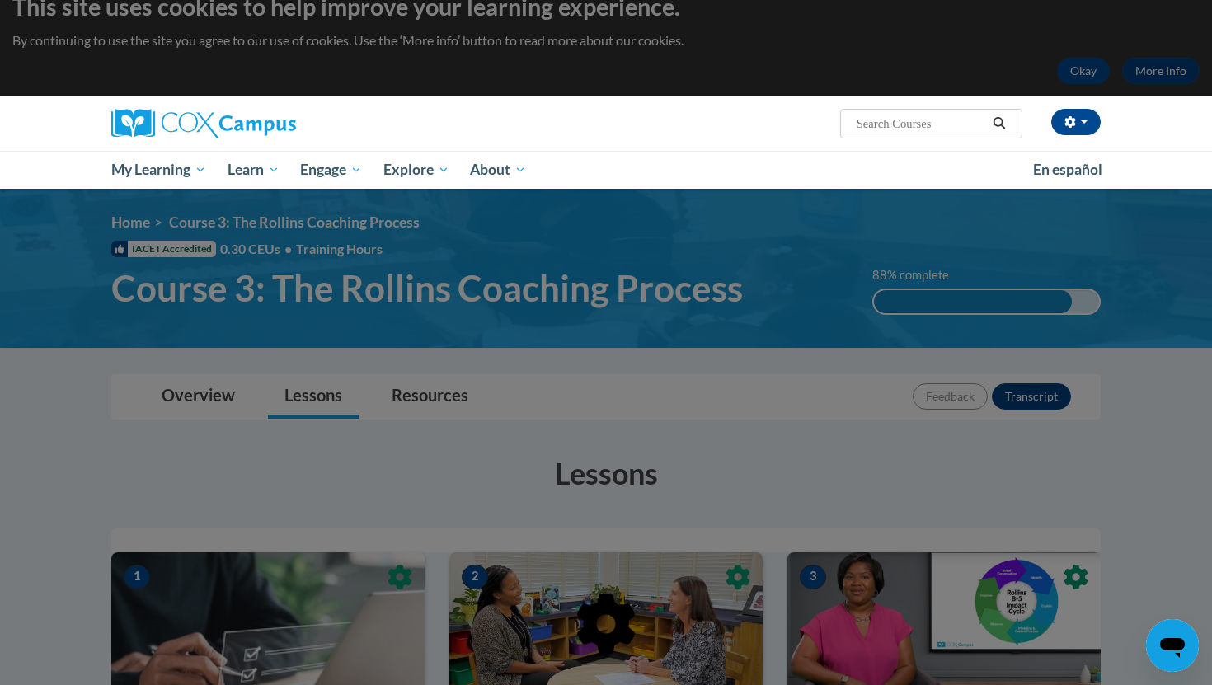
scroll to position [0, 0]
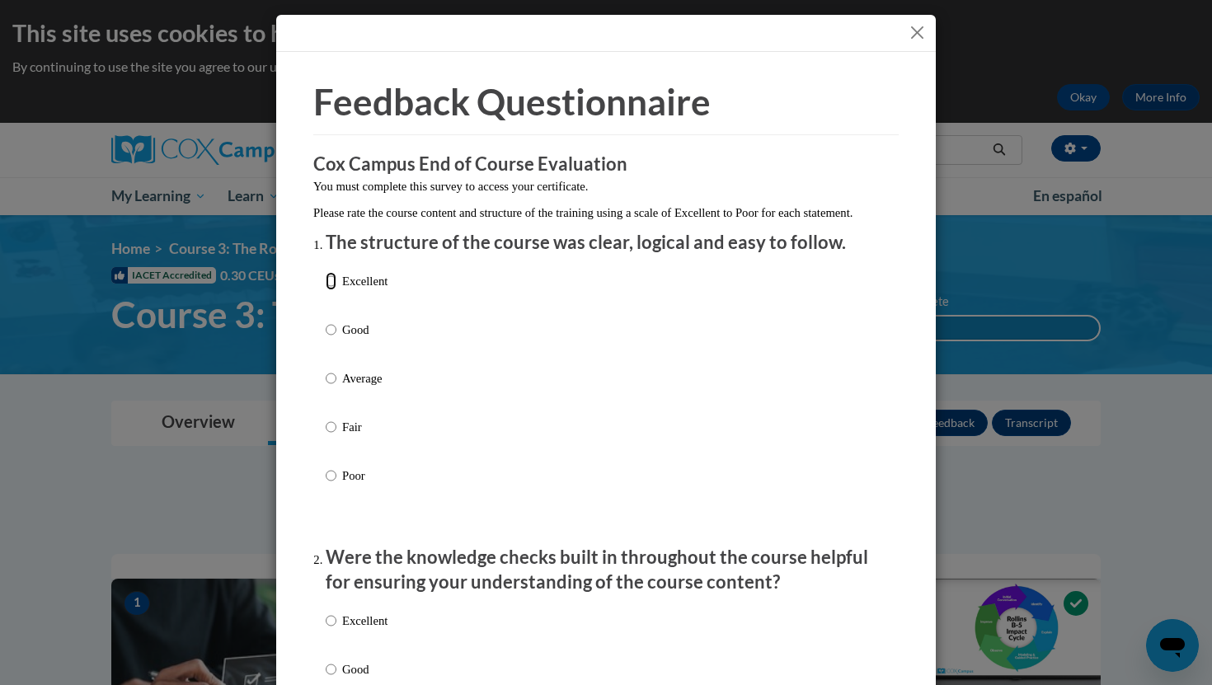
click at [333, 290] on input "Excellent" at bounding box center [331, 281] width 11 height 18
radio input "true"
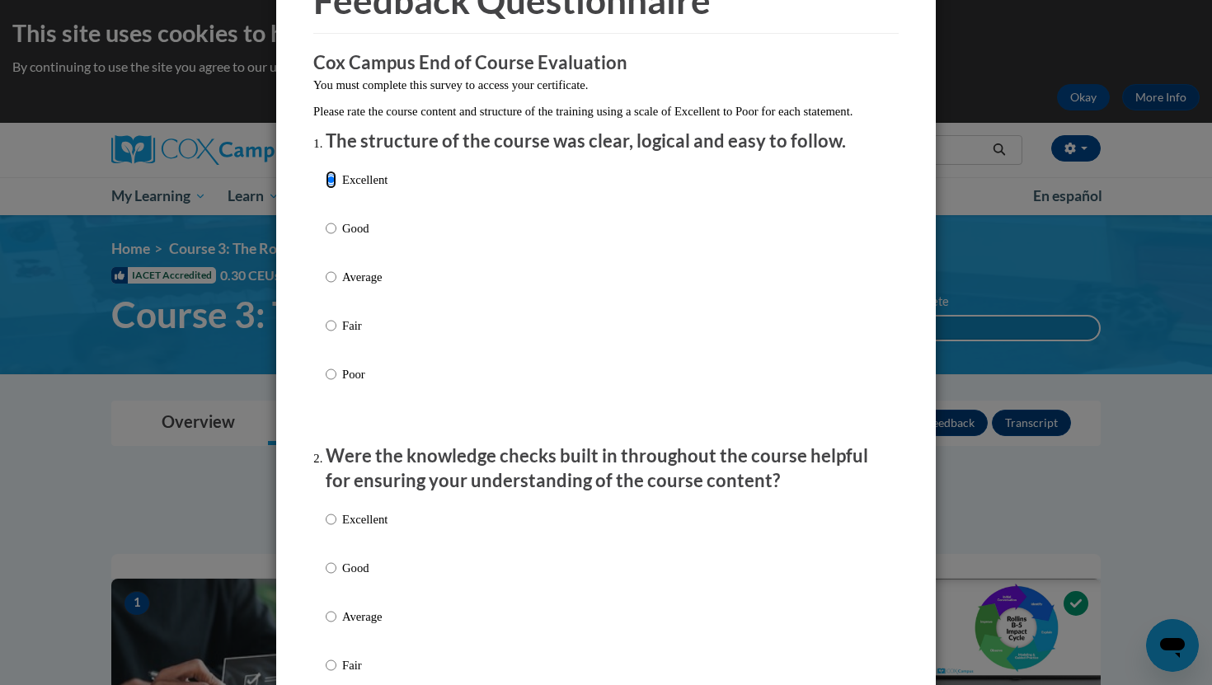
scroll to position [171, 0]
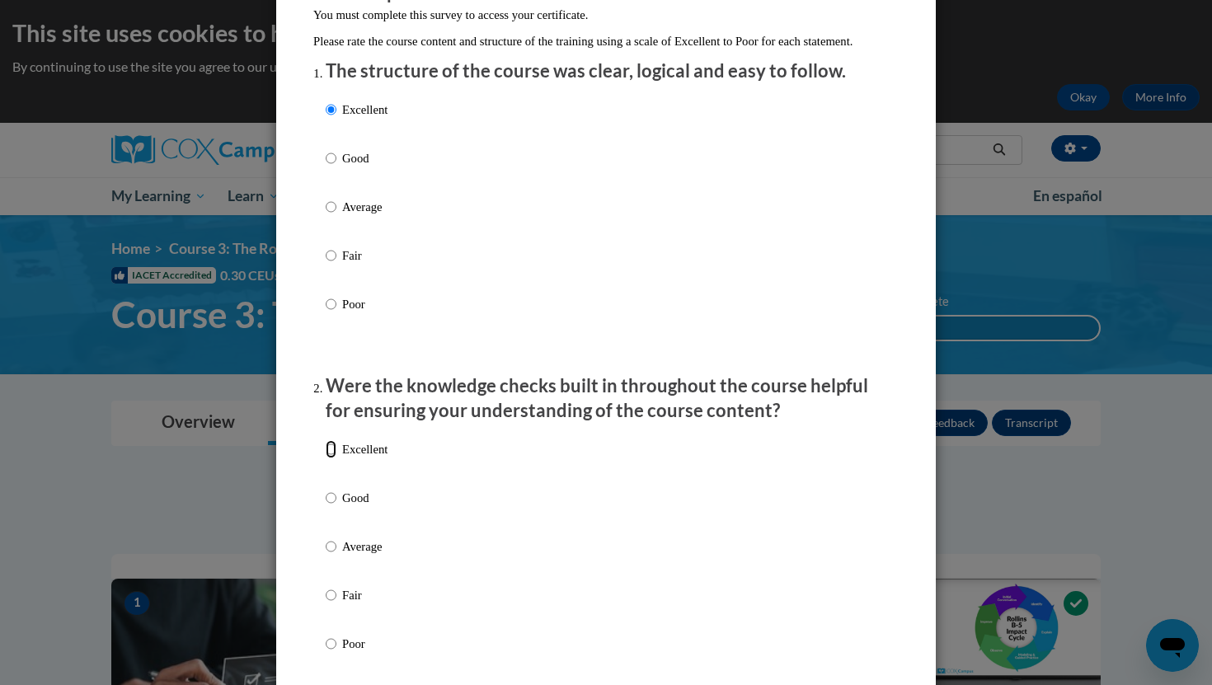
click at [329, 458] on input "Excellent" at bounding box center [331, 449] width 11 height 18
radio input "true"
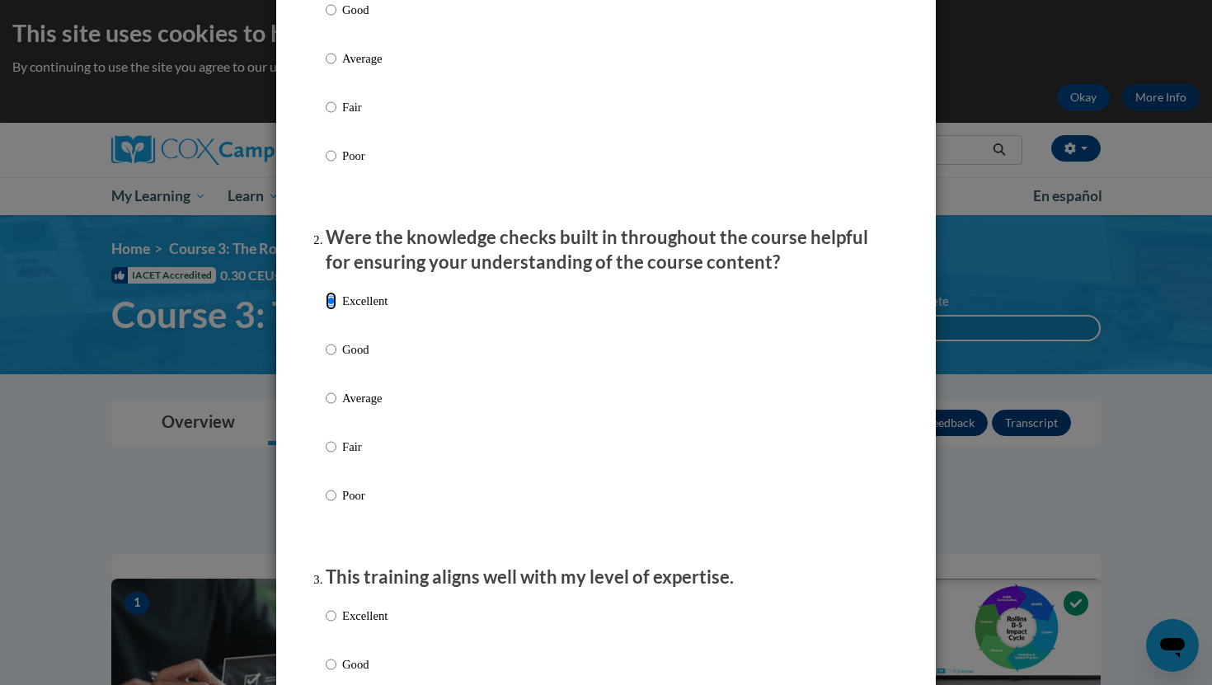
scroll to position [523, 0]
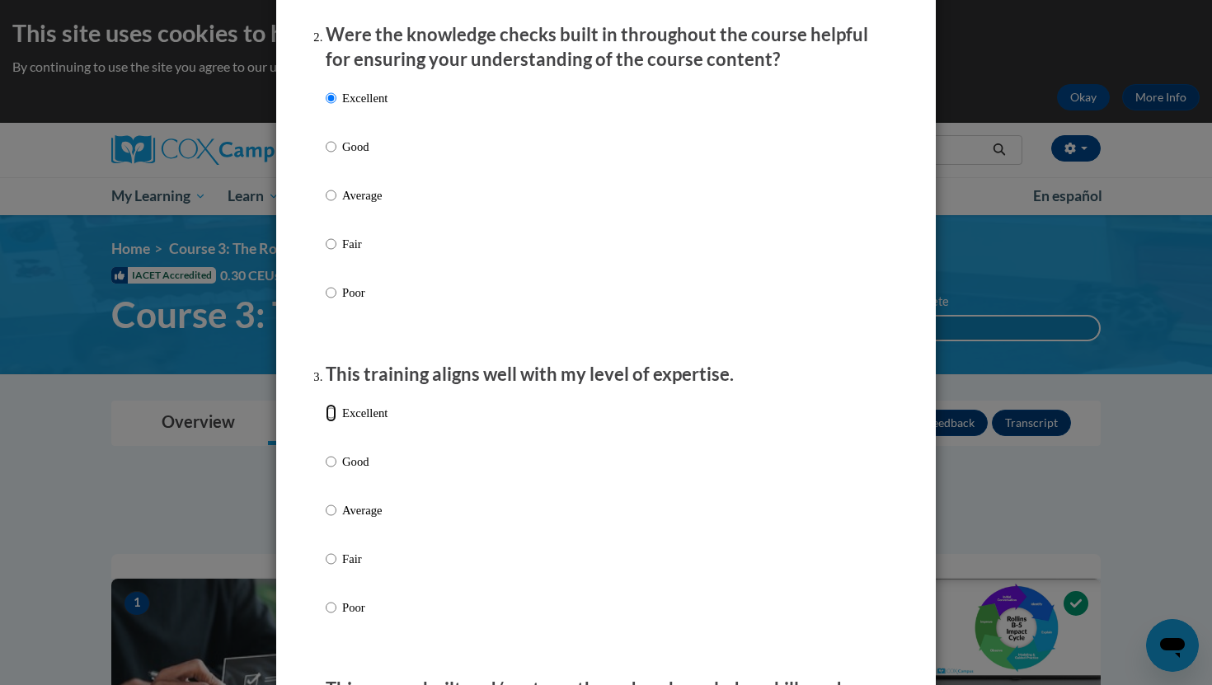
click at [332, 422] on input "Excellent" at bounding box center [331, 413] width 11 height 18
radio input "true"
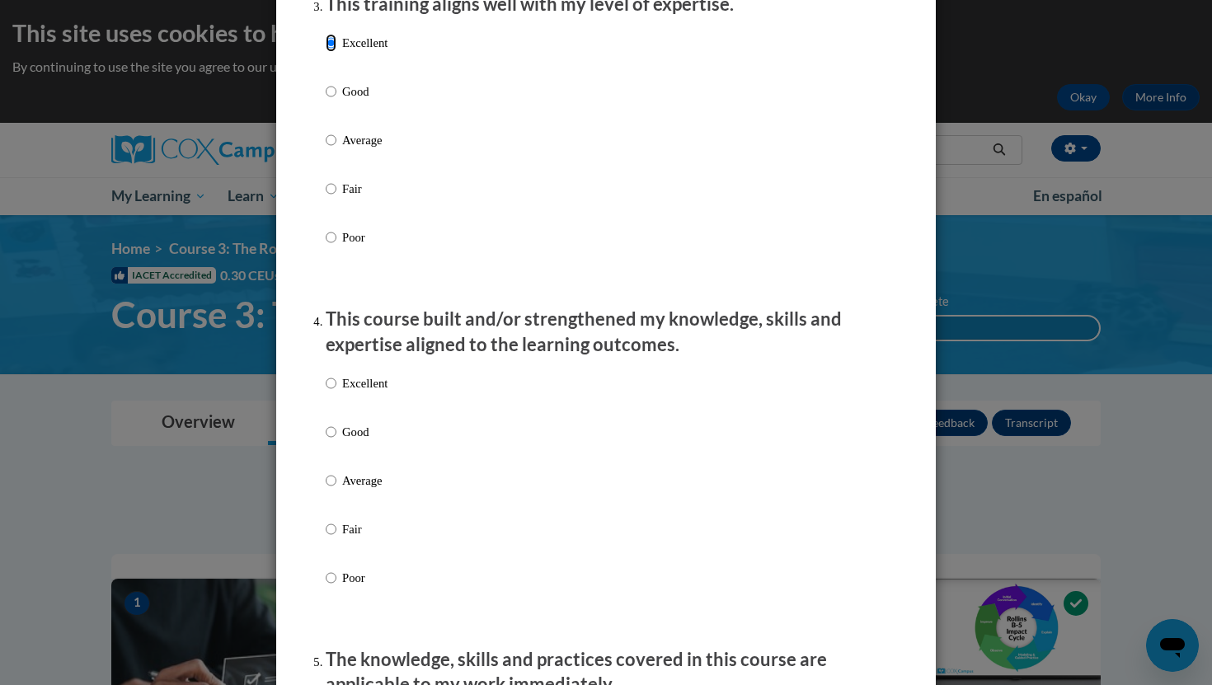
scroll to position [894, 0]
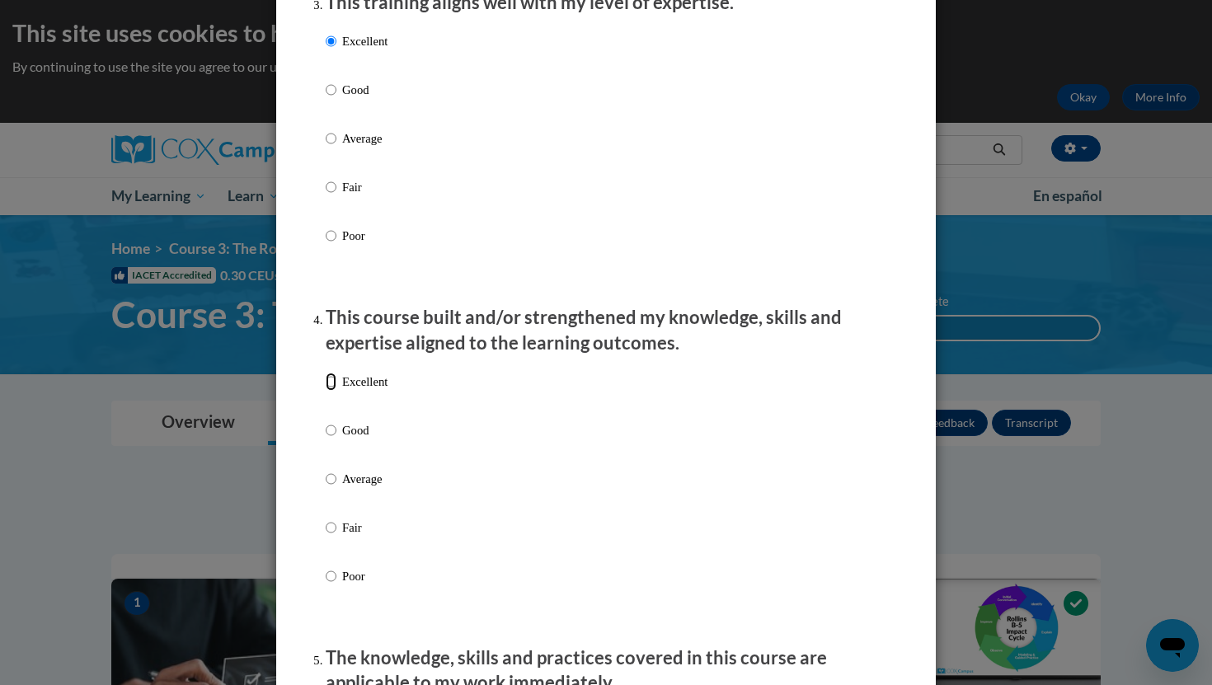
click at [331, 391] on input "Excellent" at bounding box center [331, 382] width 11 height 18
radio input "true"
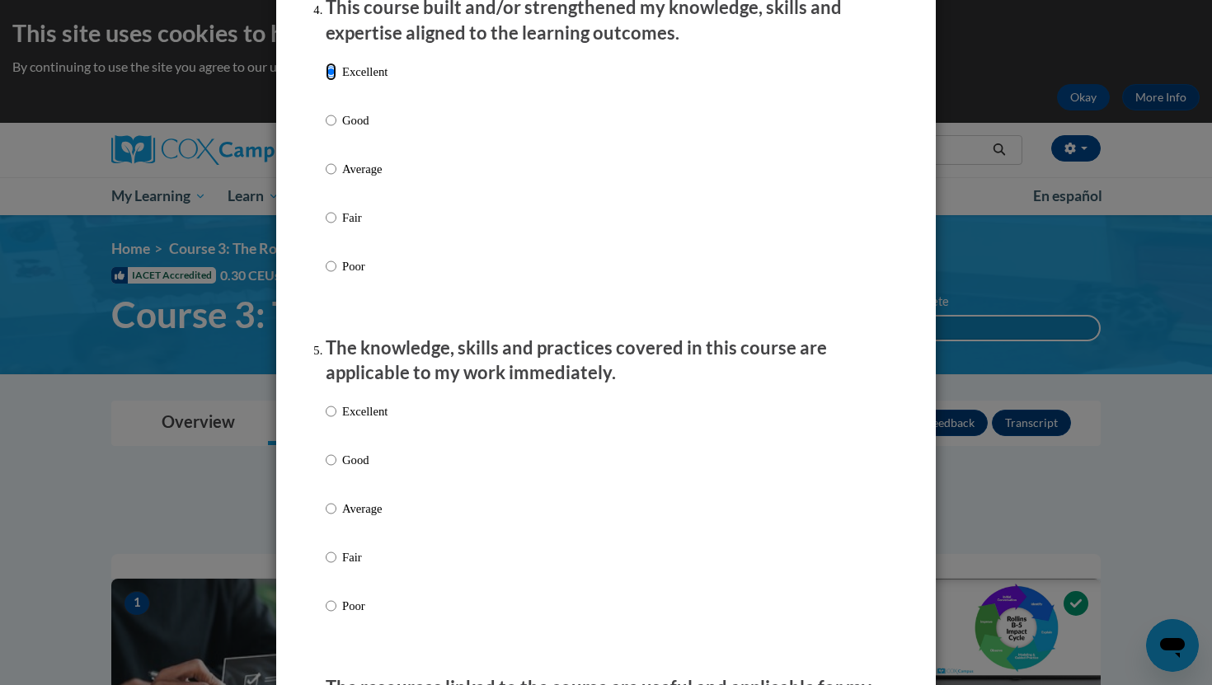
scroll to position [1222, 0]
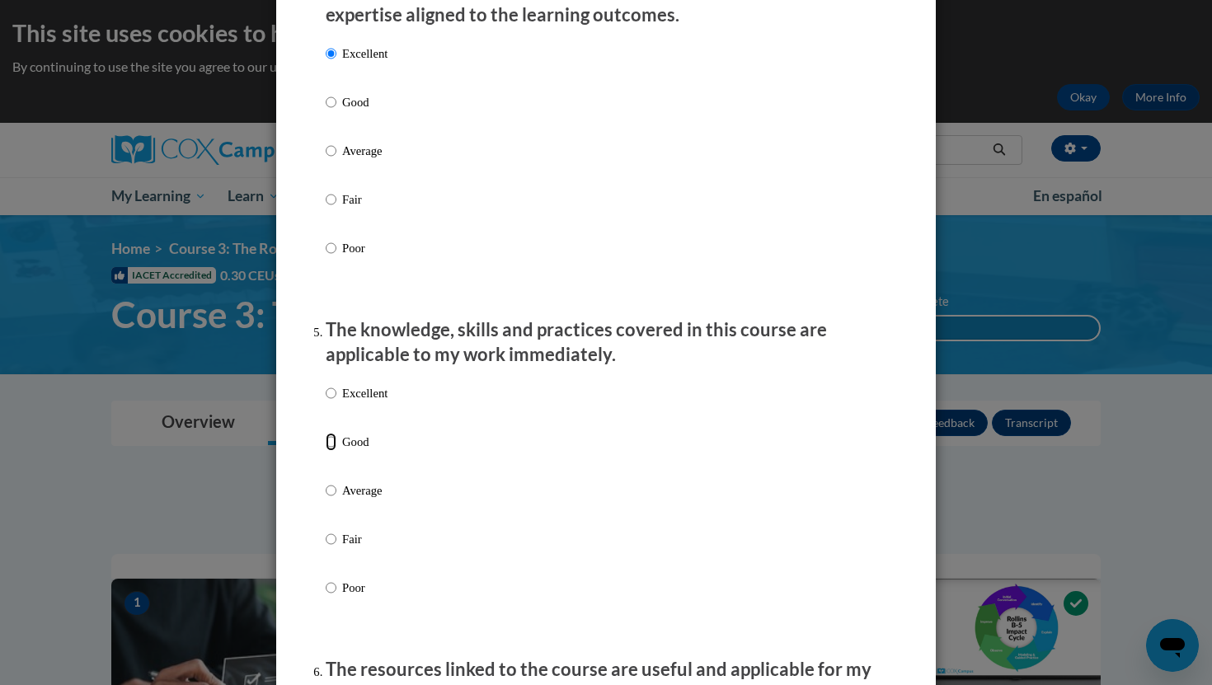
click at [332, 451] on input "Good" at bounding box center [331, 442] width 11 height 18
radio input "true"
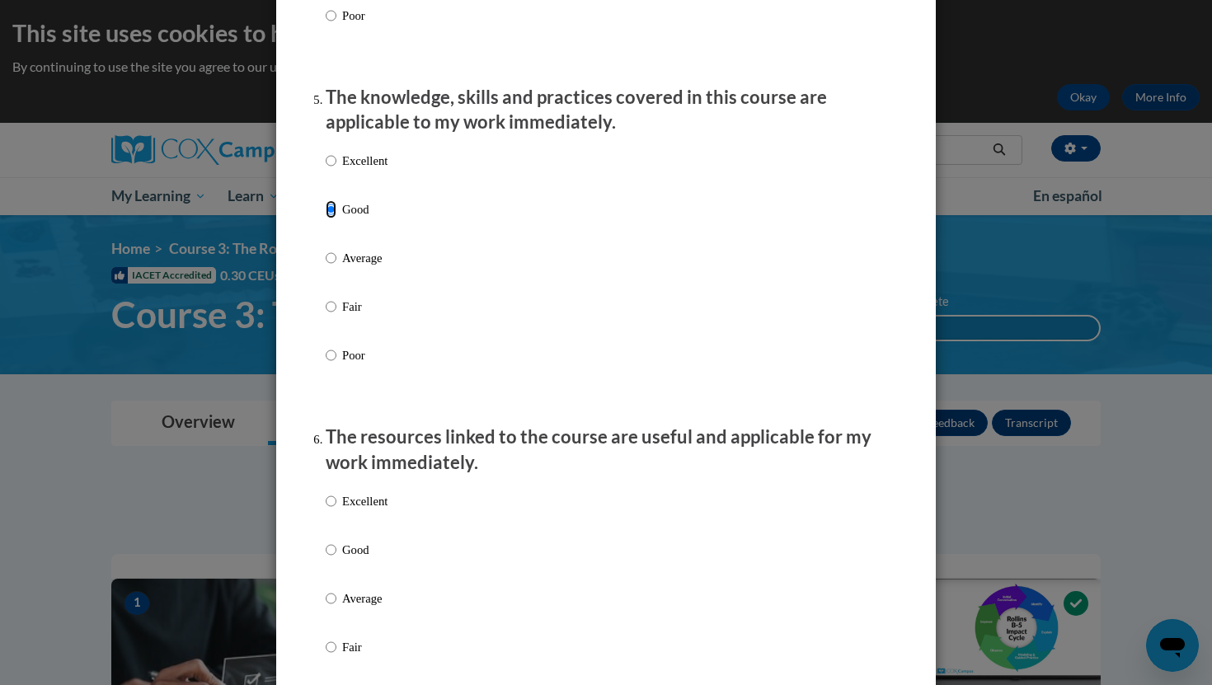
scroll to position [1486, 0]
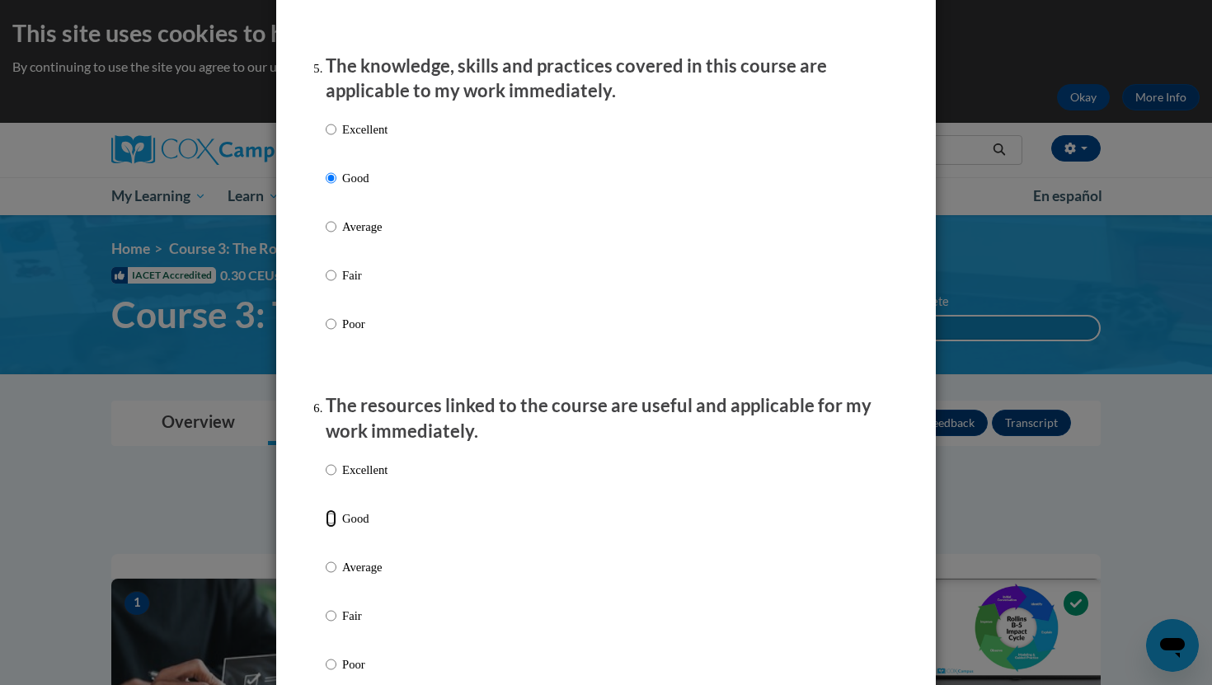
click at [327, 528] on input "Good" at bounding box center [331, 518] width 11 height 18
radio input "true"
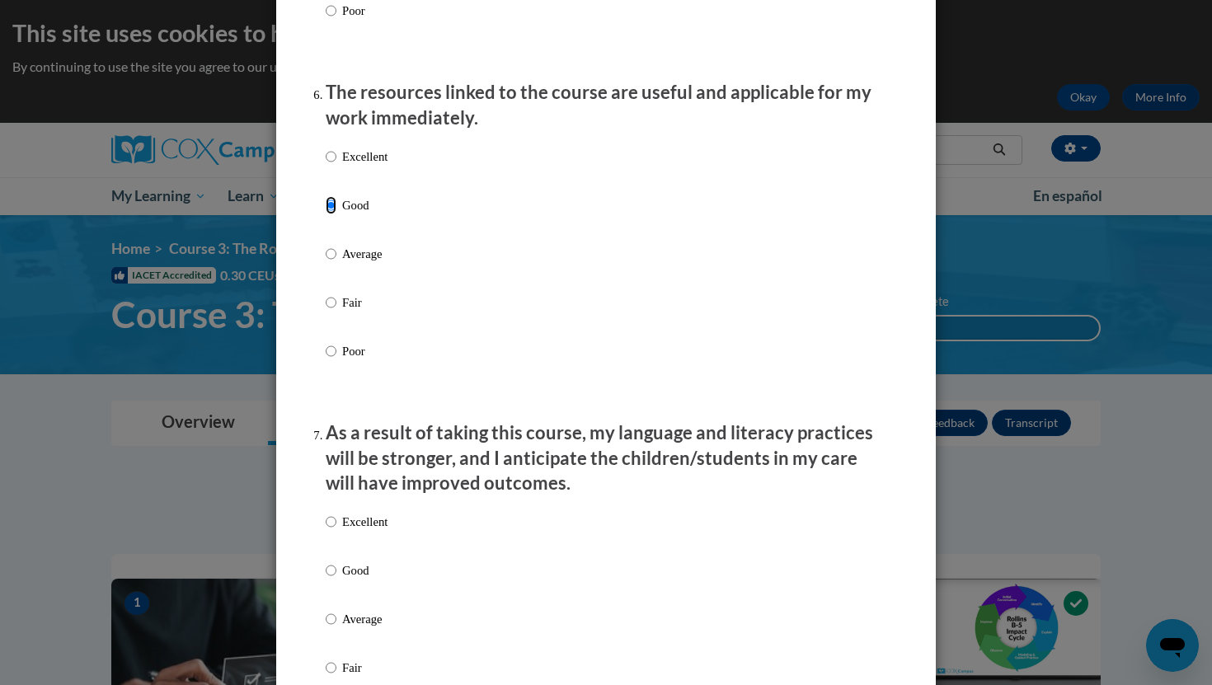
scroll to position [1800, 0]
click at [329, 530] on input "Excellent" at bounding box center [331, 521] width 11 height 18
radio input "true"
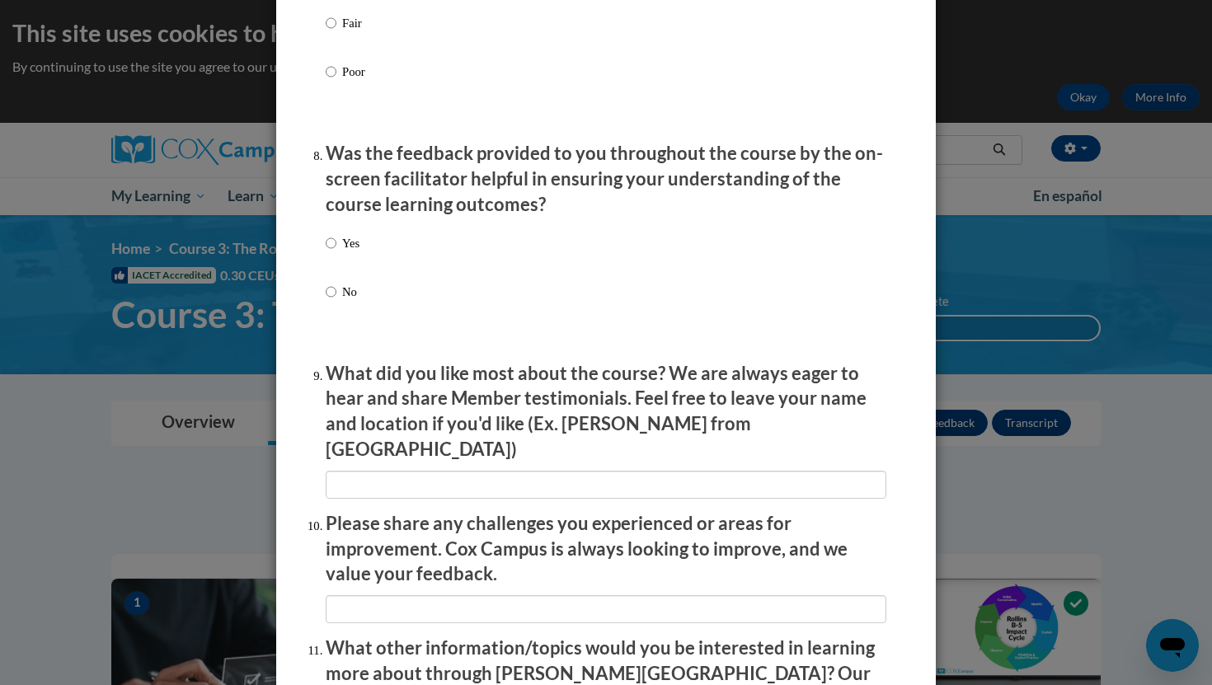
scroll to position [2446, 0]
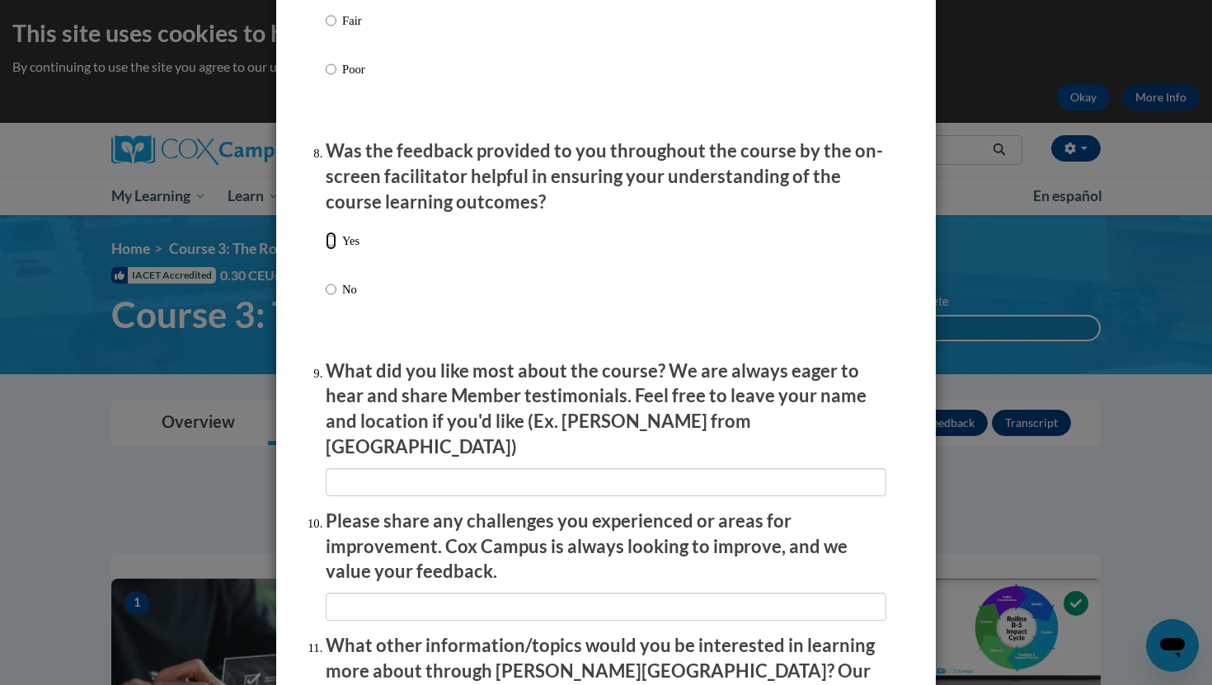
click at [326, 250] on input "Yes" at bounding box center [331, 241] width 11 height 18
radio input "true"
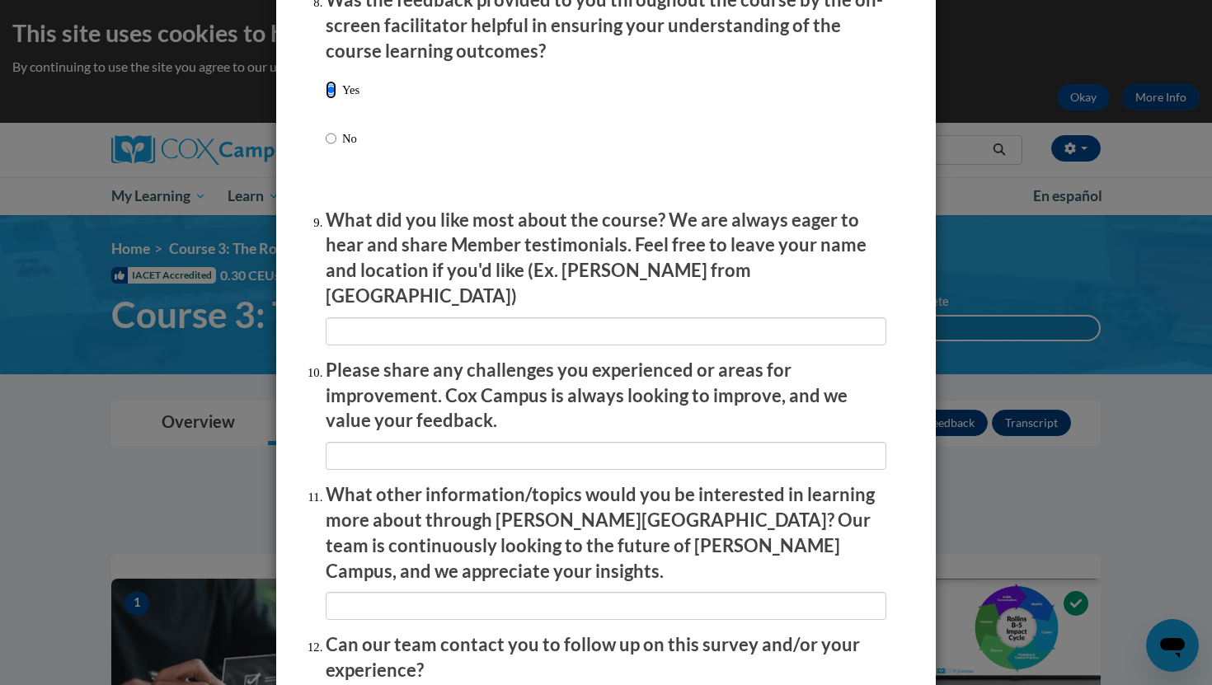
scroll to position [2744, 0]
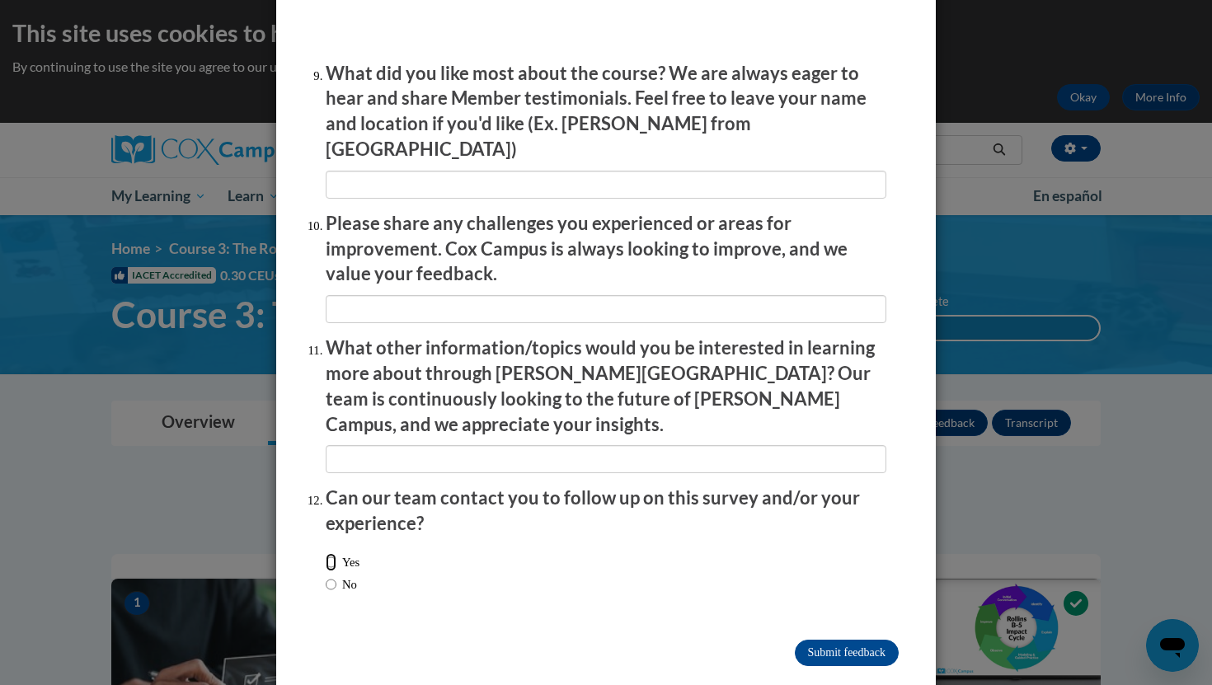
click at [329, 553] on input "Yes" at bounding box center [331, 562] width 11 height 18
radio input "true"
click at [809, 640] on input "Submit feedback" at bounding box center [847, 653] width 104 height 26
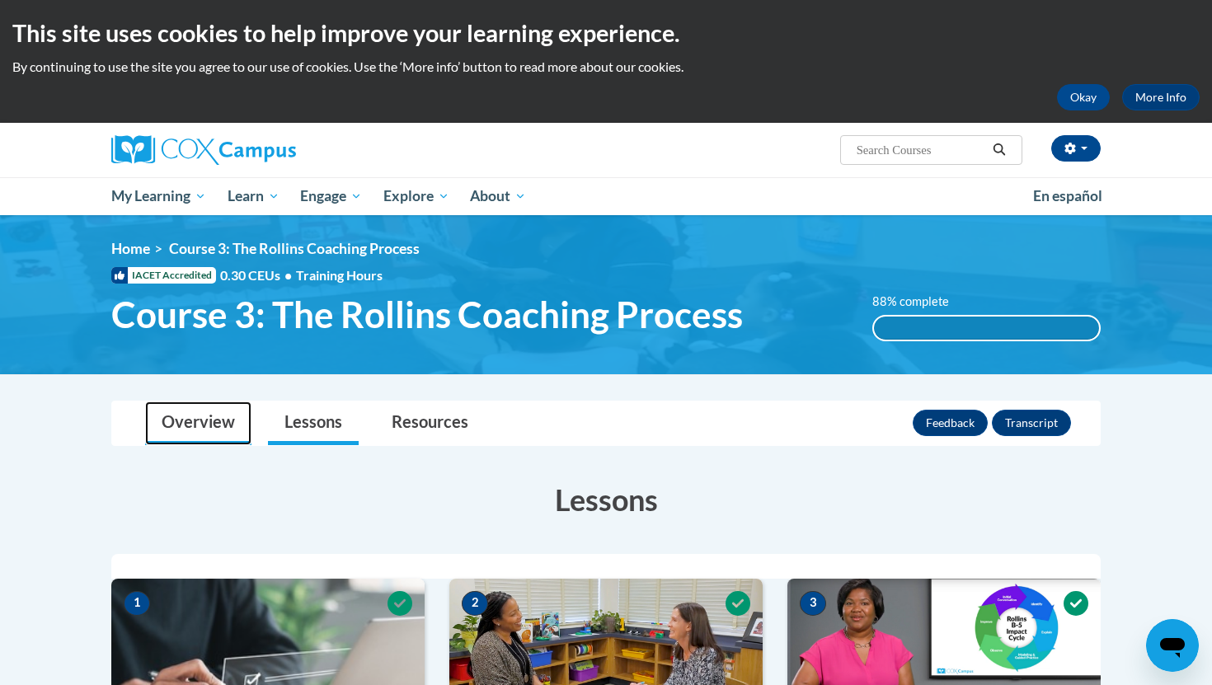
click at [188, 412] on link "Overview" at bounding box center [198, 423] width 106 height 44
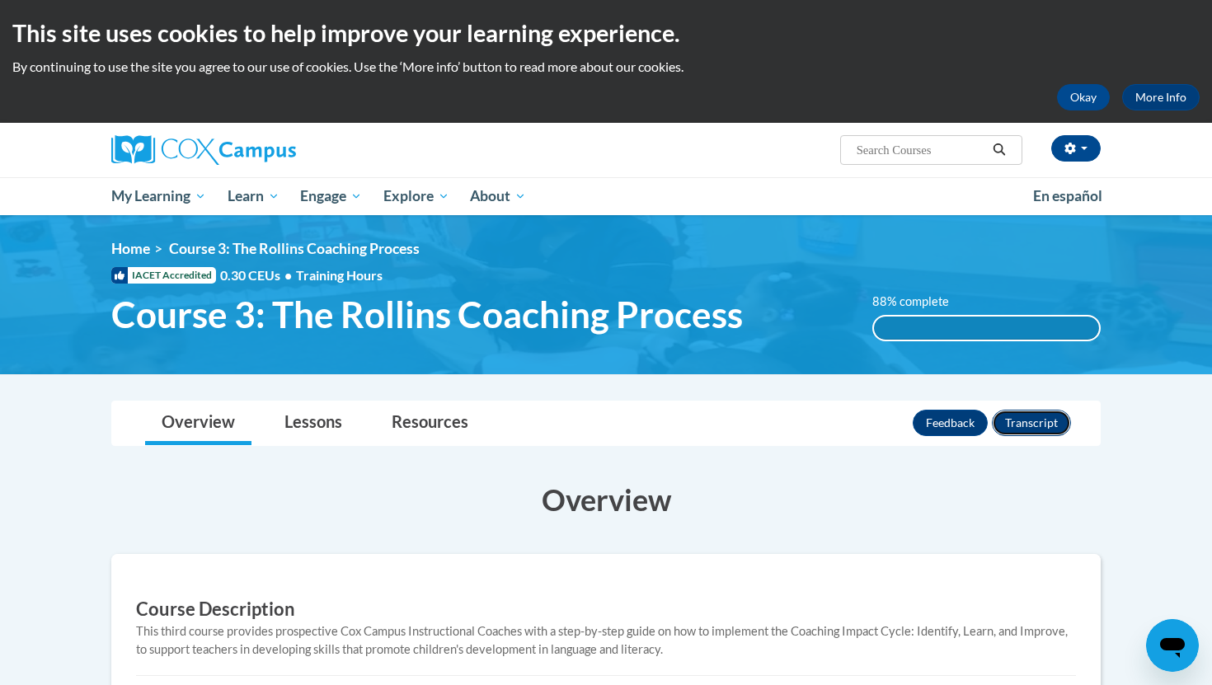
click at [1053, 420] on button "Transcript" at bounding box center [1031, 423] width 79 height 26
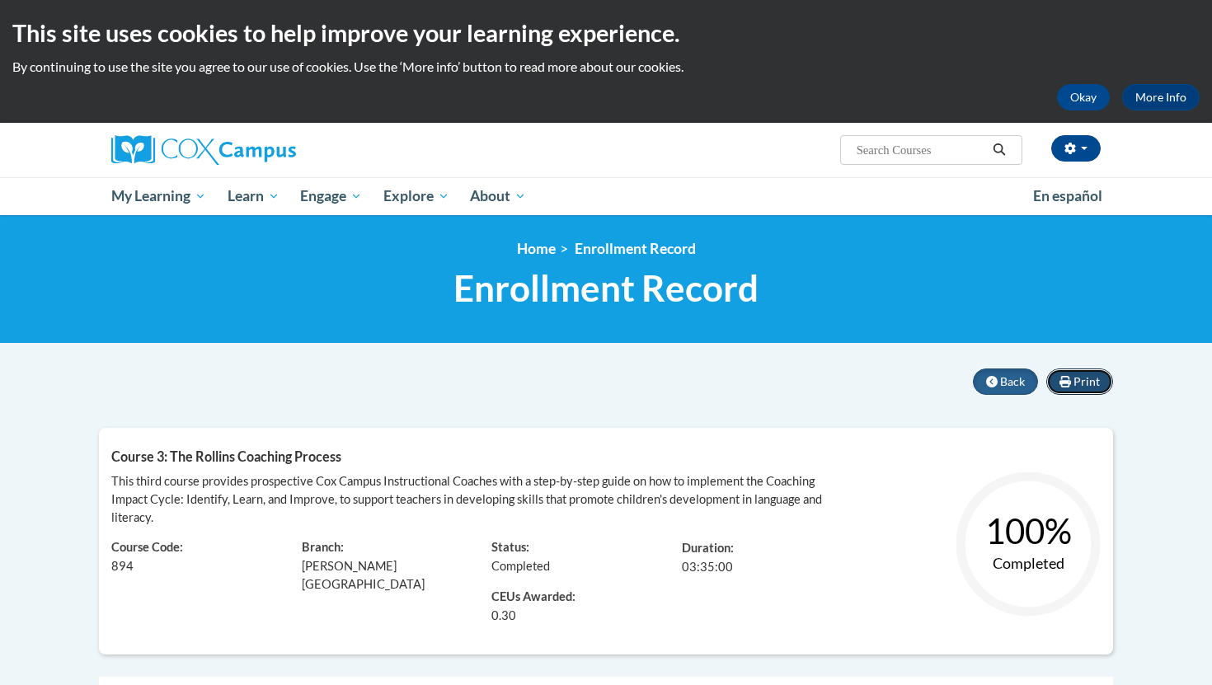
click at [1098, 377] on span "Print" at bounding box center [1086, 381] width 26 height 14
